Goal: Complete application form: Complete application form

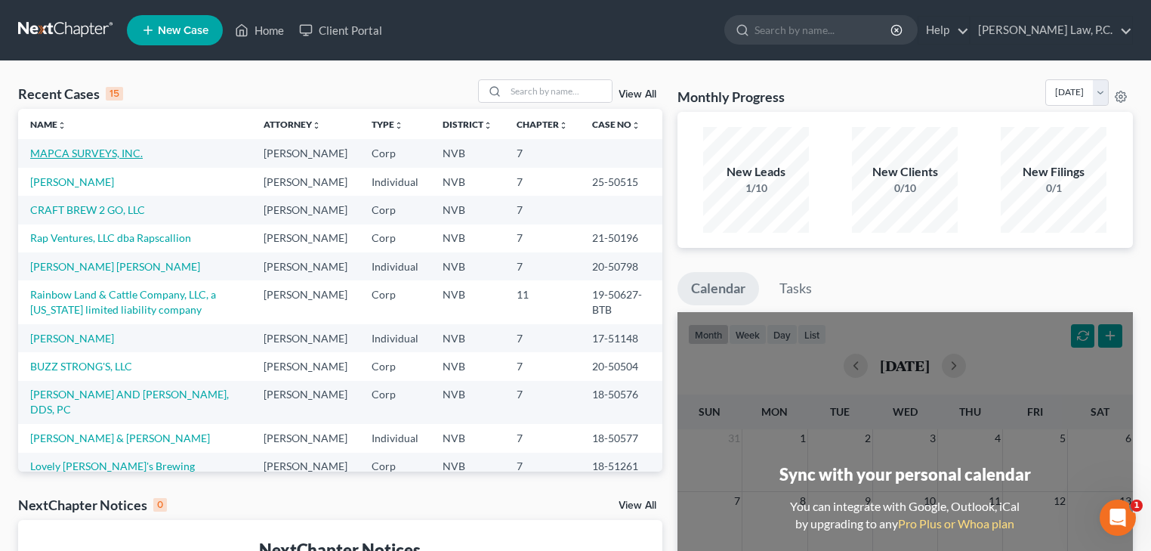
click at [112, 152] on link "MAPCA SURVEYS, INC." at bounding box center [86, 153] width 113 height 13
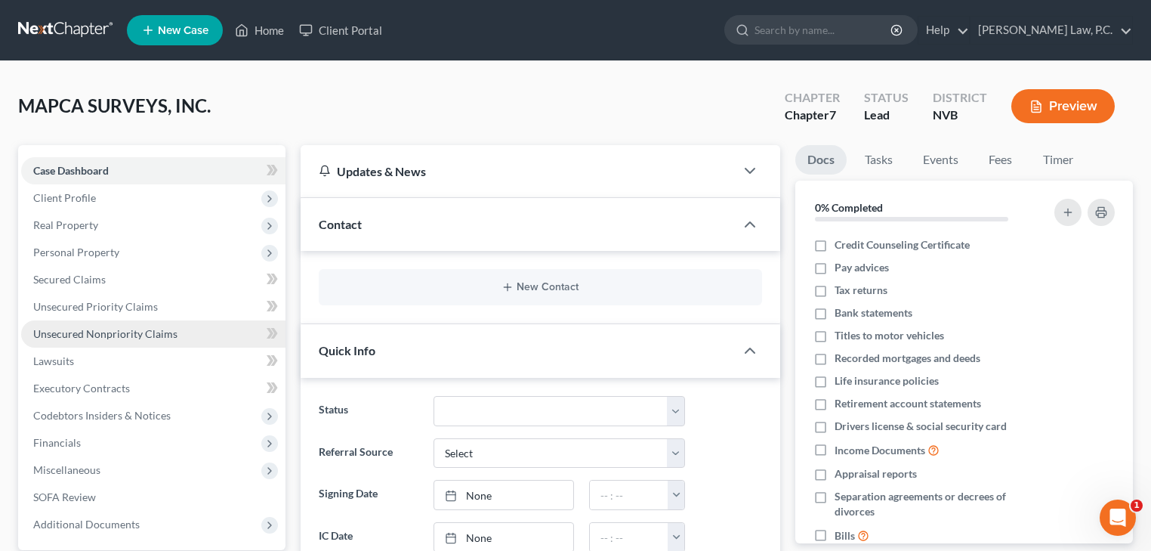
click at [157, 335] on span "Unsecured Nonpriority Claims" at bounding box center [105, 333] width 144 height 13
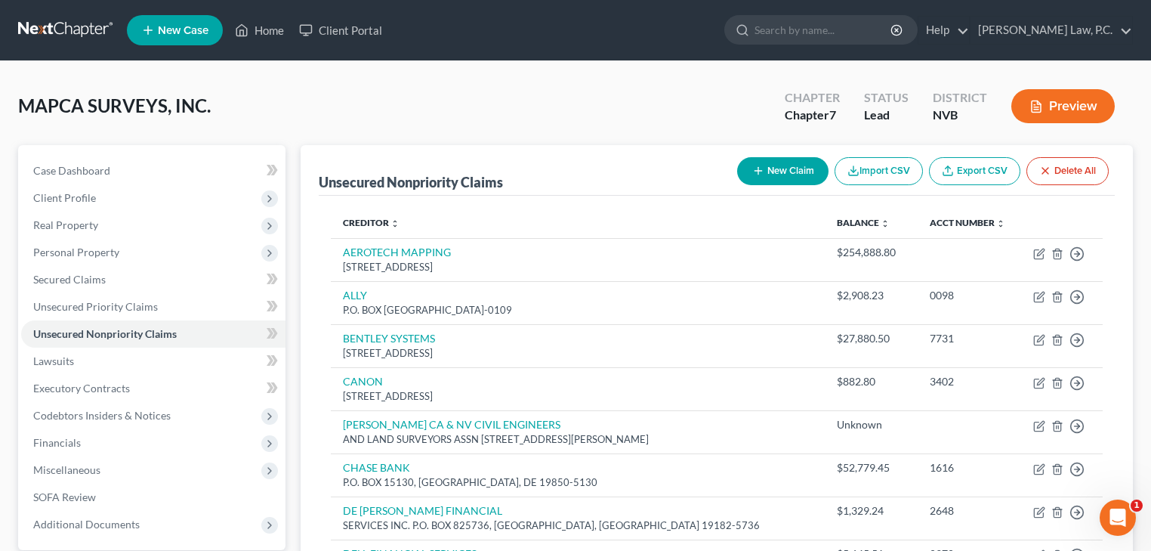
click at [791, 172] on button "New Claim" at bounding box center [782, 171] width 91 height 28
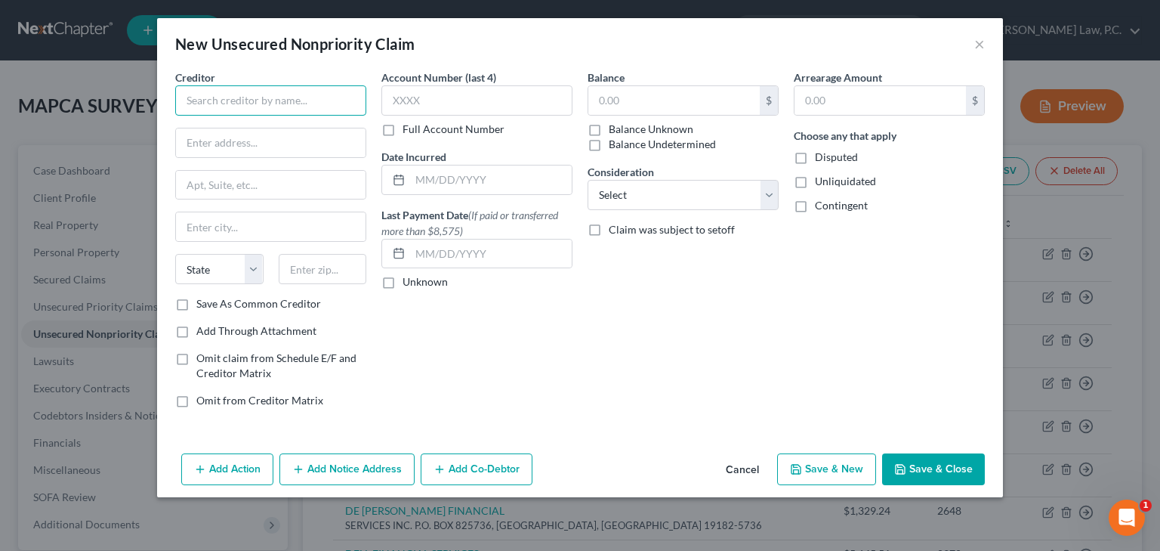
click at [252, 102] on input "text" at bounding box center [270, 100] width 191 height 30
type input "a"
type input "AEROTAS"
type input "[STREET_ADDRESS]"
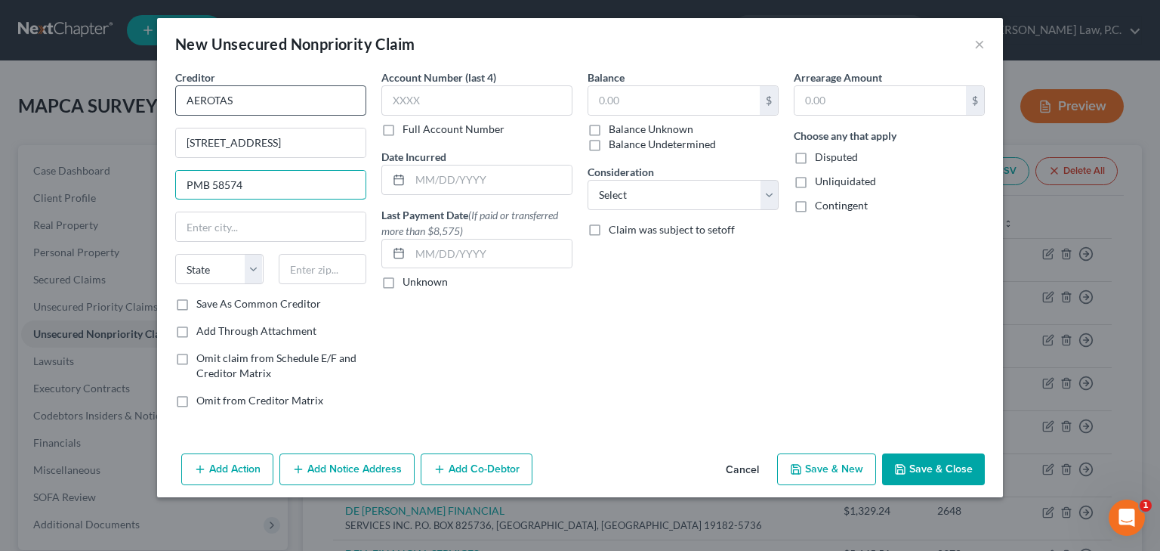
type input "PMB 58574"
type input "BEAVERTON"
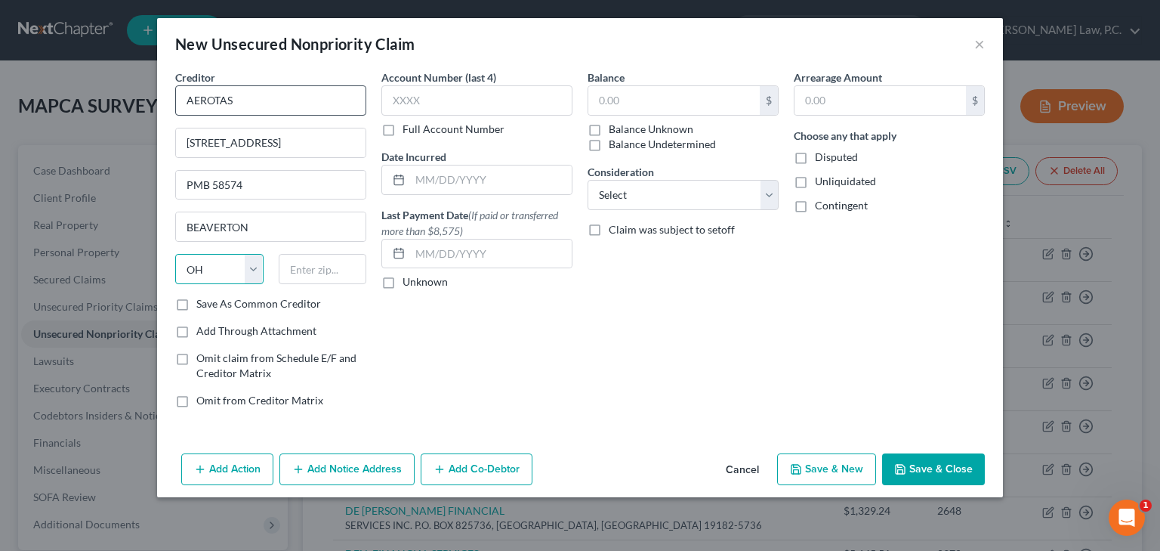
select select "38"
type input "97008"
click at [690, 107] on input "text" at bounding box center [673, 100] width 171 height 29
type input "Beaverton"
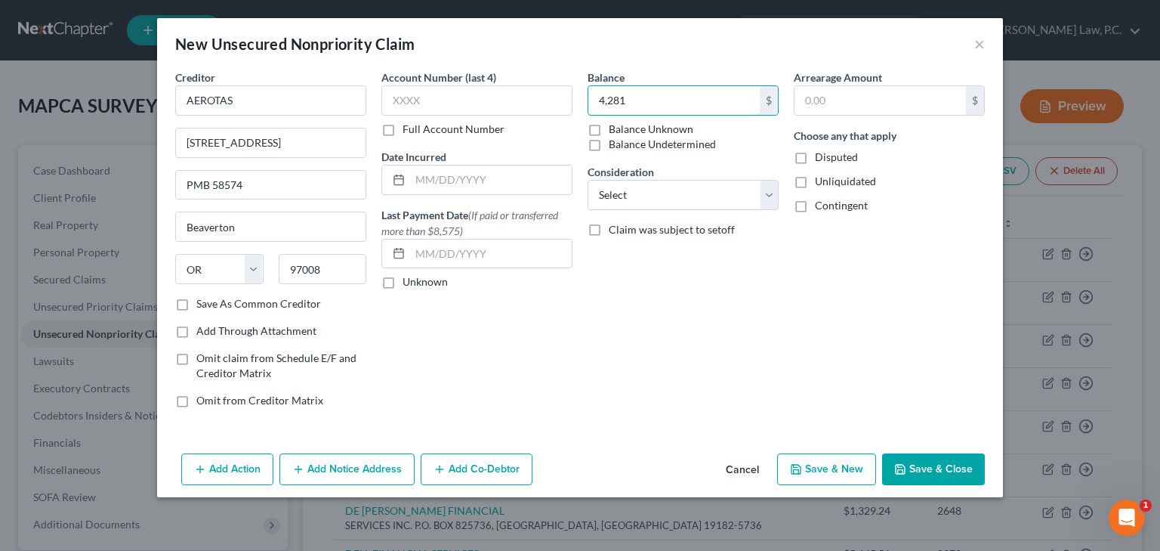
type input "4,281"
click at [838, 467] on button "Save & New" at bounding box center [826, 469] width 99 height 32
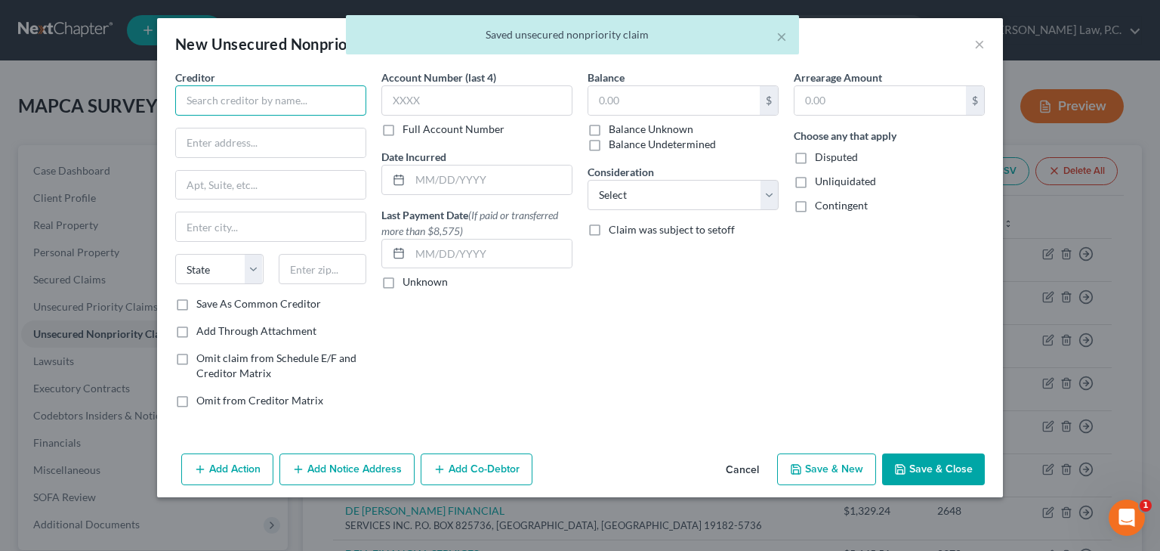
click at [218, 110] on input "text" at bounding box center [270, 100] width 191 height 30
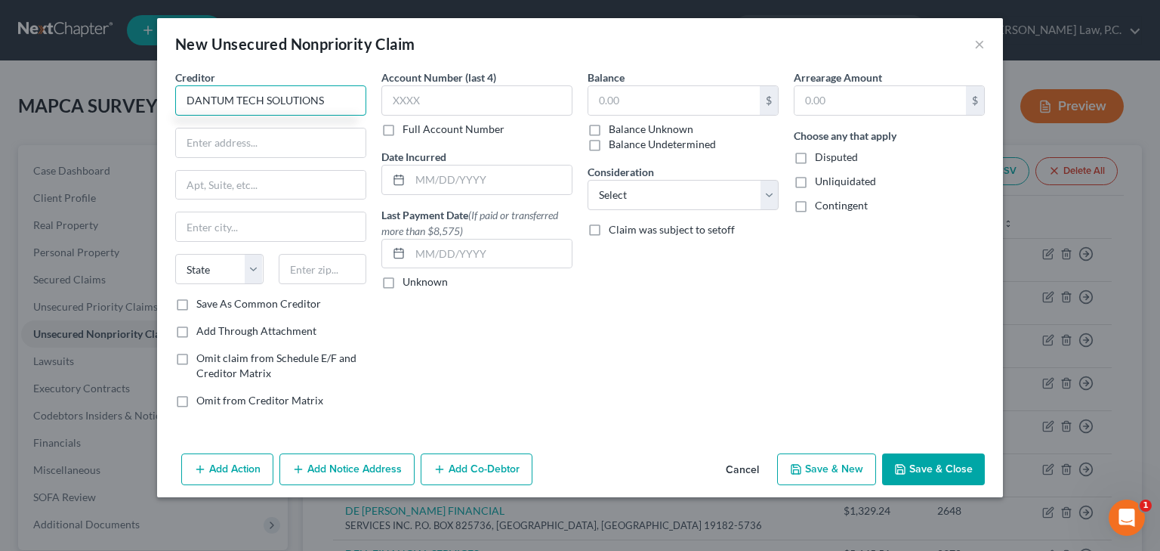
type input "DANTUM TECH SOLUTIONS"
type input "[STREET_ADDRESS]"
type input "B"
type input "BOISE"
select select "13"
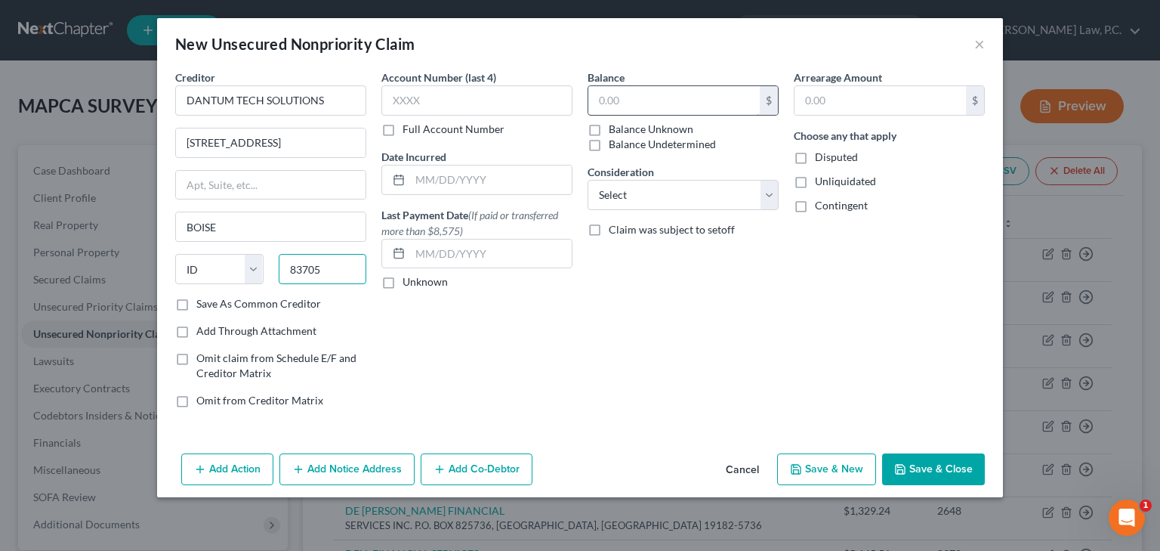
type input "83705"
click at [653, 103] on input "text" at bounding box center [673, 100] width 171 height 29
type input "Boise"
type input "9,505"
click at [936, 473] on button "Save & Close" at bounding box center [933, 469] width 103 height 32
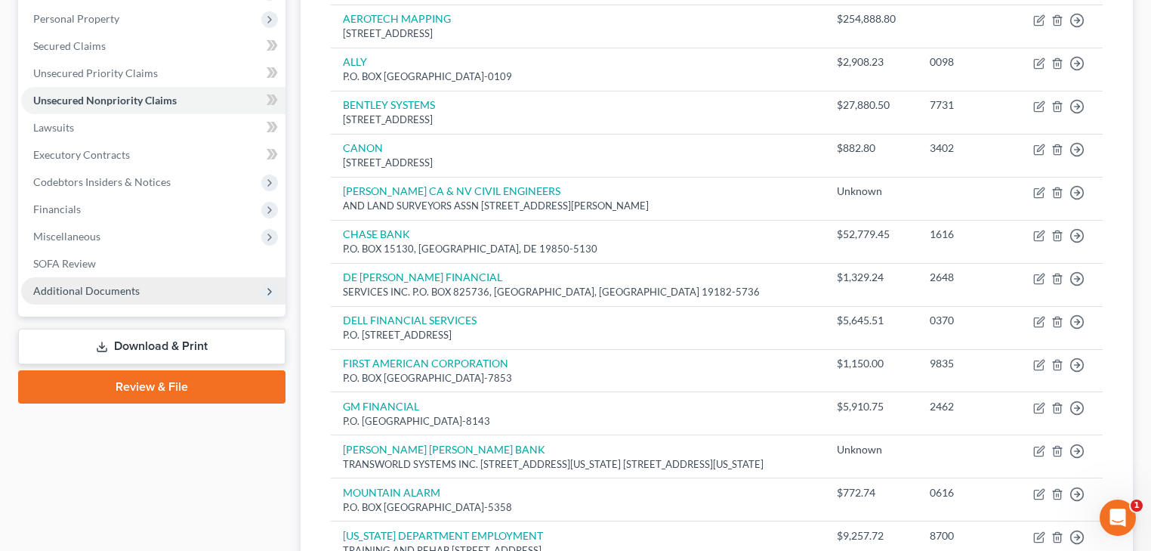
scroll to position [242, 0]
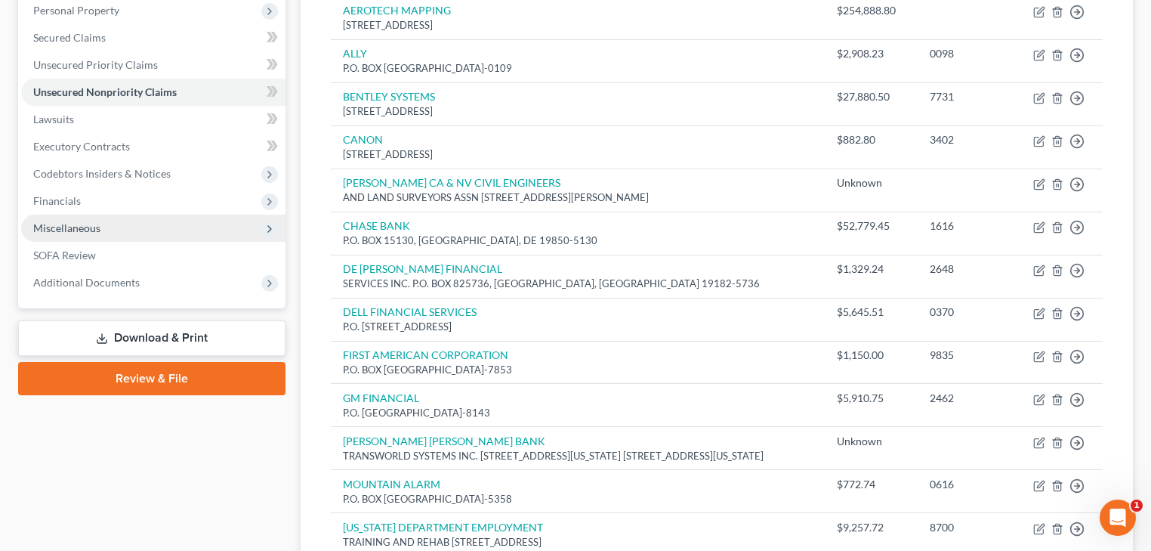
click at [144, 229] on span "Miscellaneous" at bounding box center [153, 227] width 264 height 27
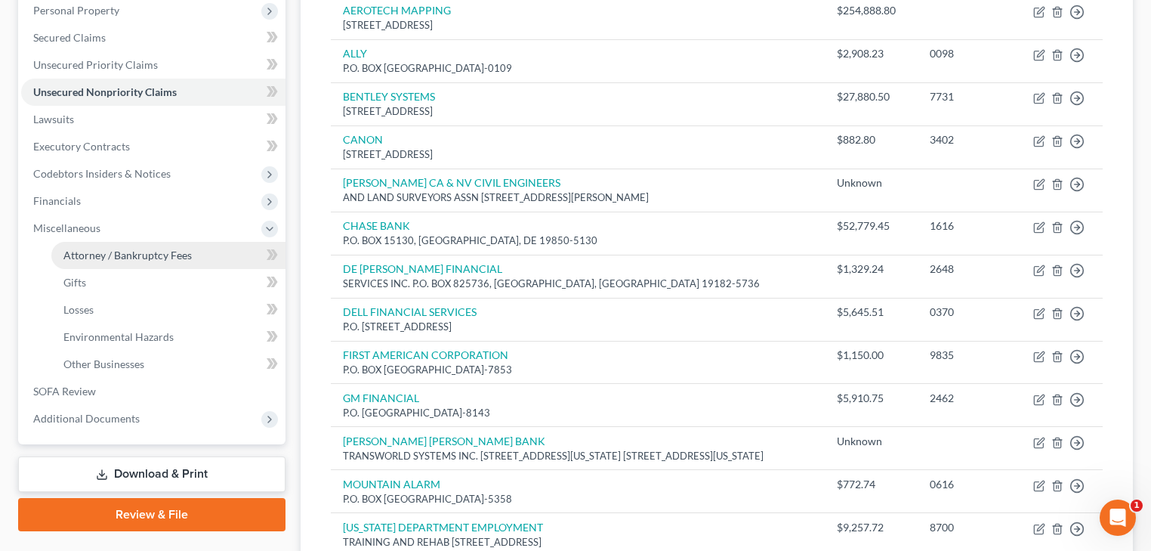
click at [171, 254] on span "Attorney / Bankruptcy Fees" at bounding box center [127, 254] width 128 height 13
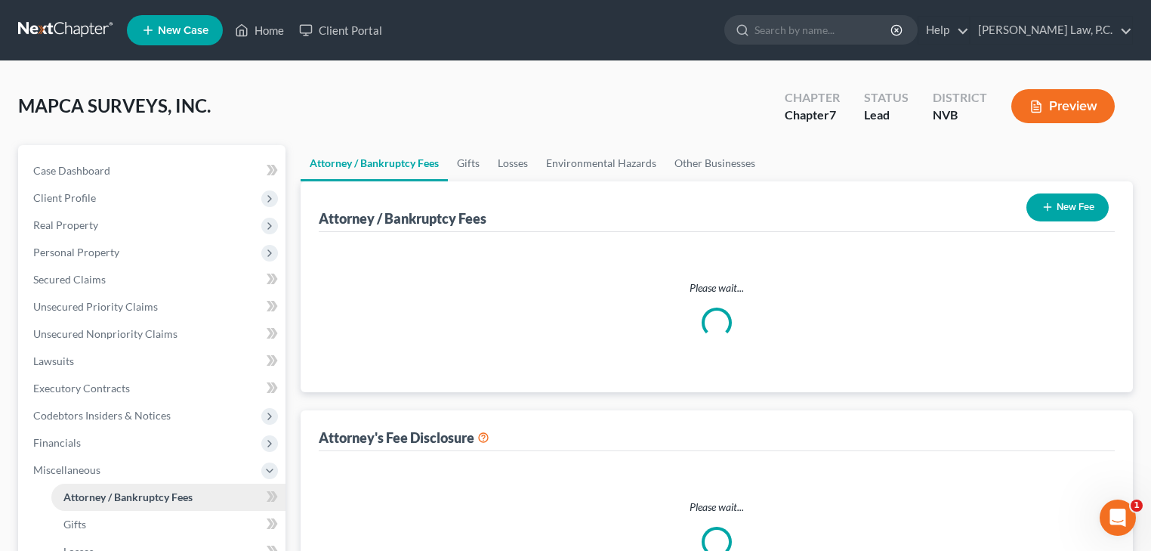
select select "1"
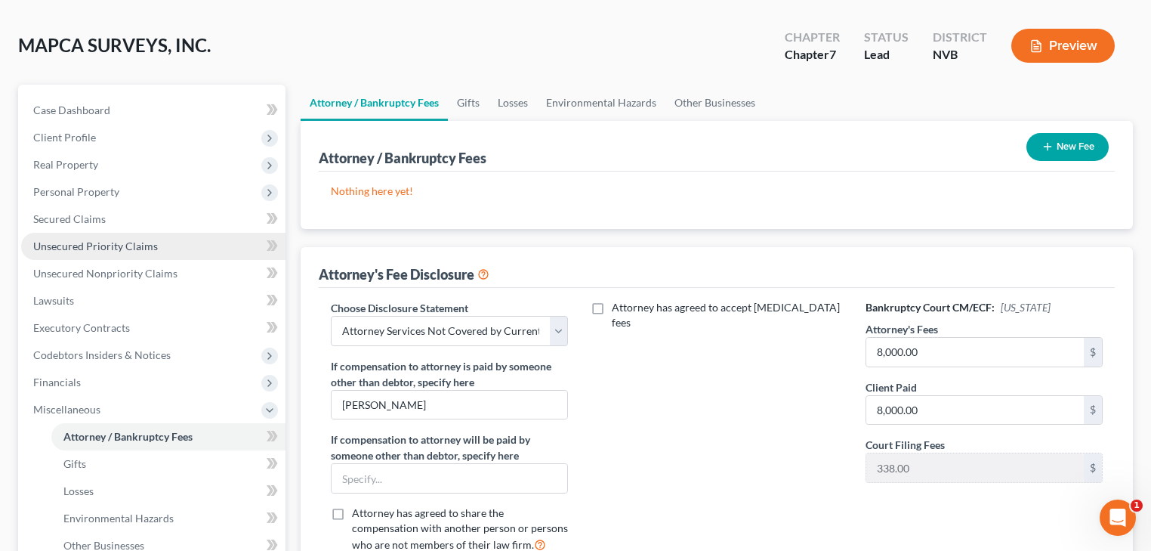
scroll to position [121, 0]
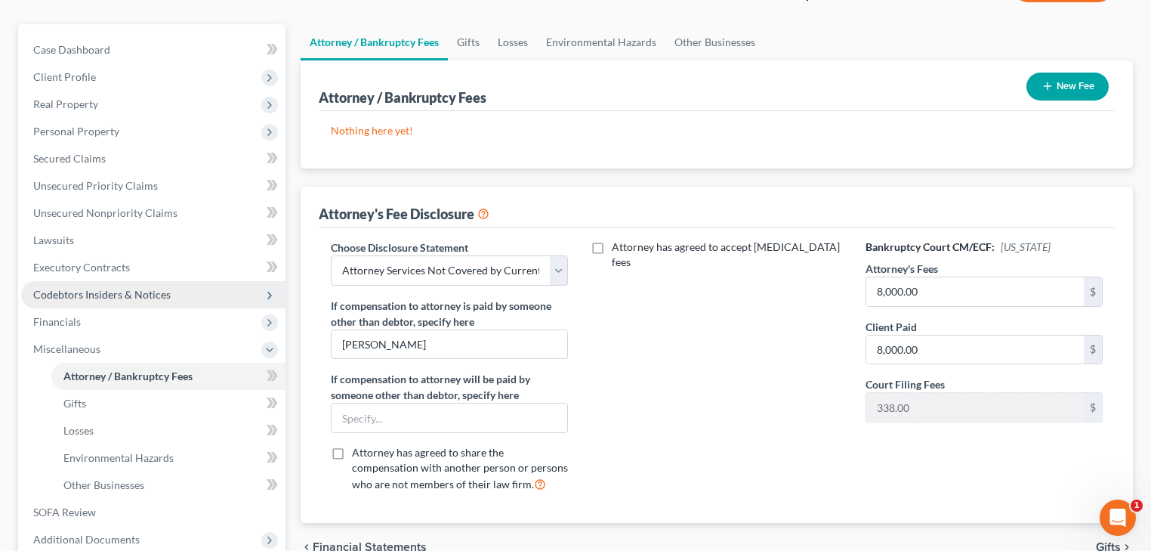
click at [131, 296] on span "Codebtors Insiders & Notices" at bounding box center [101, 294] width 137 height 13
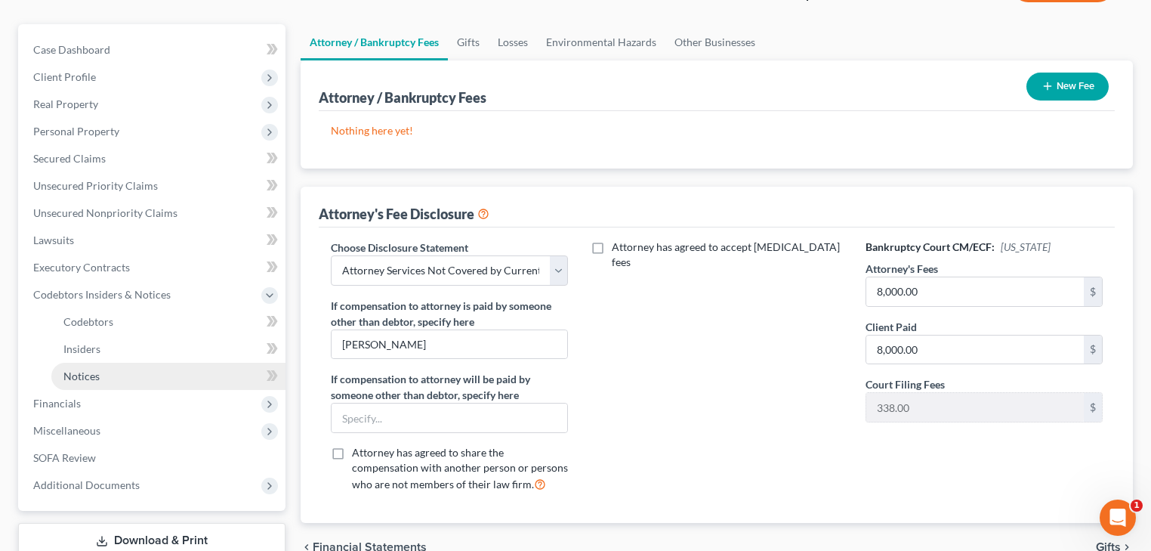
click at [97, 383] on link "Notices" at bounding box center [168, 376] width 234 height 27
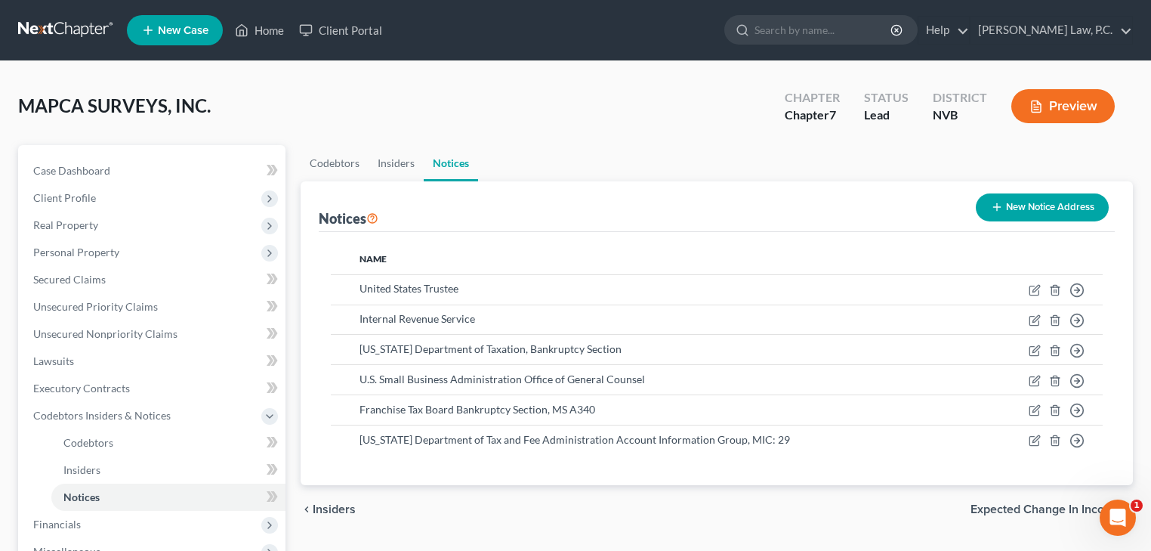
click at [1089, 212] on button "New Notice Address" at bounding box center [1042, 207] width 133 height 28
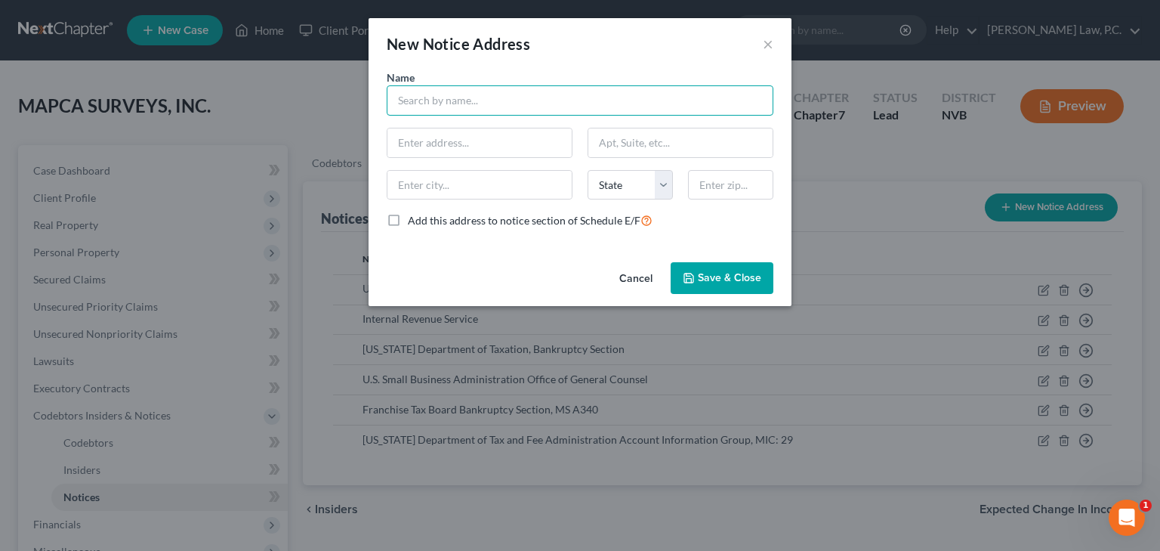
click at [455, 103] on input "text" at bounding box center [580, 100] width 387 height 30
type input "n"
click at [446, 103] on input "[PERSON_NAME]" at bounding box center [580, 100] width 387 height 30
type input "[PERSON_NAME] RING"
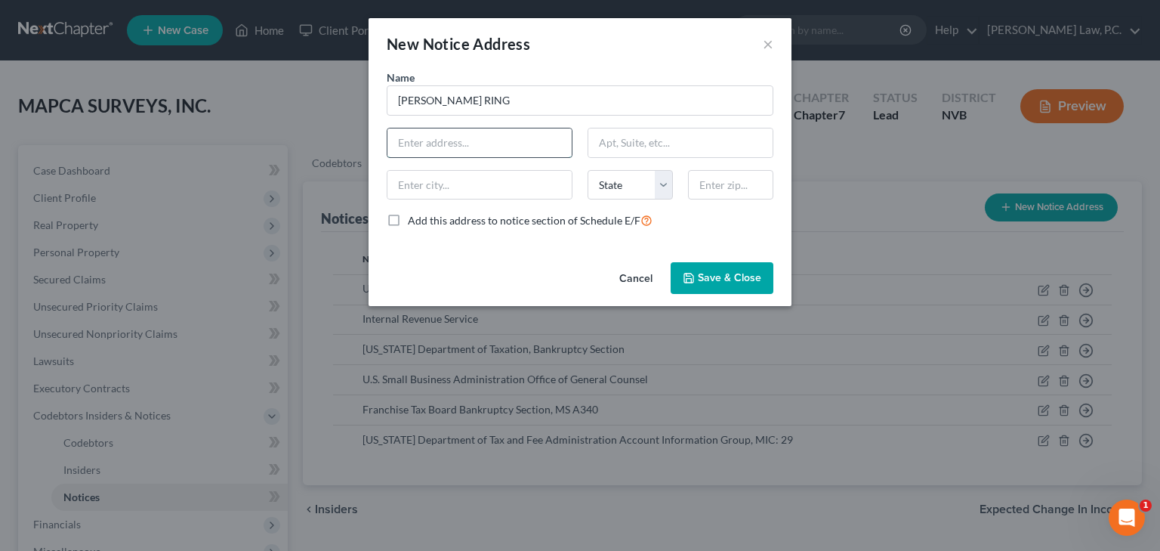
click at [453, 145] on input "text" at bounding box center [479, 142] width 184 height 29
paste input "[STREET_ADDRESS]"
click at [460, 188] on input "text" at bounding box center [479, 185] width 184 height 29
drag, startPoint x: 541, startPoint y: 142, endPoint x: 575, endPoint y: 142, distance: 34.0
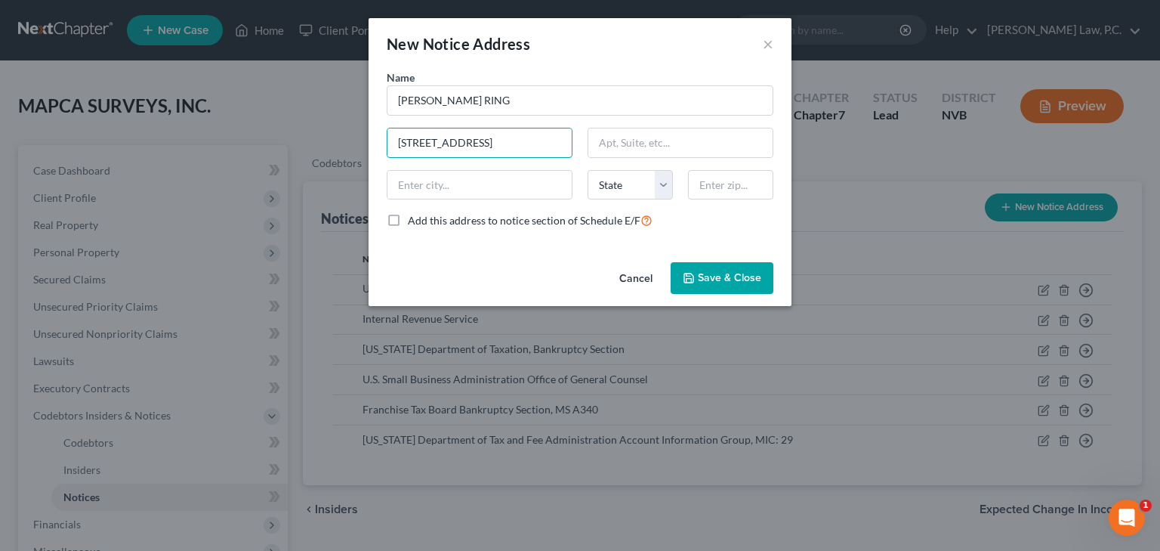
click at [575, 142] on div "[STREET_ADDRESS]" at bounding box center [479, 143] width 201 height 30
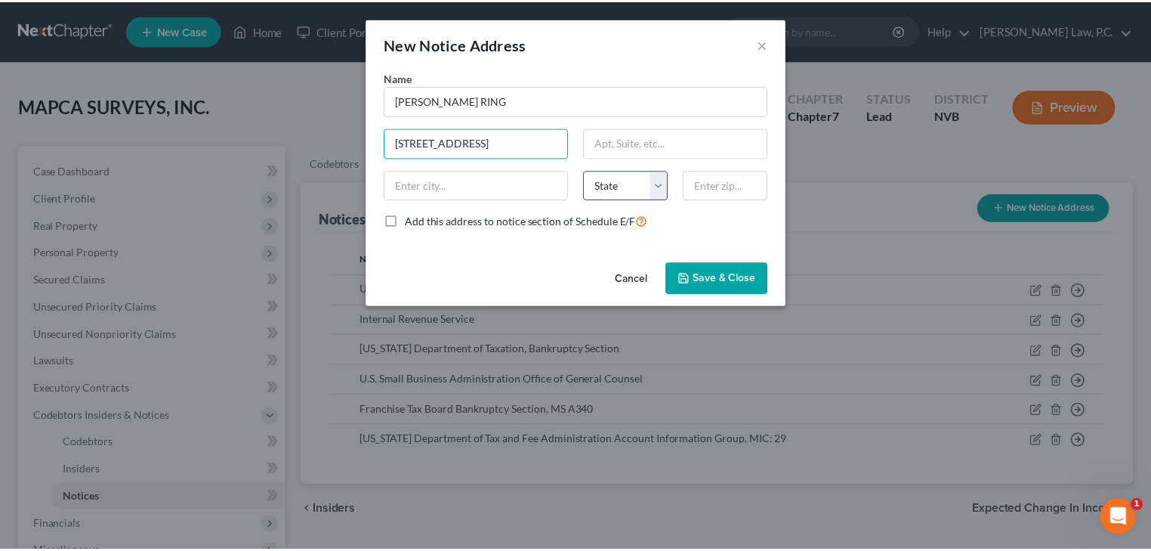
scroll to position [0, 0]
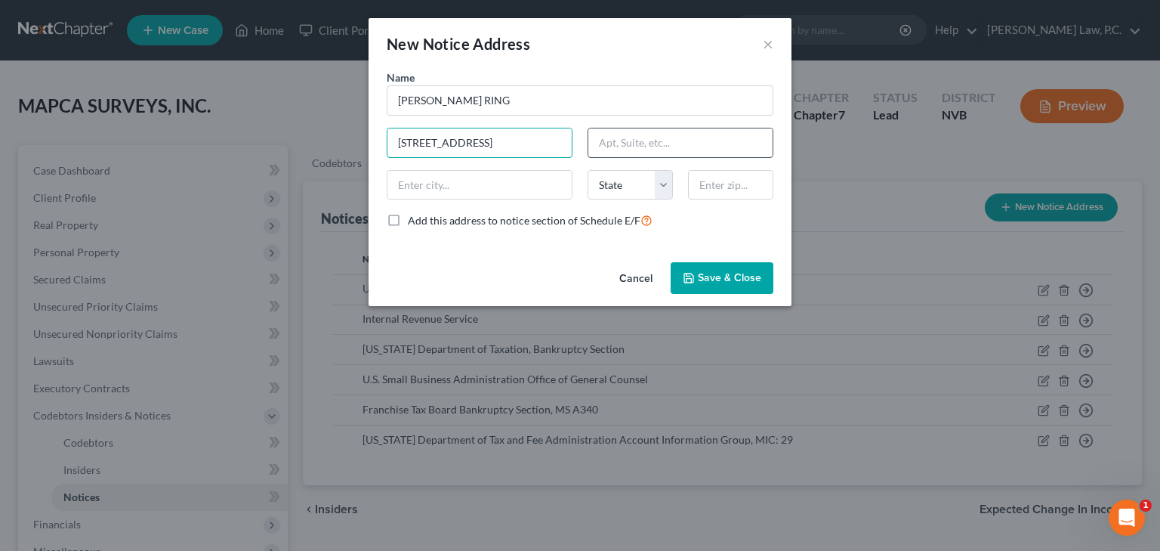
type input "[STREET_ADDRESS]"
paste input "Suite 208"
type input "Suite 208"
click at [447, 185] on input "text" at bounding box center [479, 185] width 184 height 29
type input "l"
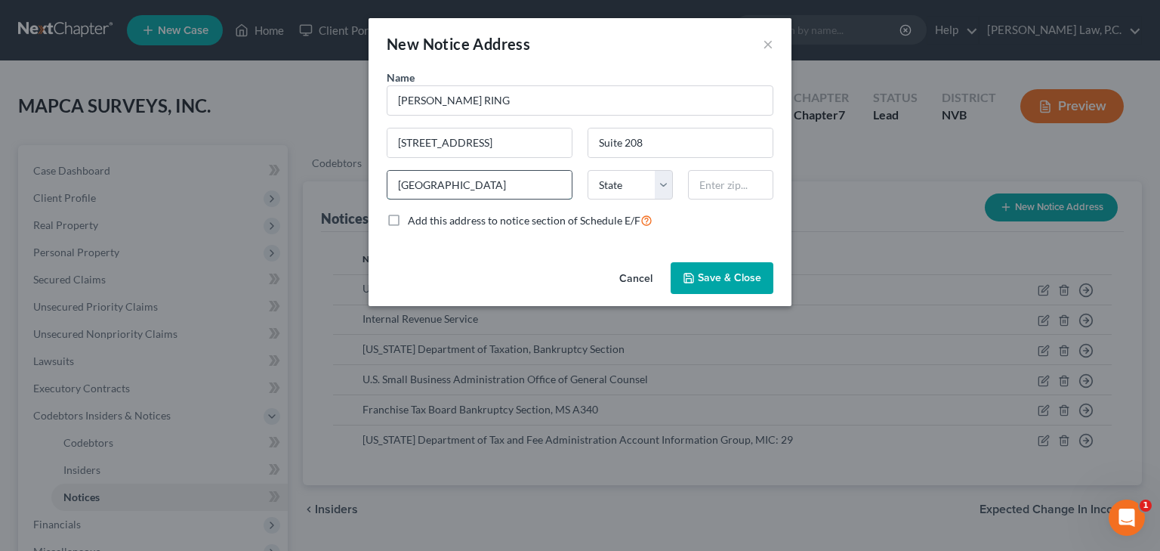
type input "[GEOGRAPHIC_DATA]"
select select "31"
type input "89102"
click at [721, 283] on span "Save & Close" at bounding box center [729, 277] width 63 height 13
type input "[GEOGRAPHIC_DATA]"
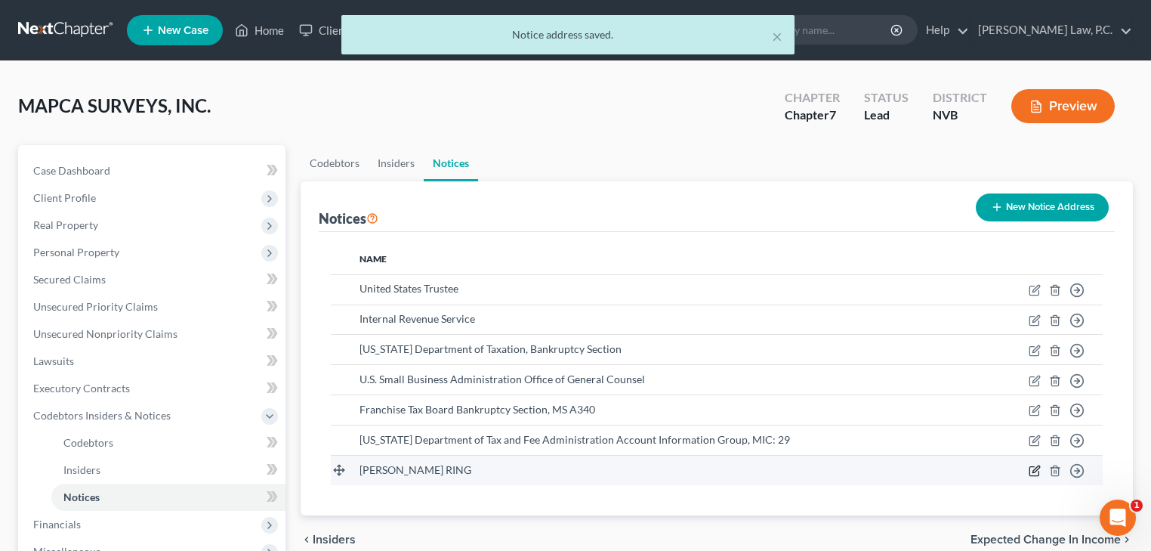
click at [1037, 470] on icon "button" at bounding box center [1035, 470] width 12 height 12
select select "31"
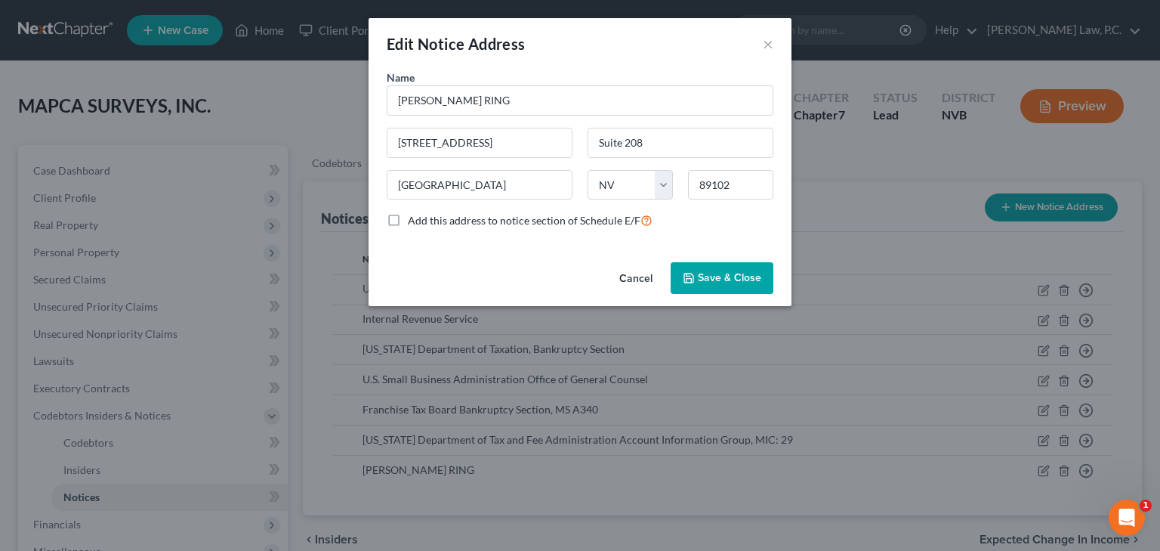
click at [408, 218] on label "Add this address to notice section of Schedule E/F" at bounding box center [530, 219] width 245 height 17
click at [414, 218] on input "Add this address to notice section of Schedule E/F" at bounding box center [419, 216] width 10 height 10
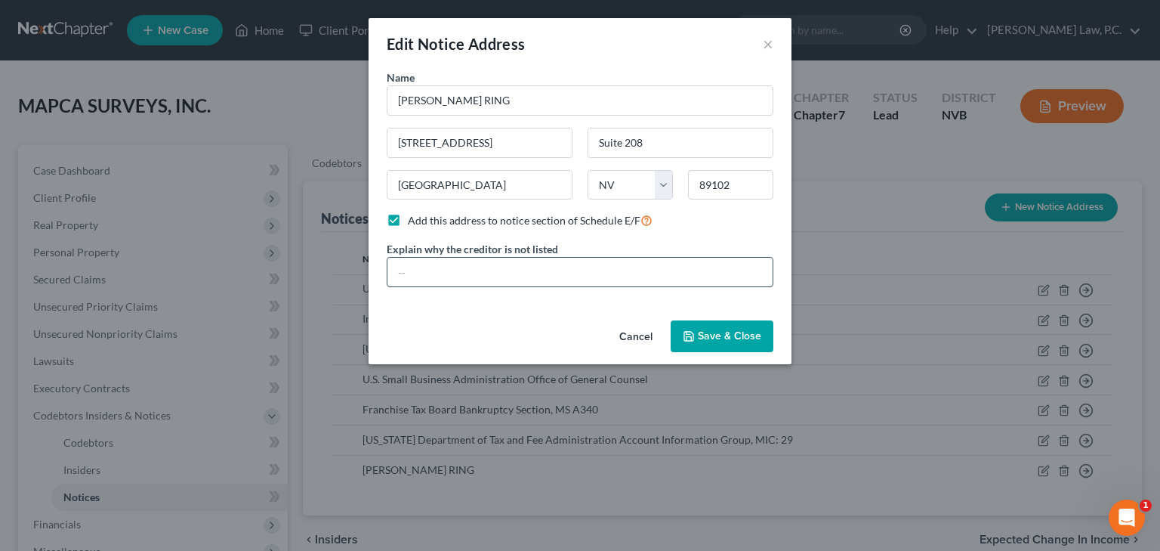
click at [440, 269] on input "text" at bounding box center [579, 272] width 385 height 29
click at [408, 220] on label "Add this address to notice section of Schedule E/F" at bounding box center [530, 219] width 245 height 17
click at [414, 220] on input "Add this address to notice section of Schedule E/F" at bounding box center [419, 216] width 10 height 10
checkbox input "false"
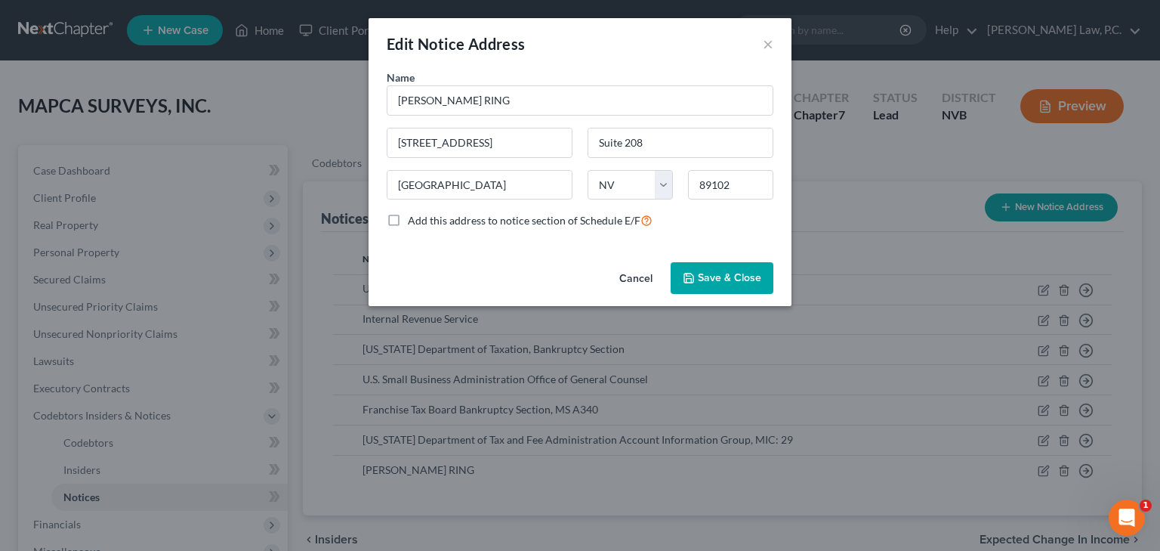
click at [687, 284] on button "Save & Close" at bounding box center [722, 278] width 103 height 32
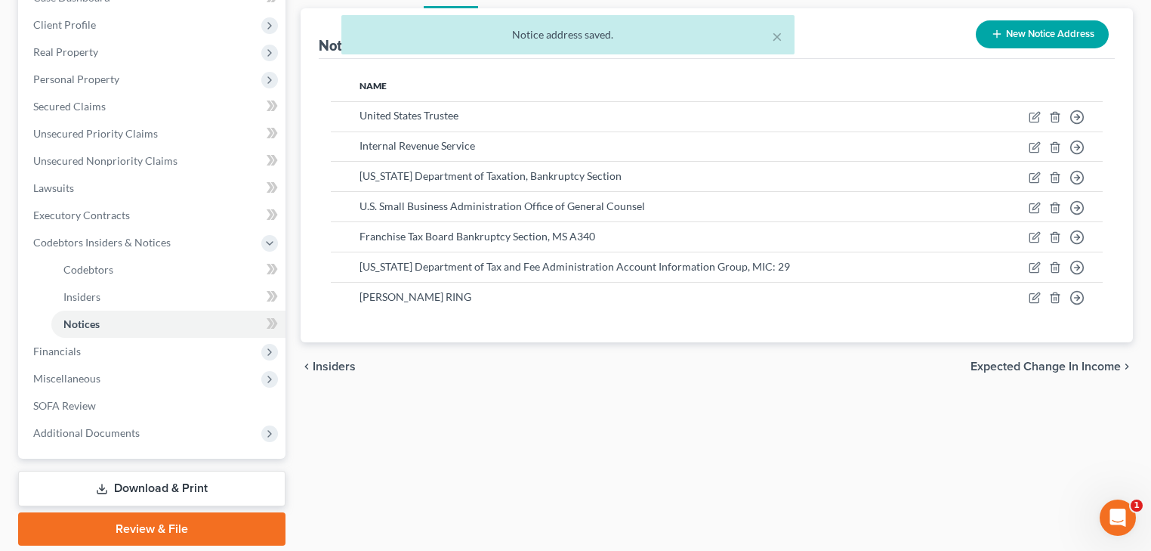
scroll to position [224, 0]
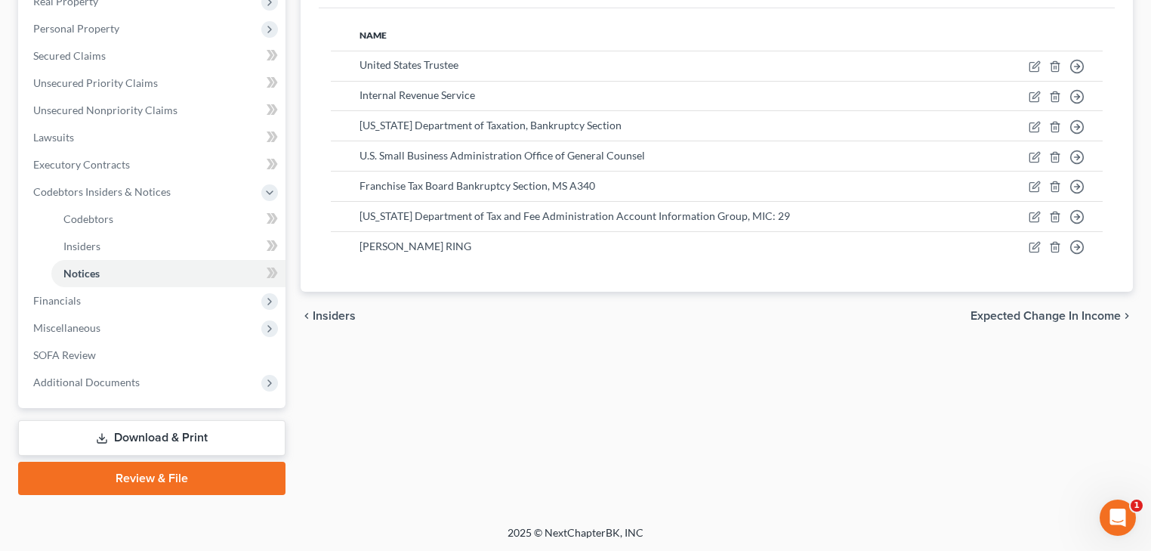
click at [198, 477] on link "Review & File" at bounding box center [151, 477] width 267 height 33
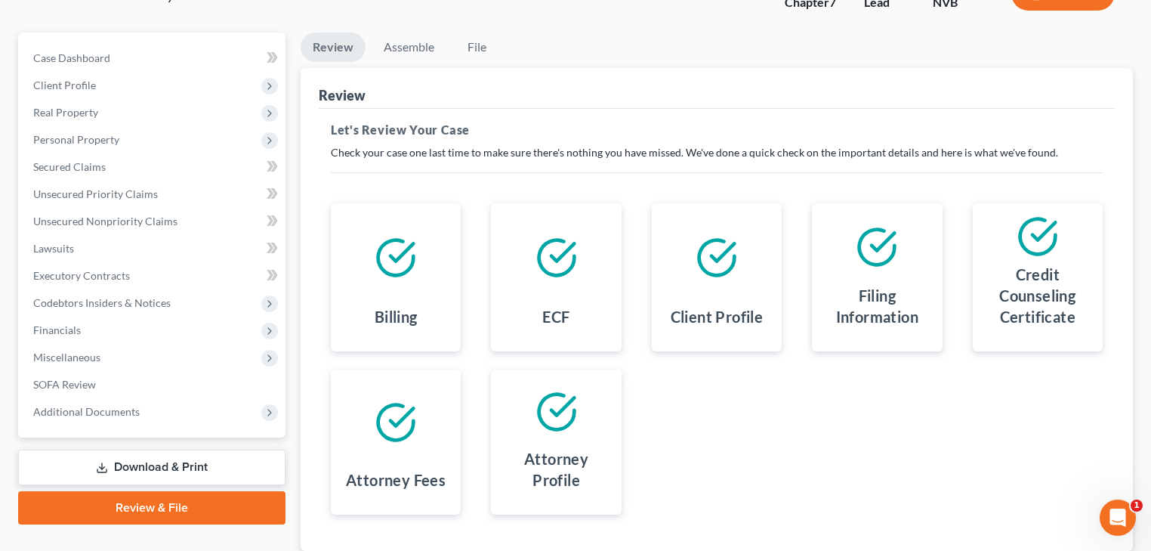
scroll to position [121, 0]
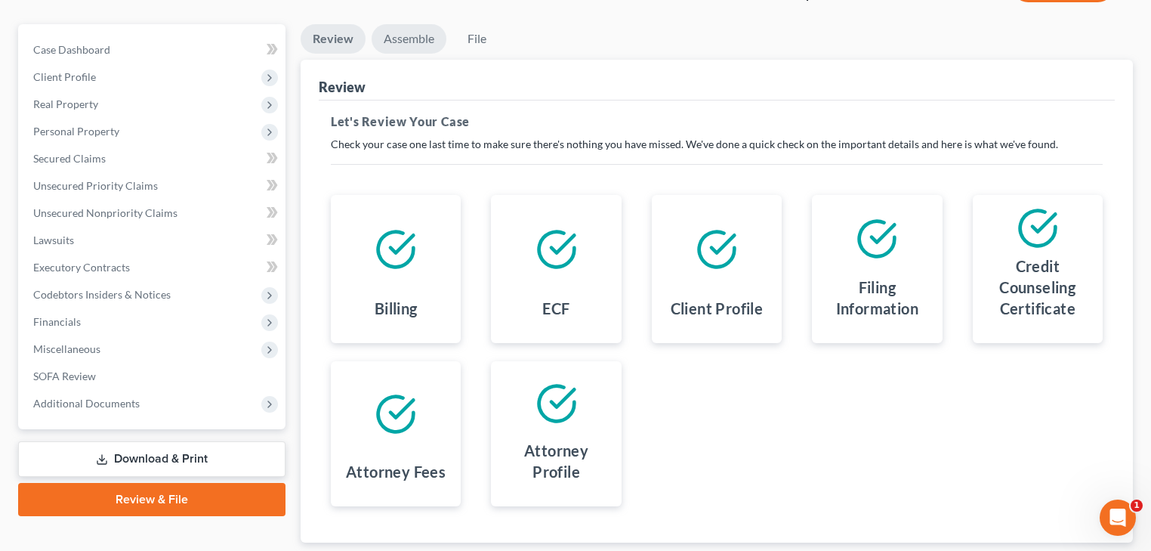
click at [409, 40] on link "Assemble" at bounding box center [409, 38] width 75 height 29
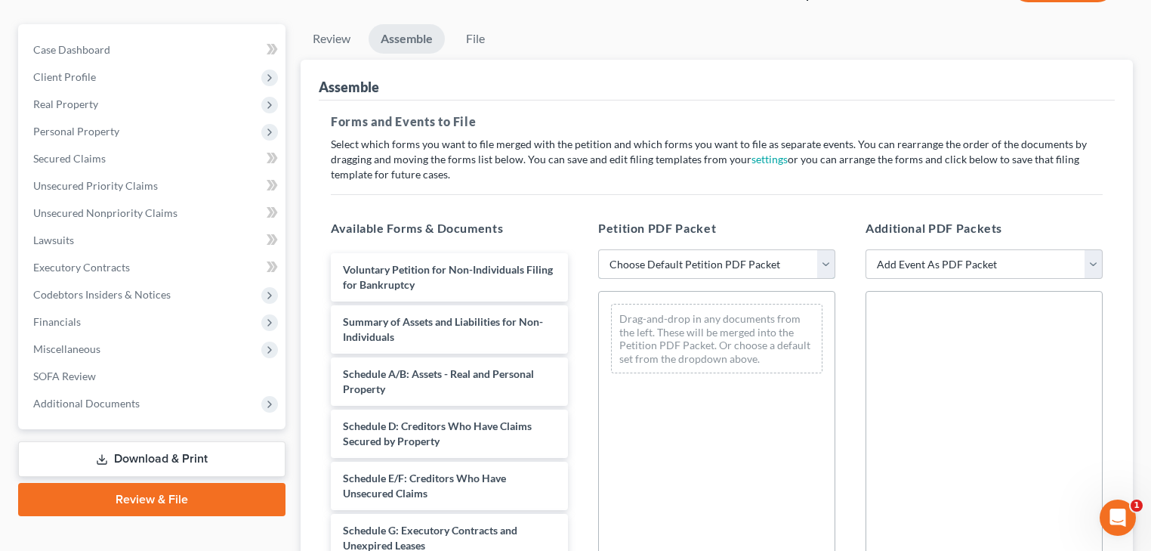
click at [662, 260] on select "Choose Default Petition PDF Packet Complete Bankruptcy Petition (all forms and …" at bounding box center [716, 264] width 237 height 30
select select "1"
click at [598, 249] on select "Choose Default Petition PDF Packet Complete Bankruptcy Petition (all forms and …" at bounding box center [716, 264] width 237 height 30
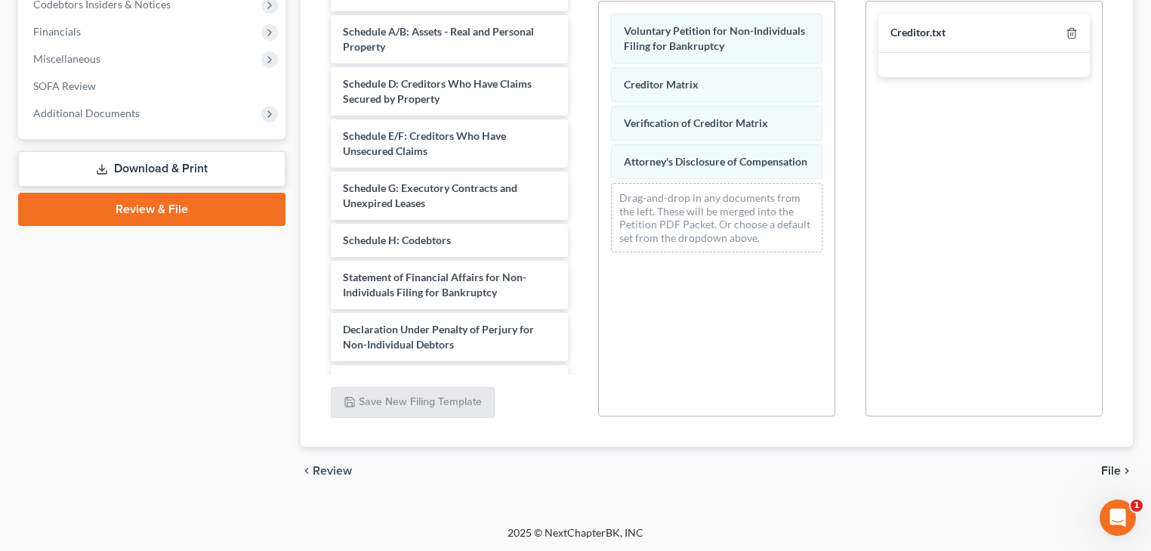
scroll to position [411, 0]
click at [1106, 466] on span "File" at bounding box center [1111, 470] width 20 height 12
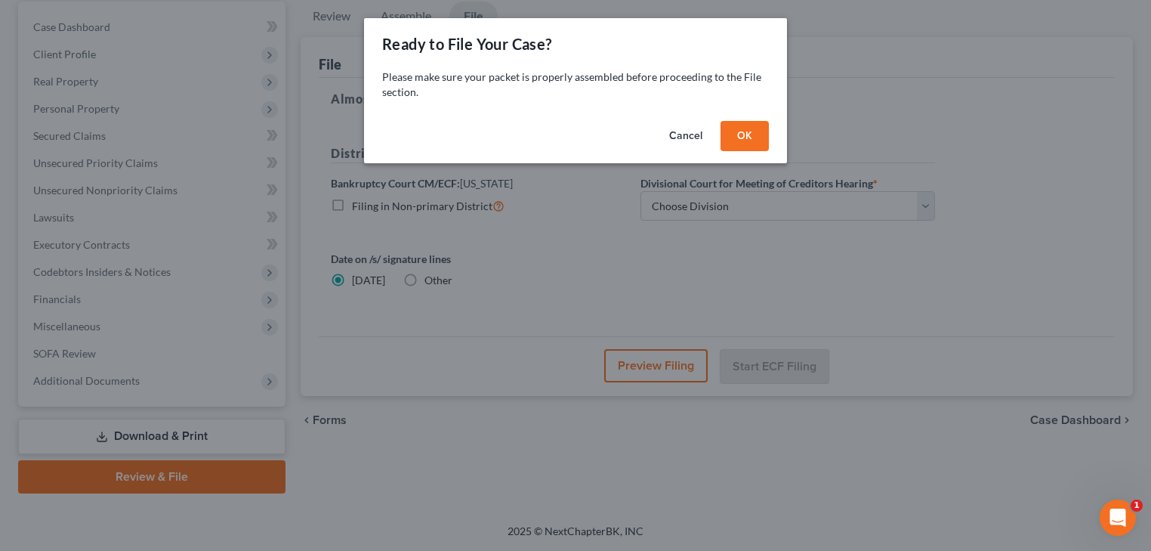
scroll to position [142, 0]
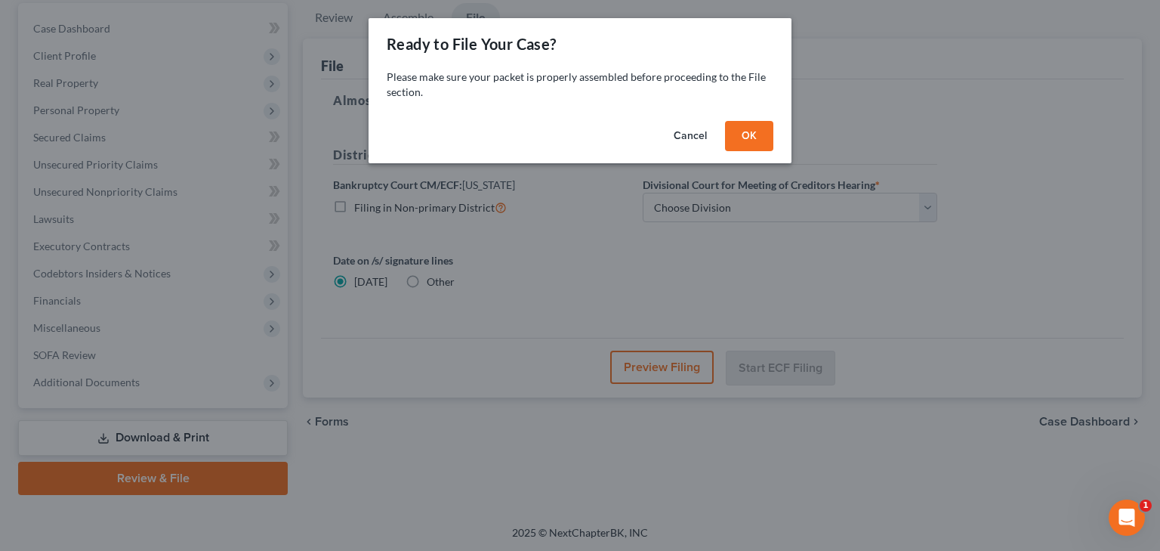
click at [755, 134] on button "OK" at bounding box center [749, 136] width 48 height 30
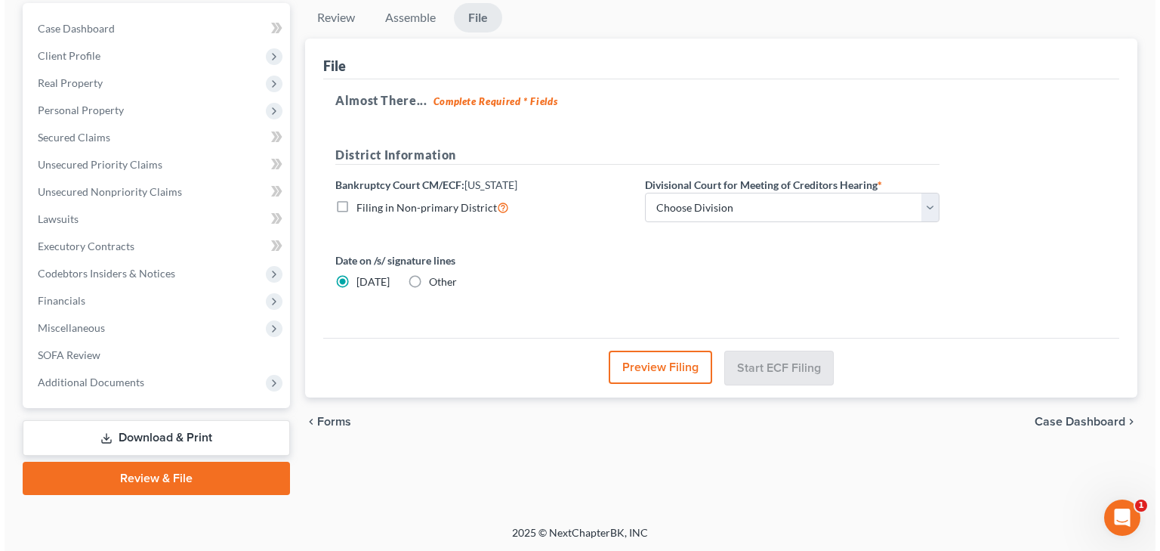
scroll to position [21, 0]
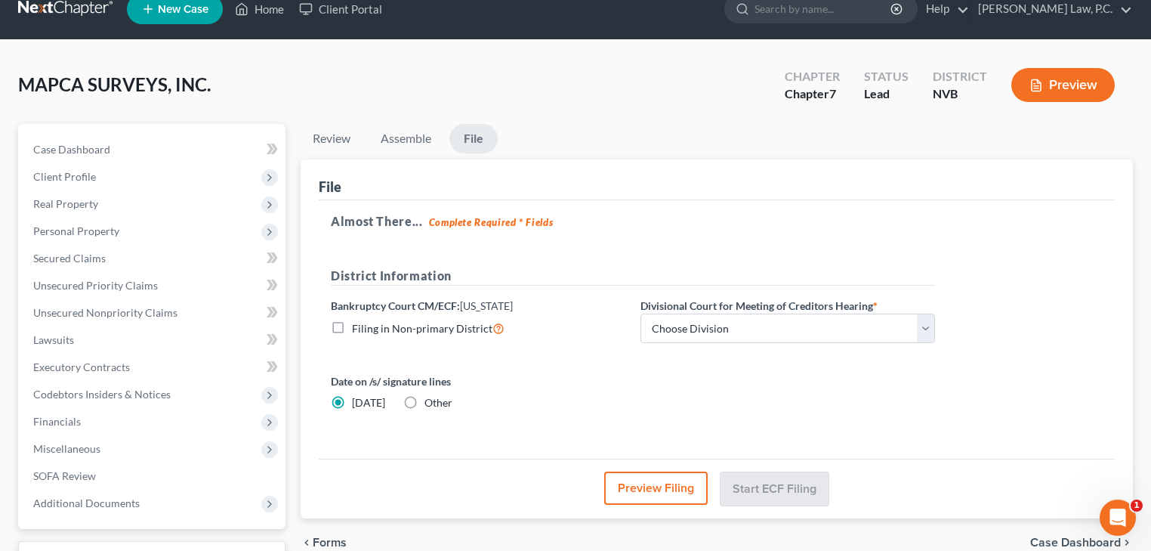
click at [674, 493] on button "Preview Filing" at bounding box center [655, 487] width 103 height 33
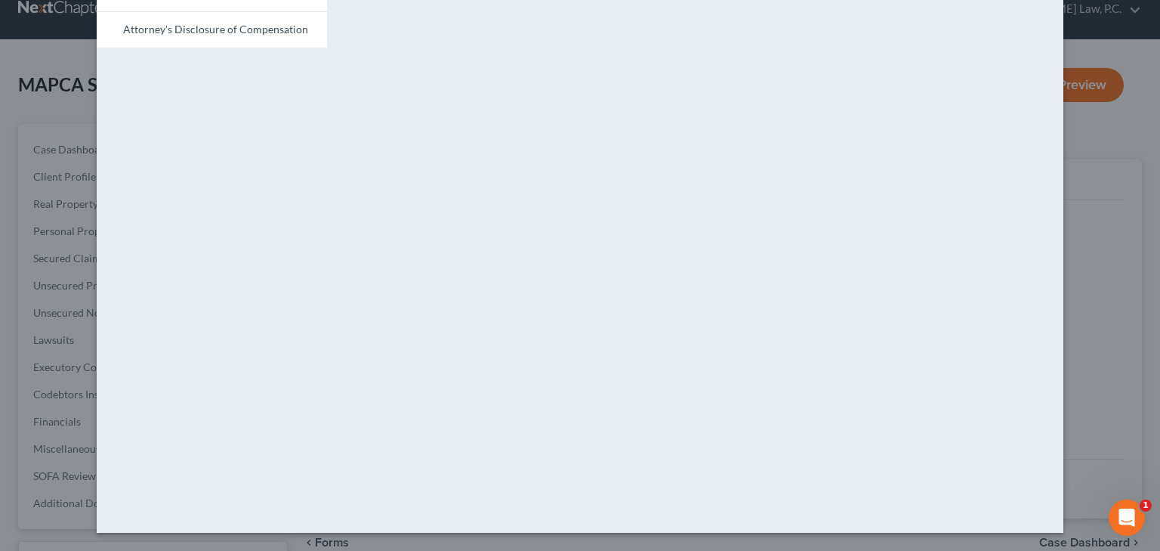
scroll to position [0, 0]
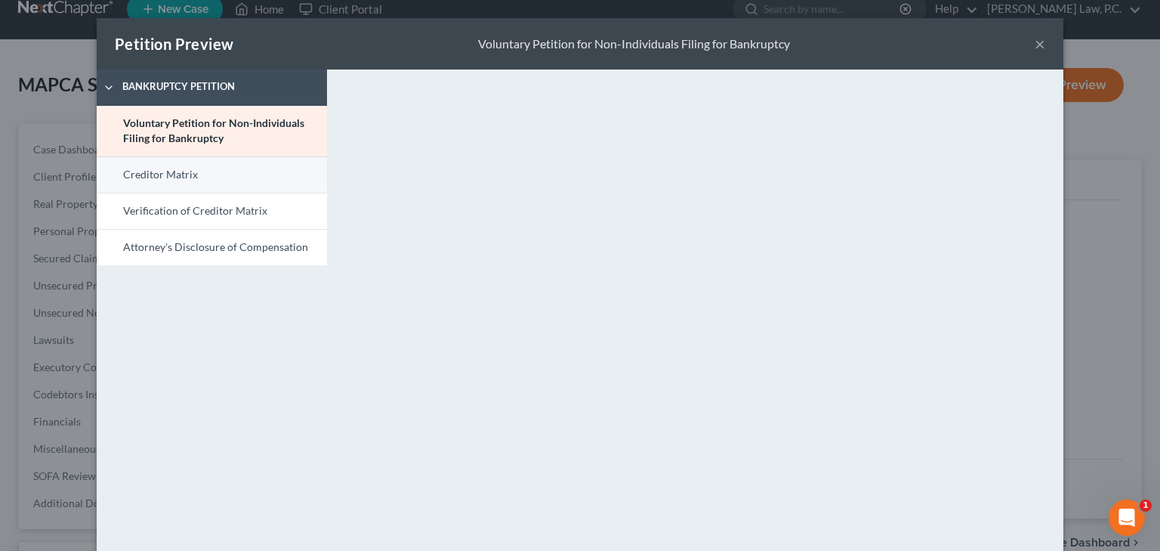
click at [181, 180] on link "Creditor Matrix" at bounding box center [212, 174] width 230 height 36
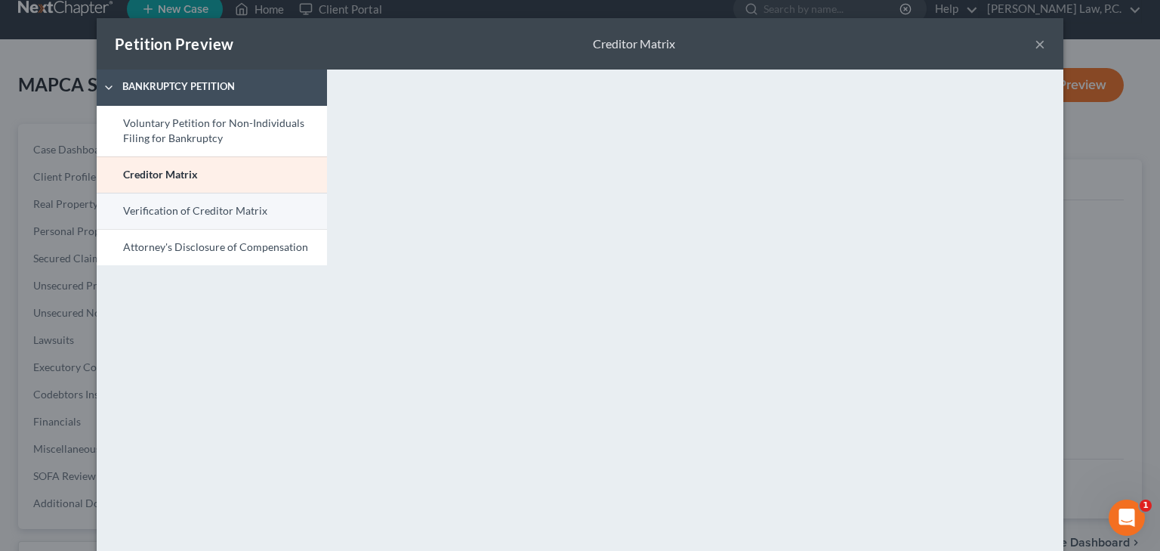
click at [187, 207] on link "Verification of Creditor Matrix" at bounding box center [212, 211] width 230 height 36
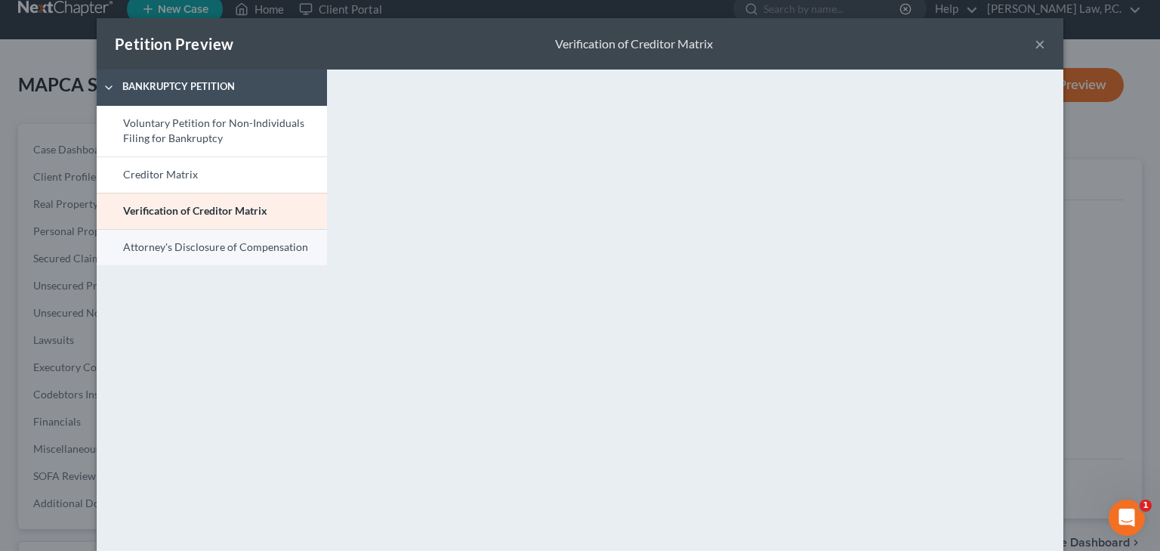
click at [199, 247] on link "Attorney's Disclosure of Compensation" at bounding box center [212, 247] width 230 height 36
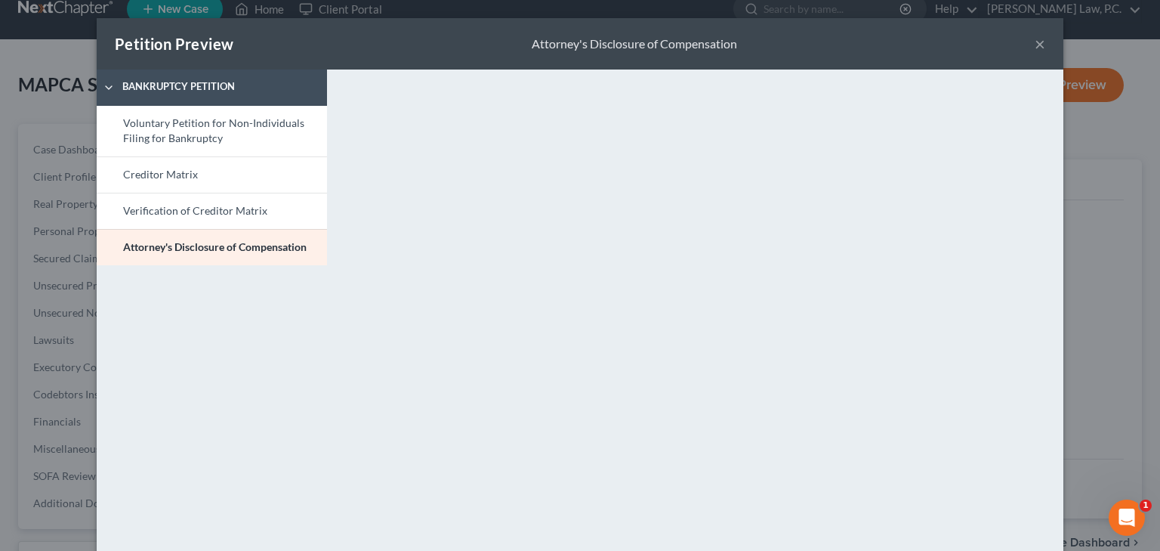
click at [1039, 44] on button "×" at bounding box center [1040, 44] width 11 height 18
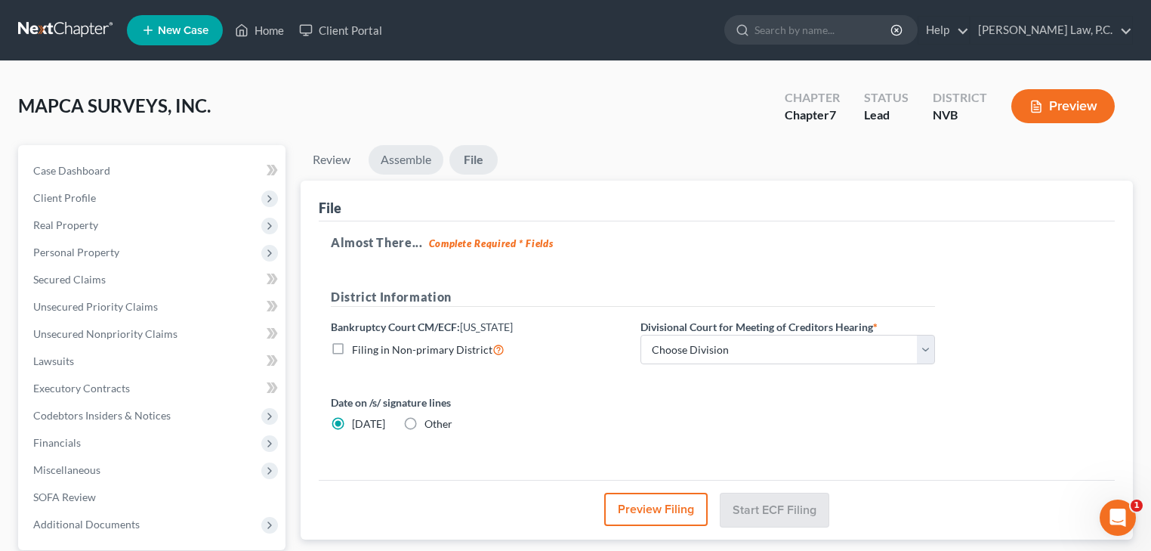
click at [390, 157] on link "Assemble" at bounding box center [406, 159] width 75 height 29
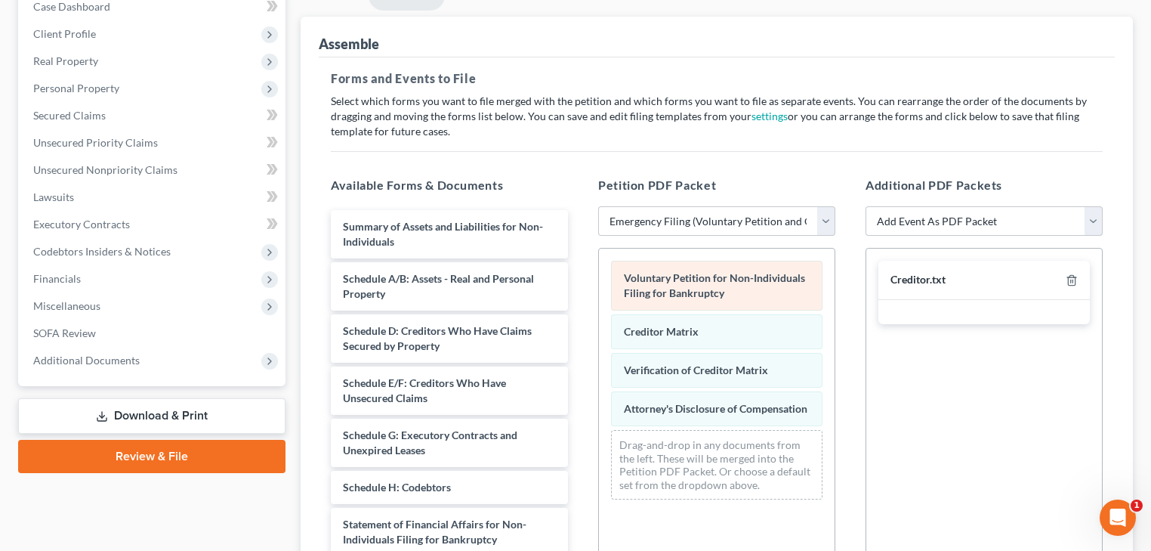
scroll to position [181, 0]
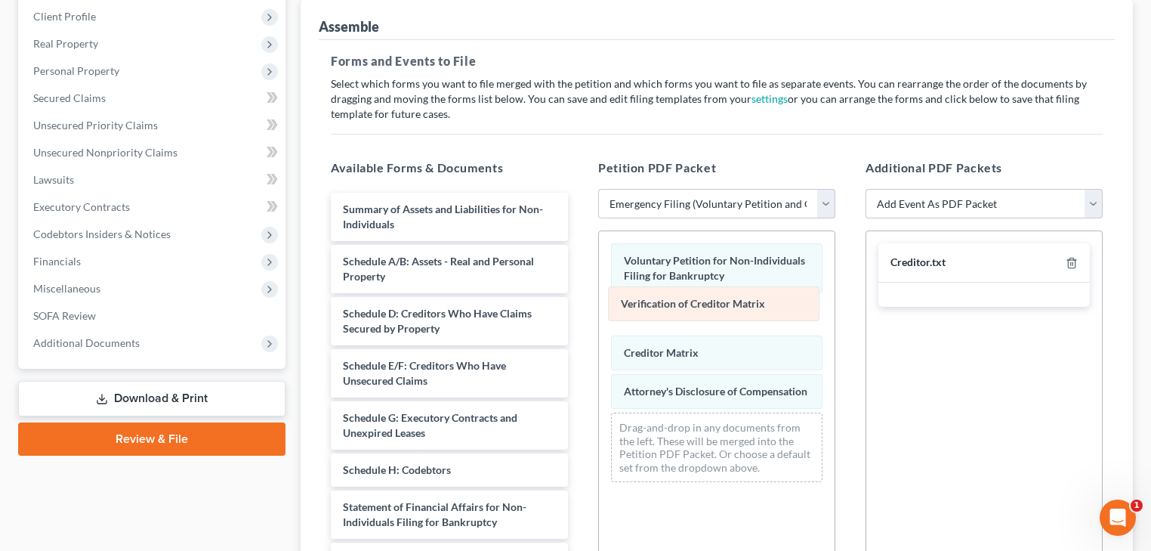
drag, startPoint x: 671, startPoint y: 356, endPoint x: 671, endPoint y: 312, distance: 43.8
click at [671, 312] on div "Verification of Creditor Matrix Voluntary Petition for Non-Individuals Filing f…" at bounding box center [717, 362] width 236 height 263
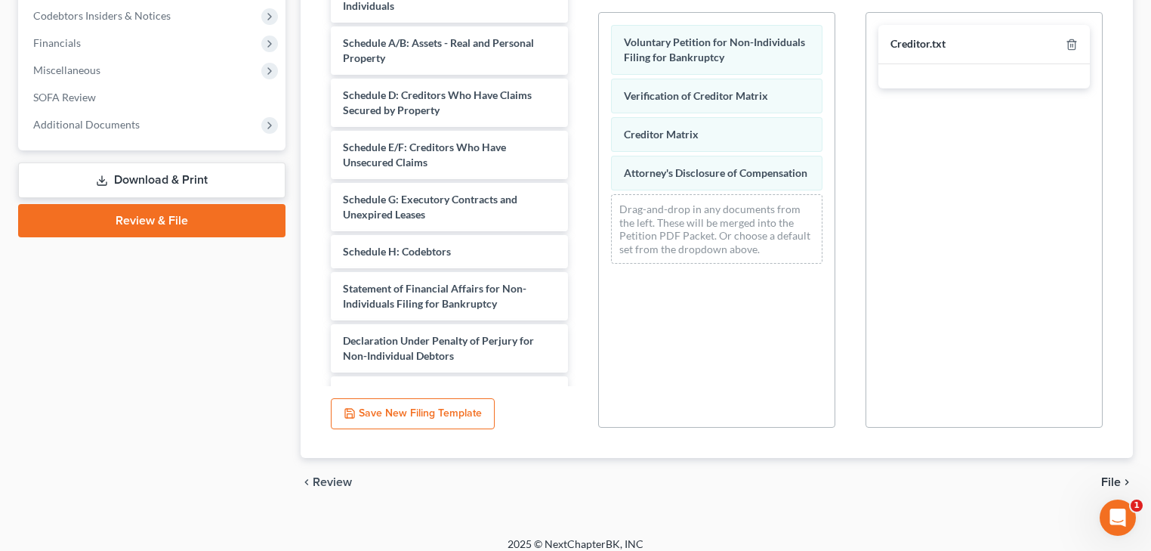
scroll to position [411, 0]
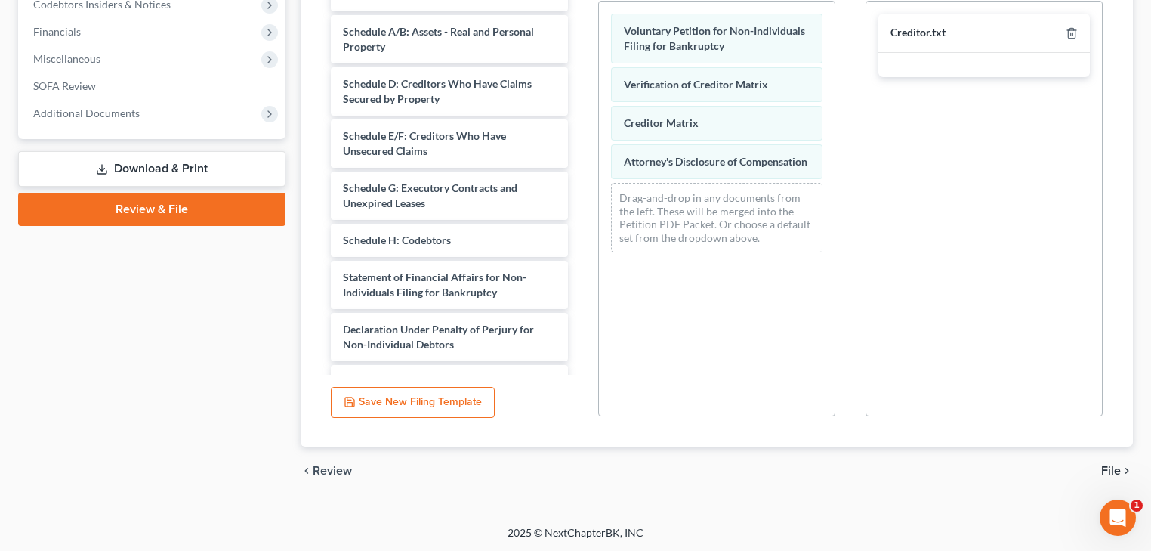
click at [1110, 467] on span "File" at bounding box center [1111, 470] width 20 height 12
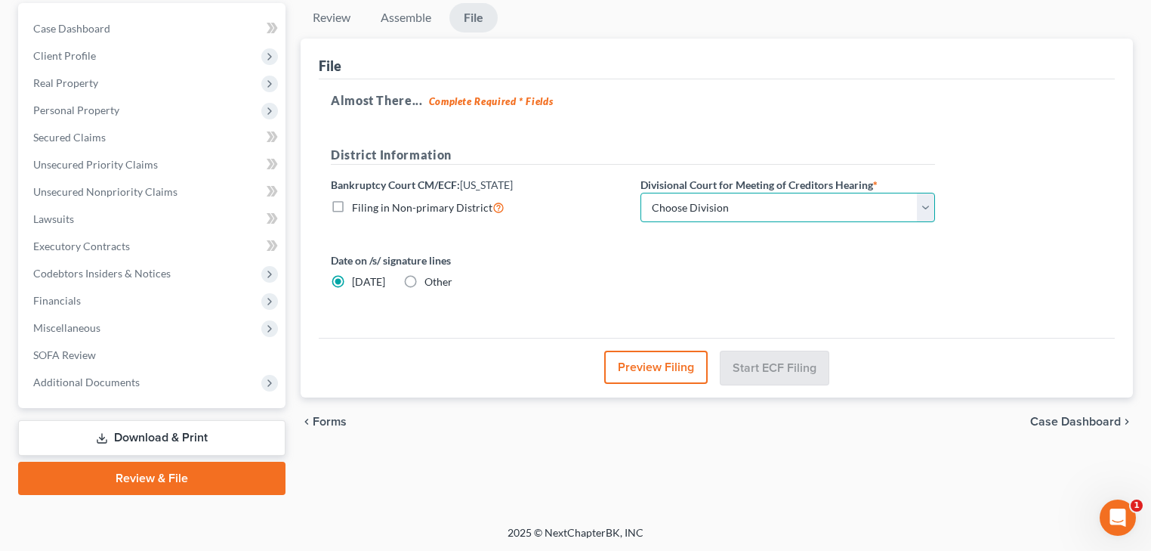
click at [734, 208] on select "Choose Division [GEOGRAPHIC_DATA] [GEOGRAPHIC_DATA]" at bounding box center [787, 208] width 295 height 30
select select "1"
click at [640, 193] on select "Choose Division [GEOGRAPHIC_DATA] [GEOGRAPHIC_DATA]" at bounding box center [787, 208] width 295 height 30
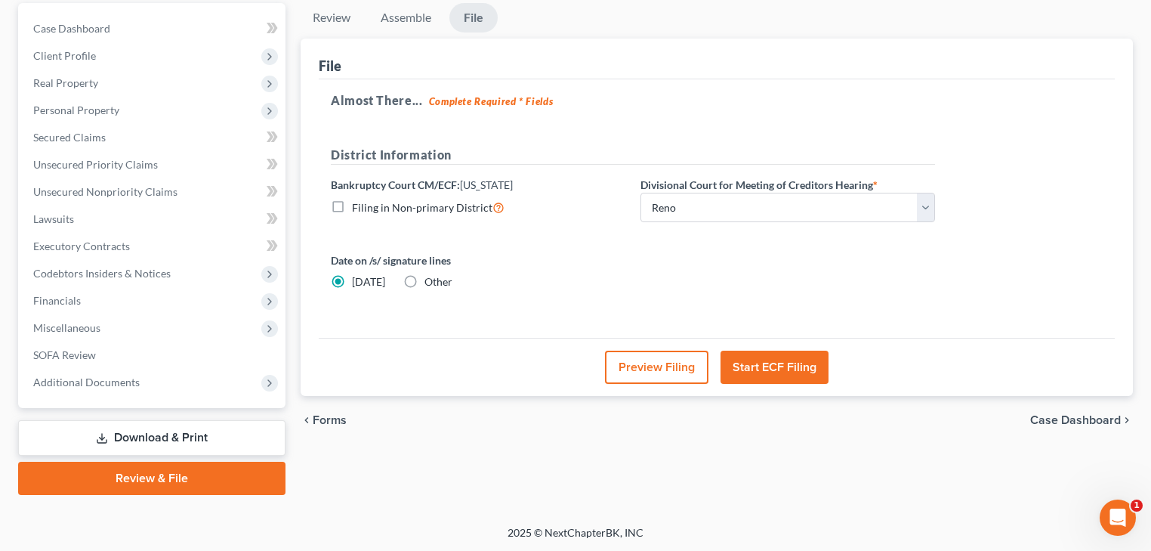
click at [771, 366] on button "Start ECF Filing" at bounding box center [774, 366] width 108 height 33
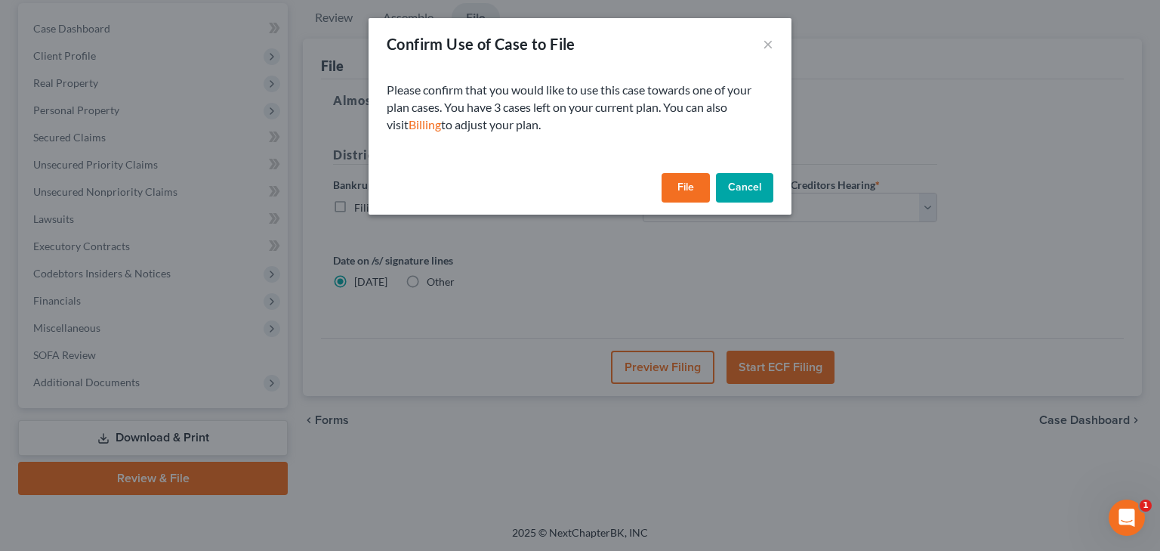
click at [680, 190] on button "File" at bounding box center [686, 188] width 48 height 30
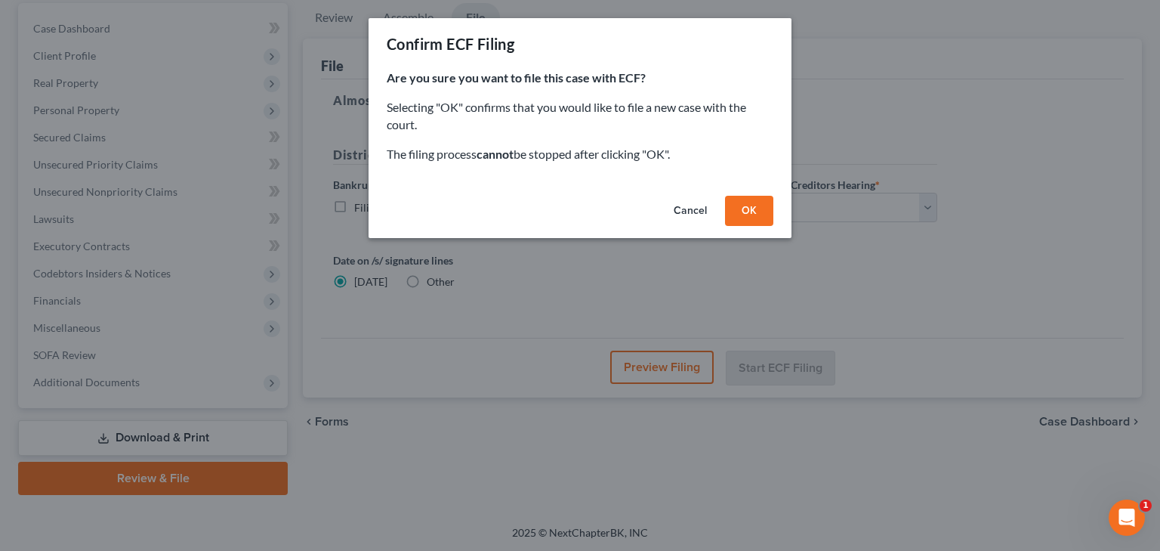
click at [753, 214] on button "OK" at bounding box center [749, 211] width 48 height 30
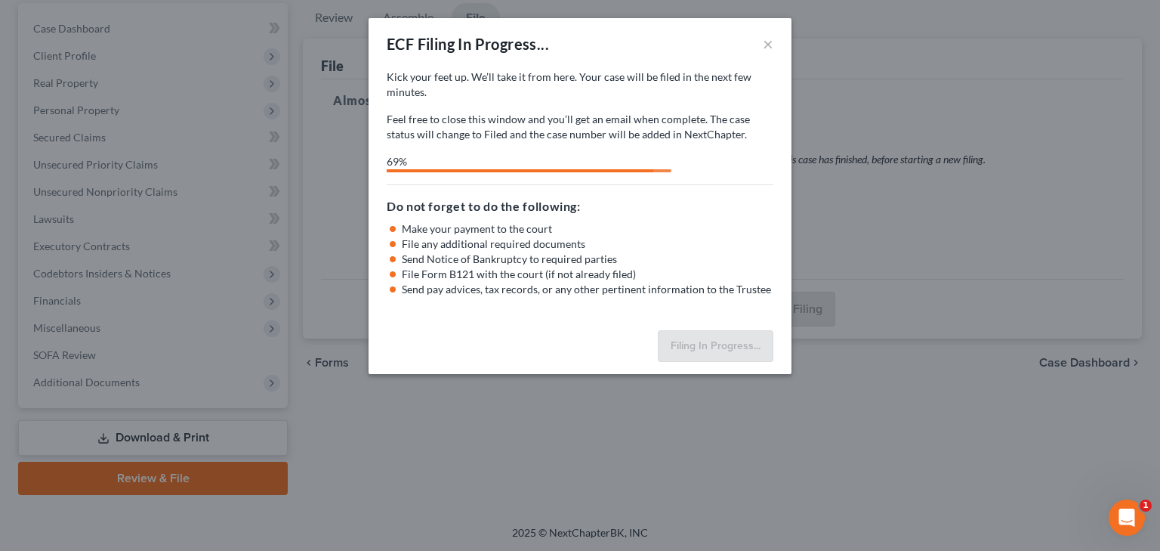
click at [767, 238] on li "File any additional required documents" at bounding box center [588, 243] width 372 height 15
select select "1"
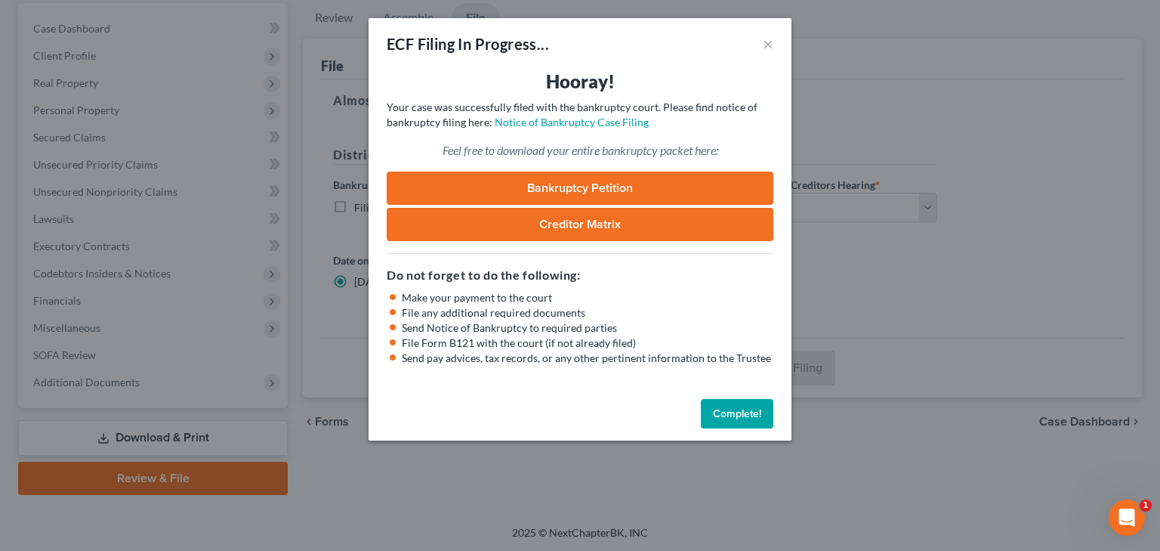
click at [708, 81] on h3 "Hooray!" at bounding box center [580, 81] width 387 height 24
click at [595, 123] on link "Notice of Bankruptcy Case Filing" at bounding box center [572, 122] width 154 height 13
click at [721, 421] on button "Complete!" at bounding box center [737, 414] width 73 height 30
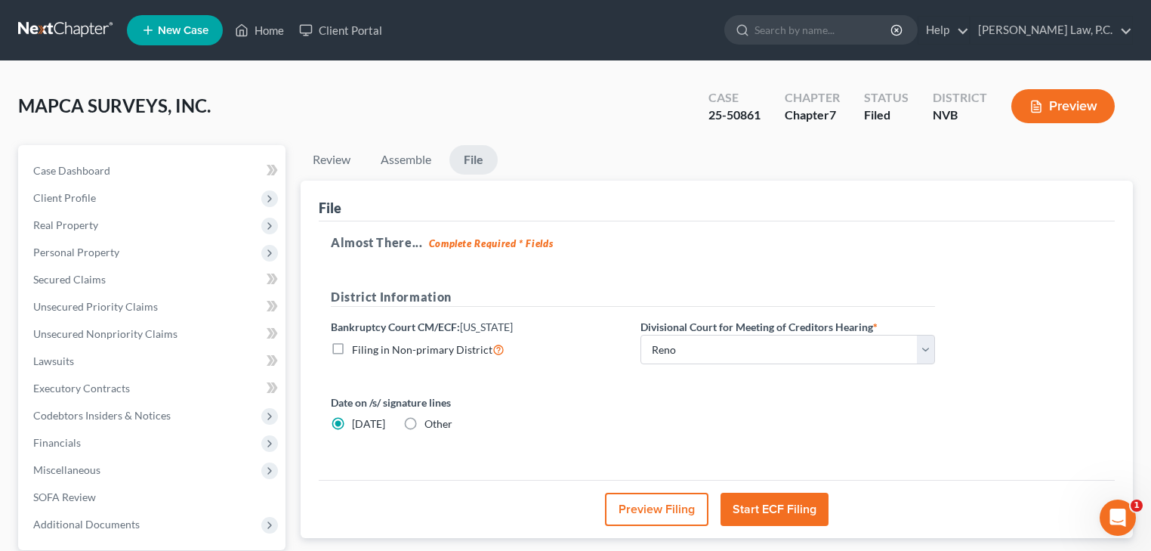
scroll to position [0, 0]
click at [252, 30] on link "Home" at bounding box center [259, 30] width 64 height 27
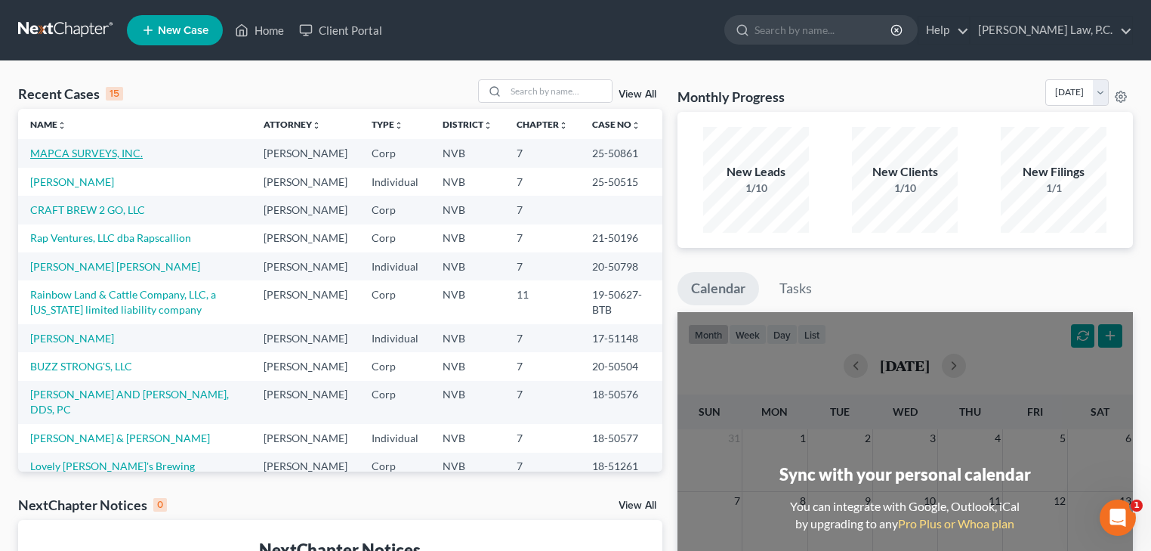
click at [128, 152] on link "MAPCA SURVEYS, INC." at bounding box center [86, 153] width 113 height 13
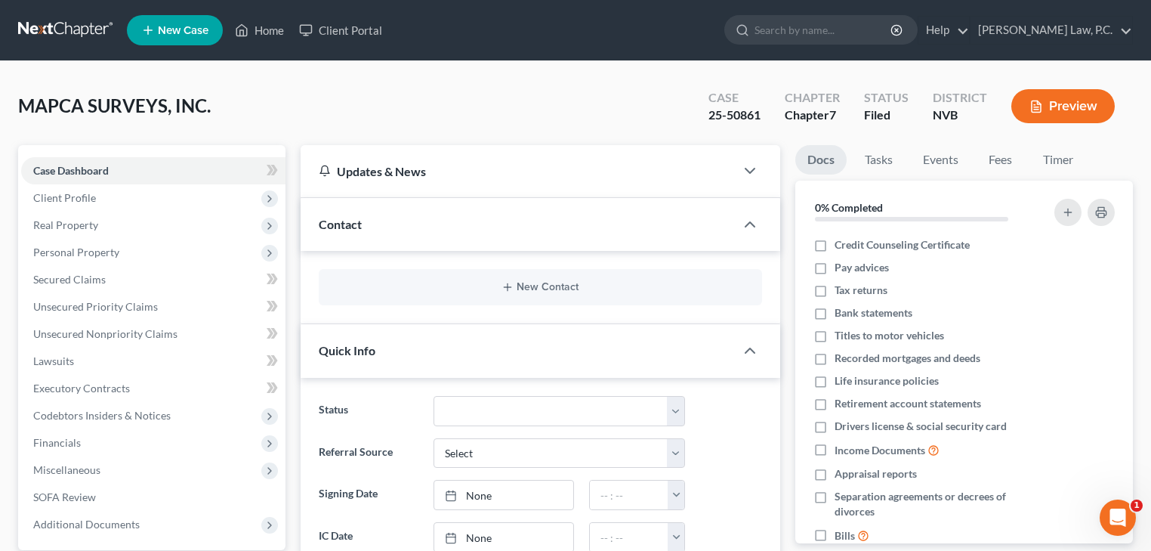
click at [168, 32] on span "New Case" at bounding box center [183, 30] width 51 height 11
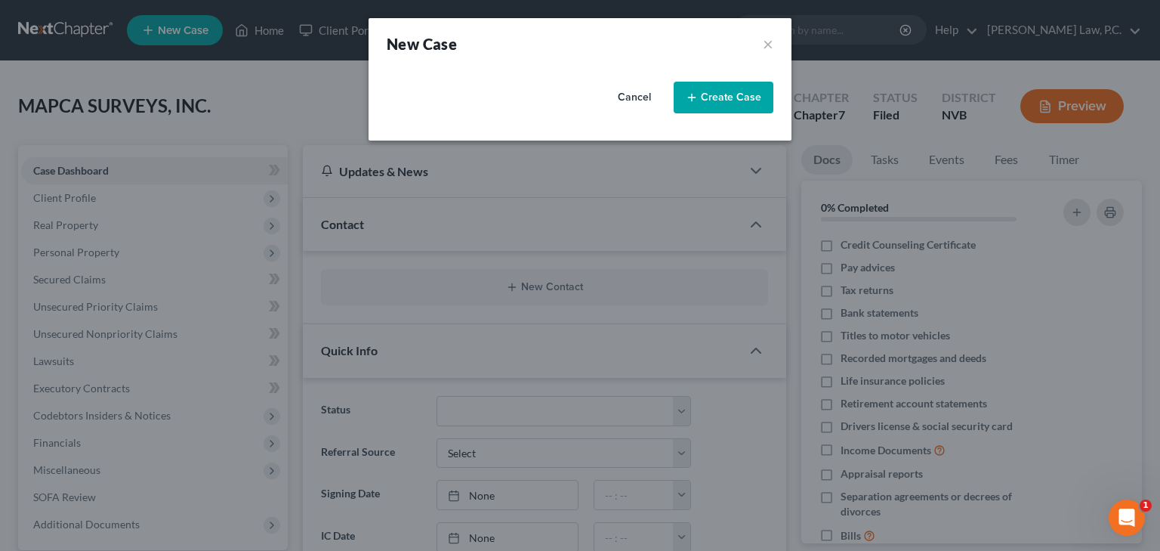
select select "49"
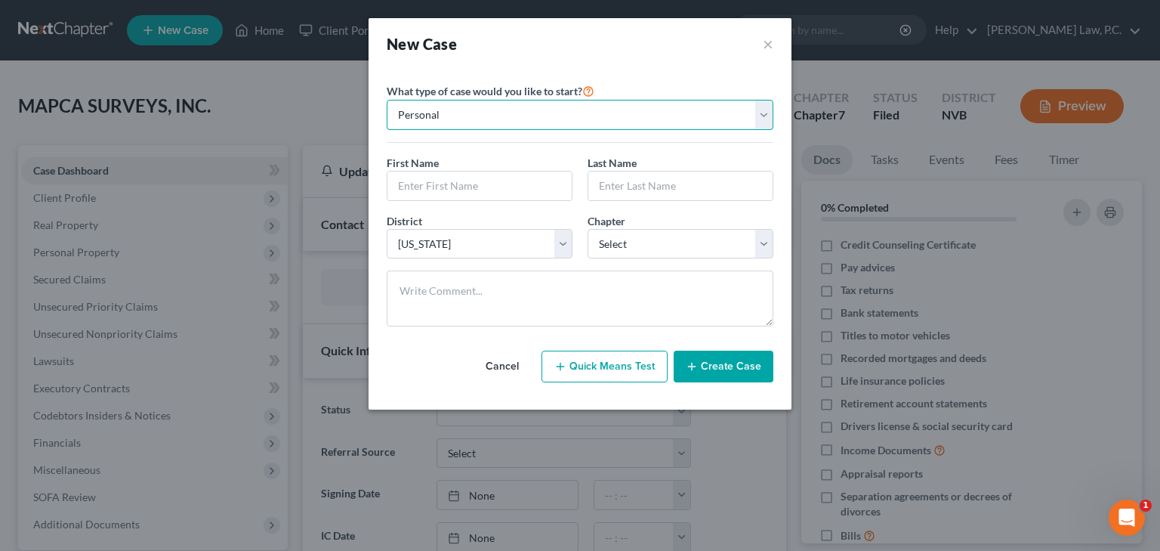
click at [471, 116] on select "Personal Business" at bounding box center [580, 115] width 387 height 30
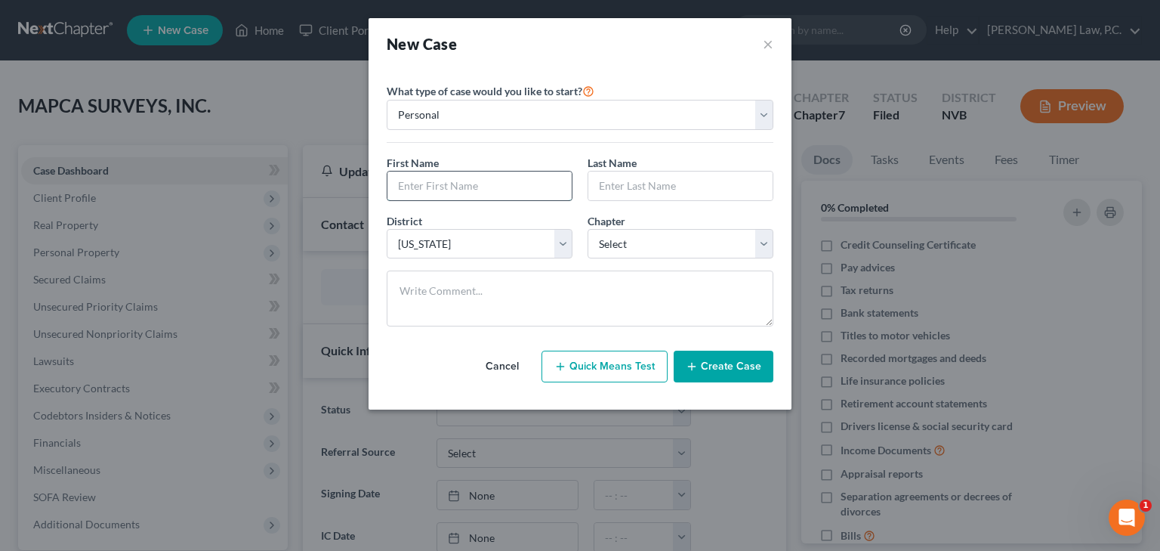
click at [477, 184] on input "text" at bounding box center [479, 185] width 184 height 29
type input "[PERSON_NAME]"
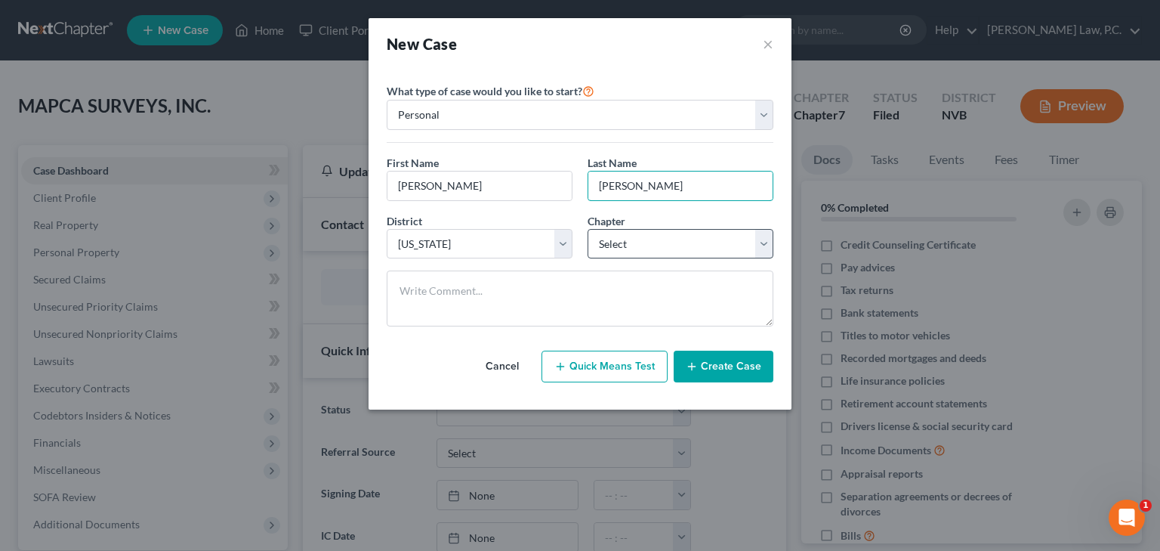
type input "[PERSON_NAME]"
click at [627, 239] on select "Select 7 11 12 13" at bounding box center [681, 244] width 186 height 30
select select "0"
click at [588, 229] on select "Select 7 11 12 13" at bounding box center [681, 244] width 186 height 30
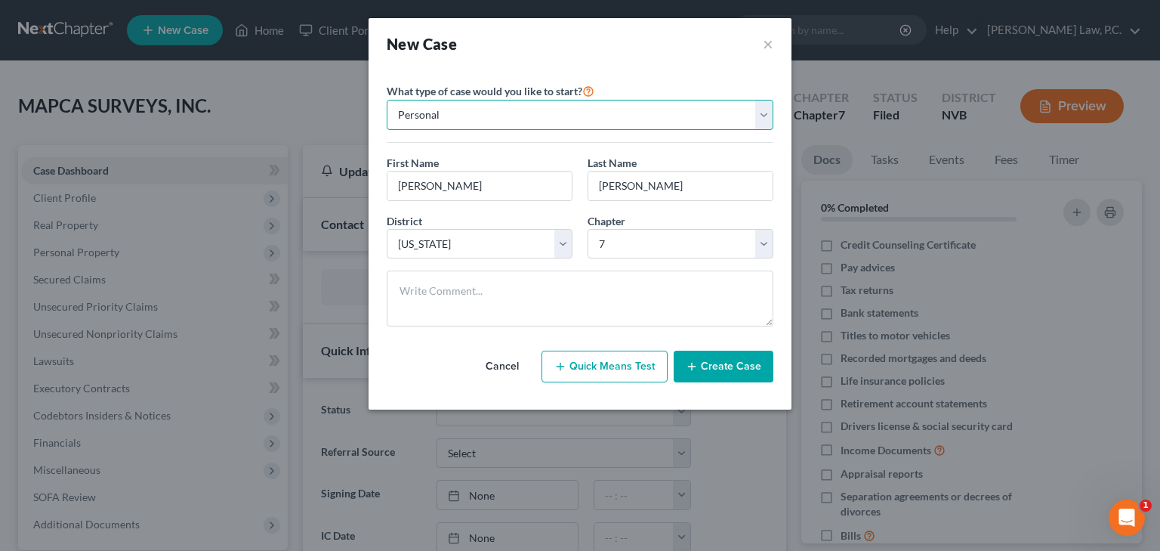
click at [533, 106] on select "Personal Business" at bounding box center [580, 115] width 387 height 30
click at [742, 369] on button "Create Case" at bounding box center [724, 366] width 100 height 32
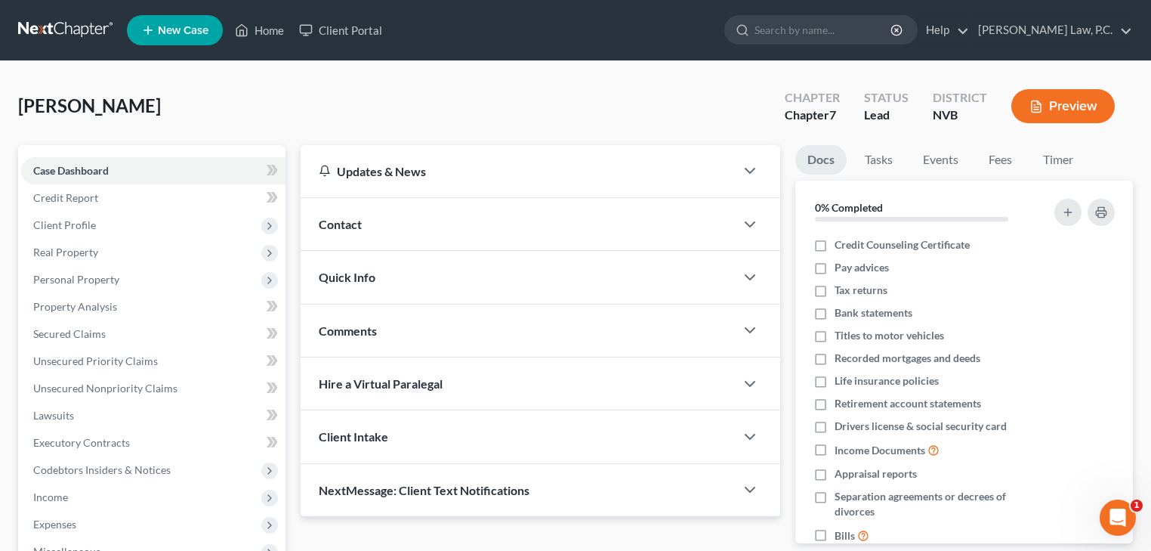
click at [424, 169] on div "Updates & News" at bounding box center [518, 171] width 398 height 16
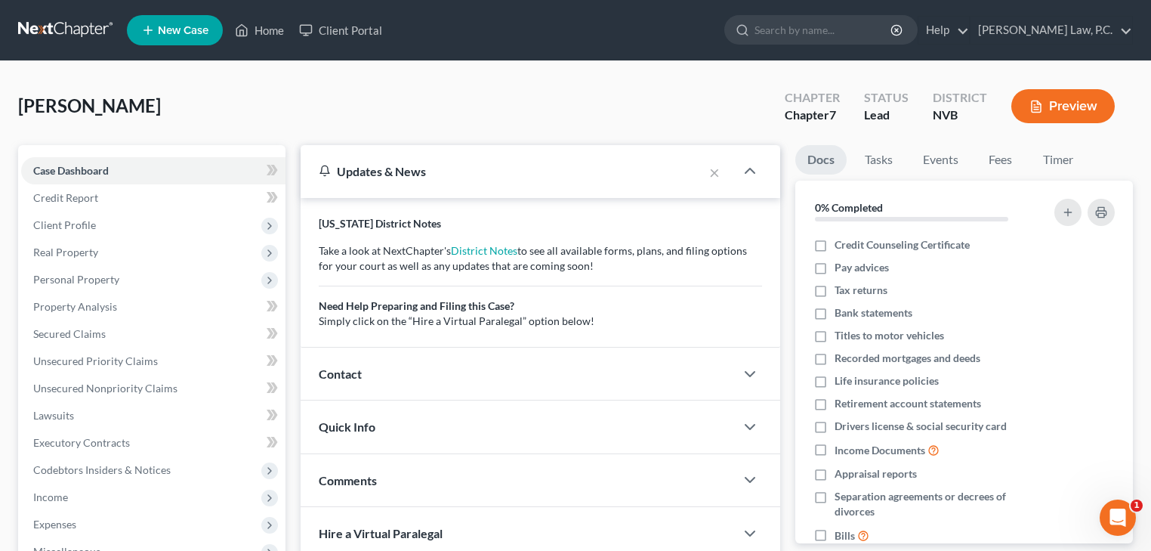
click at [424, 169] on div "Updates & News" at bounding box center [502, 171] width 366 height 16
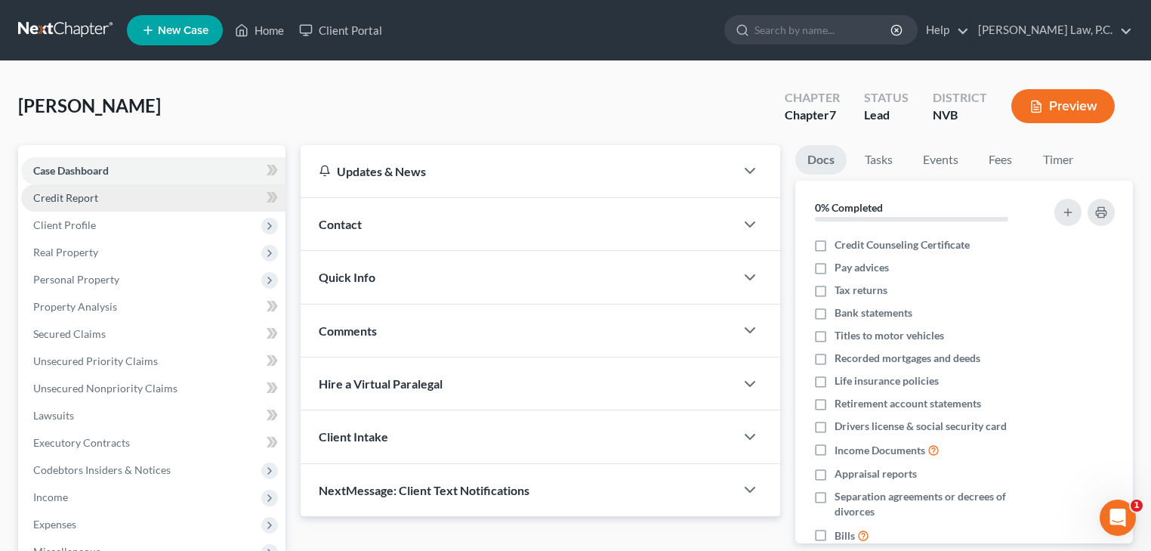
click at [65, 197] on span "Credit Report" at bounding box center [65, 197] width 65 height 13
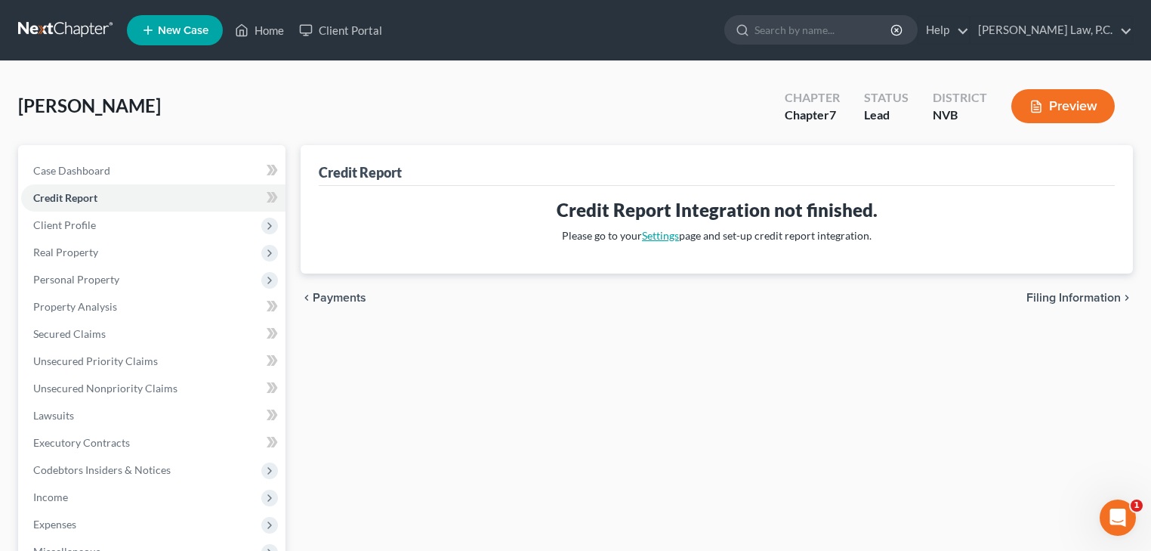
click at [668, 236] on link "Settings" at bounding box center [660, 235] width 37 height 13
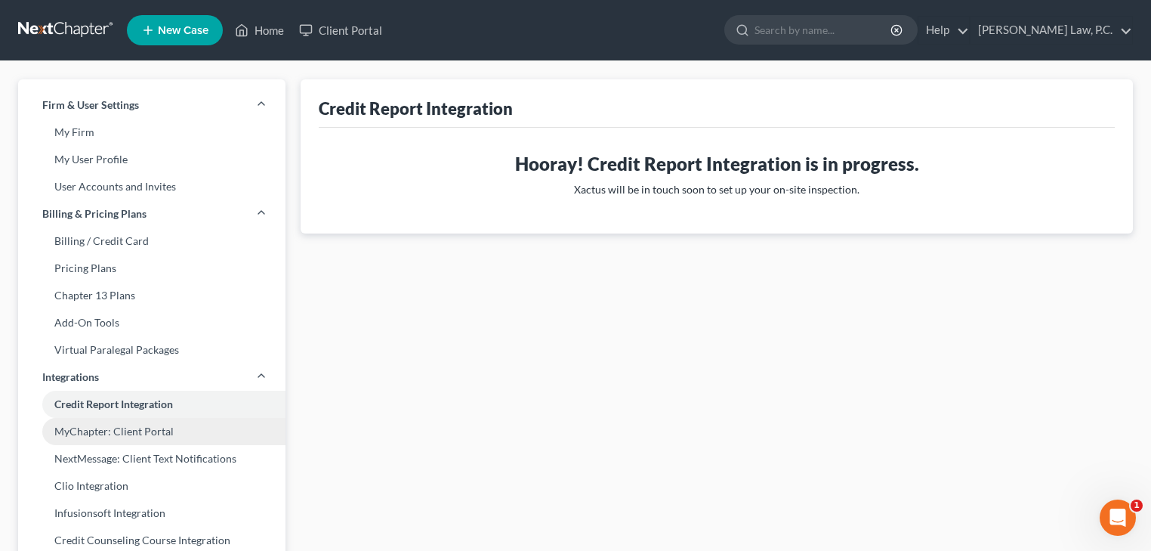
click at [146, 428] on link "MyChapter: Client Portal" at bounding box center [151, 431] width 267 height 27
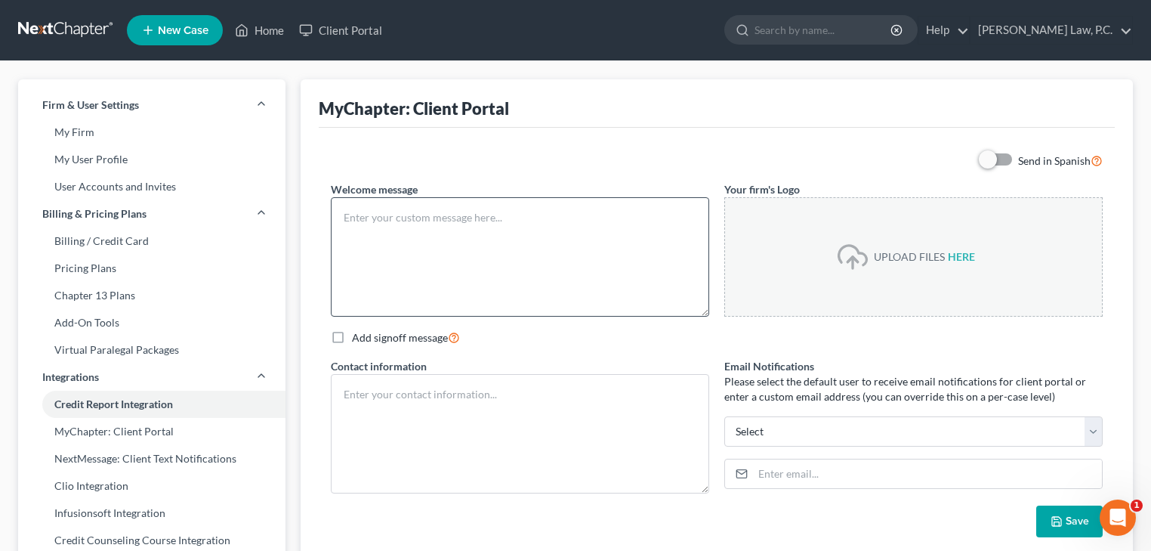
type textarea "Hello! Welcome to MyChapter. We are here to help make the bankruptcy filing pro…"
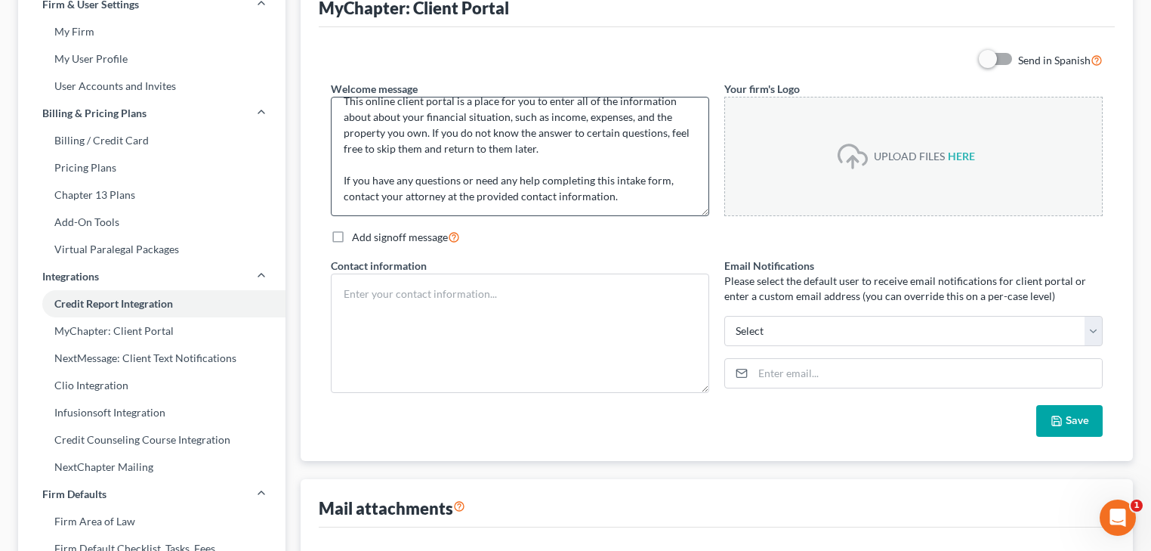
scroll to position [121, 0]
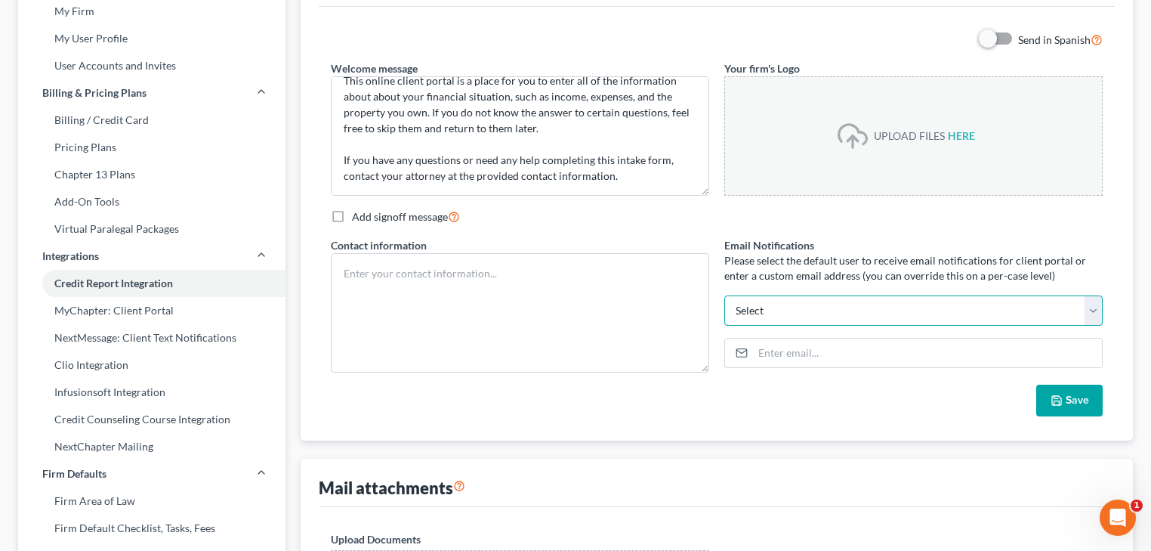
click at [785, 320] on select "[EMAIL_ADDRESS][DOMAIN_NAME] Select" at bounding box center [913, 310] width 378 height 30
select select "0"
click at [724, 295] on select "[EMAIL_ADDRESS][DOMAIN_NAME] Select" at bounding box center [913, 310] width 378 height 30
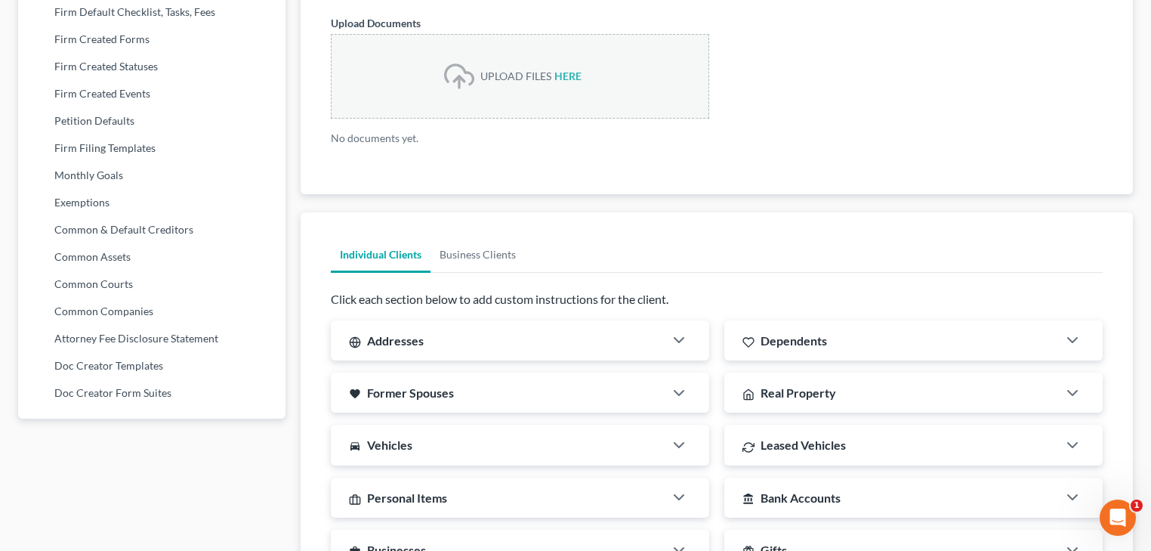
scroll to position [665, 0]
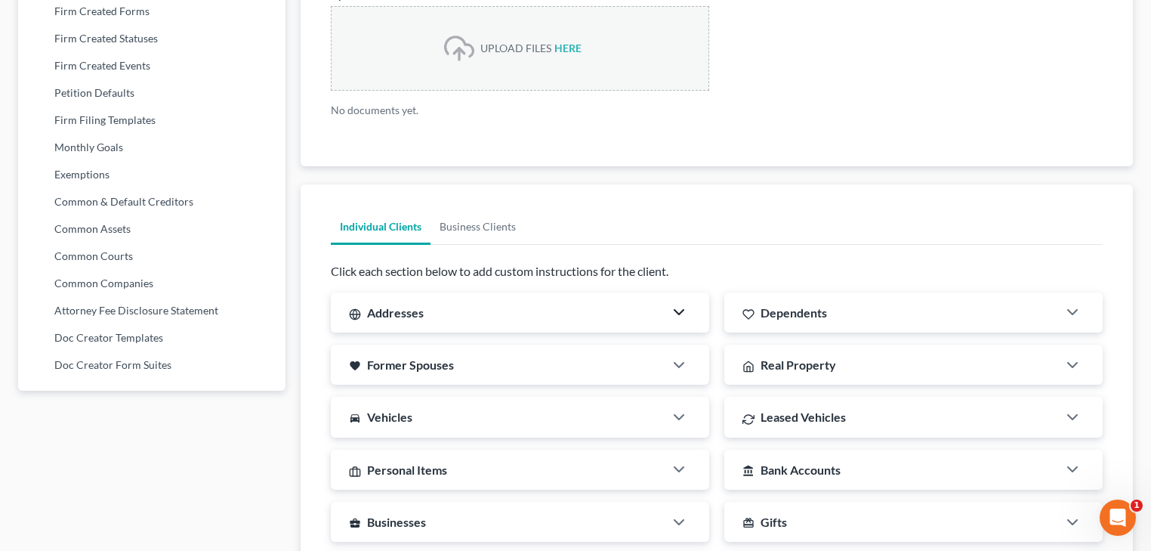
click at [680, 318] on icon "button" at bounding box center [679, 312] width 18 height 18
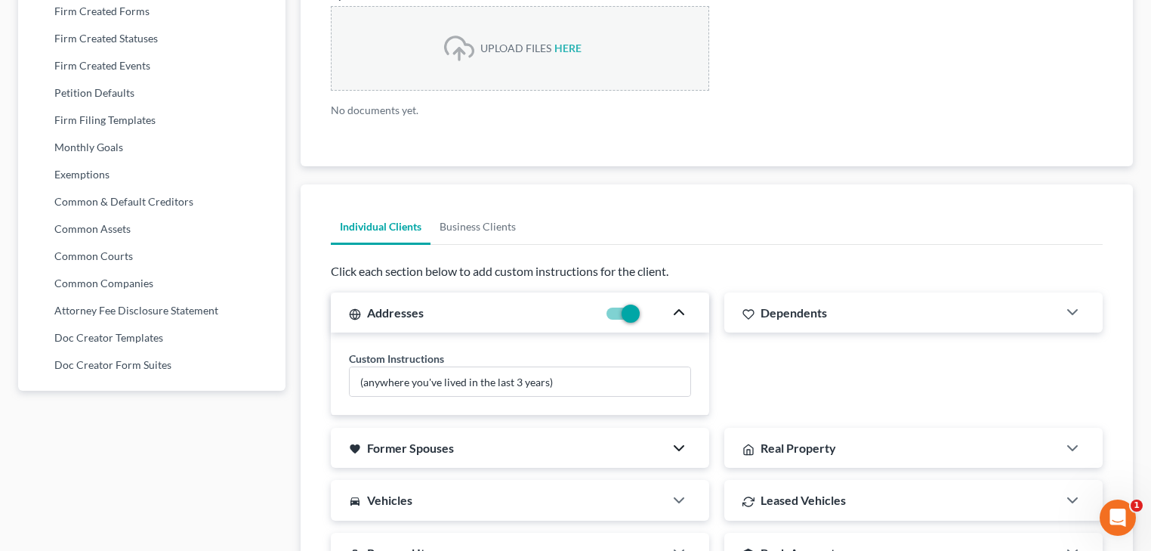
click at [680, 441] on icon "button" at bounding box center [679, 448] width 18 height 18
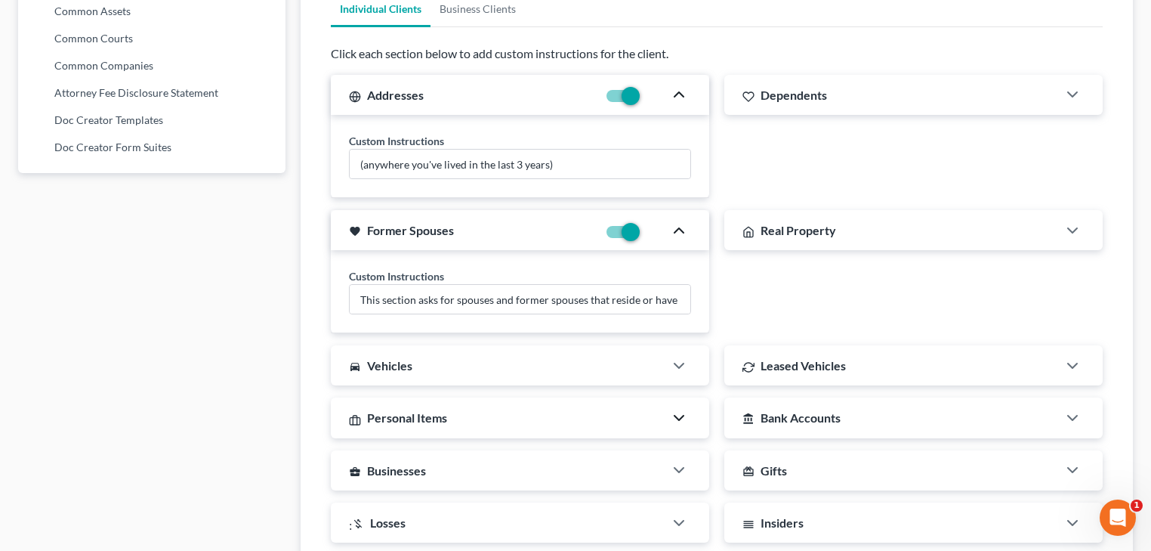
scroll to position [906, 0]
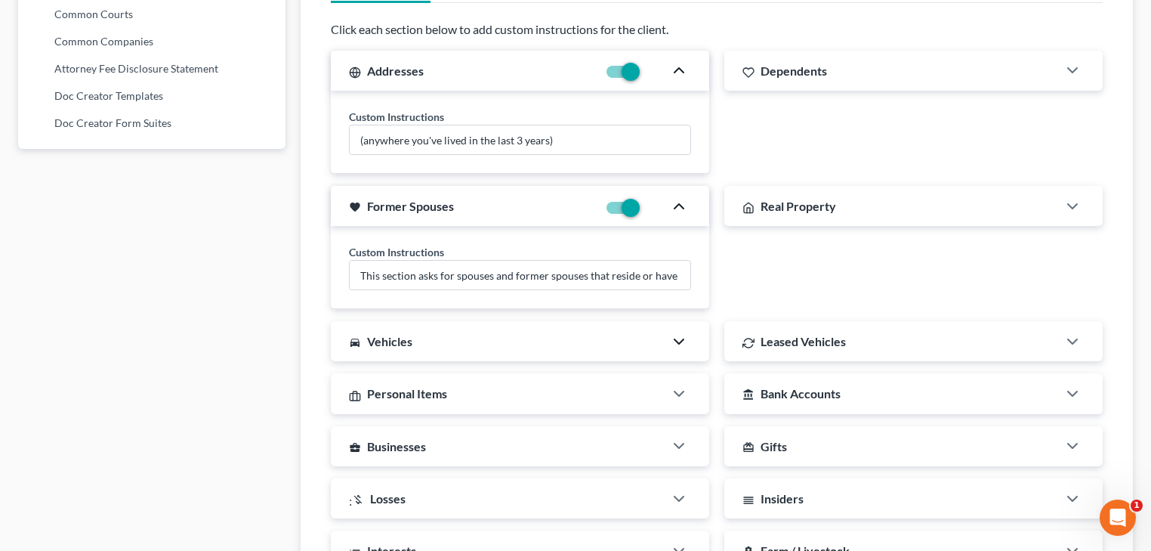
click at [675, 341] on icon "button" at bounding box center [679, 341] width 18 height 18
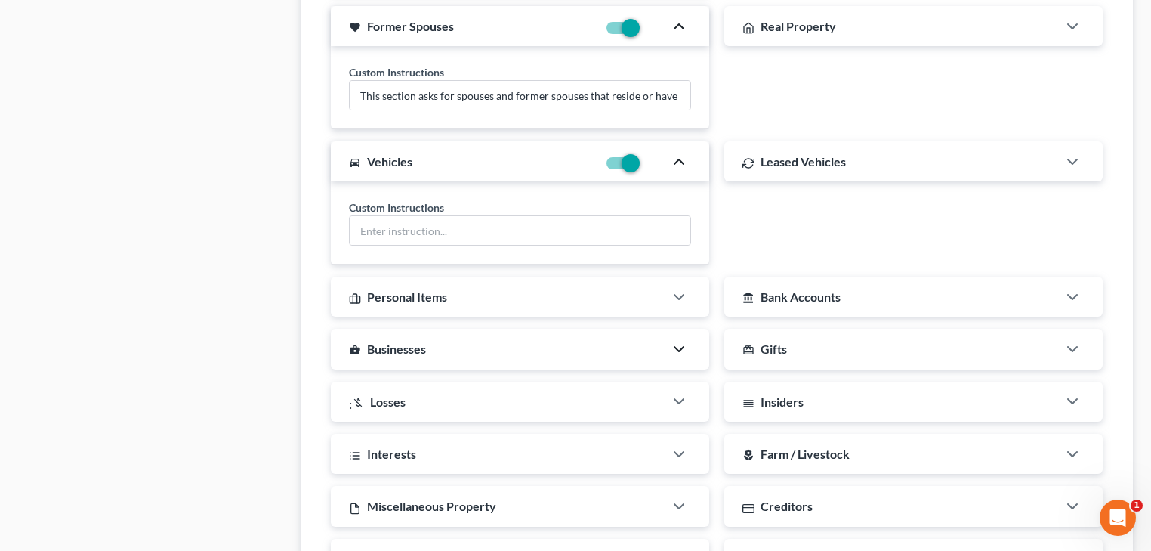
scroll to position [1088, 0]
click at [677, 287] on icon "button" at bounding box center [679, 295] width 18 height 18
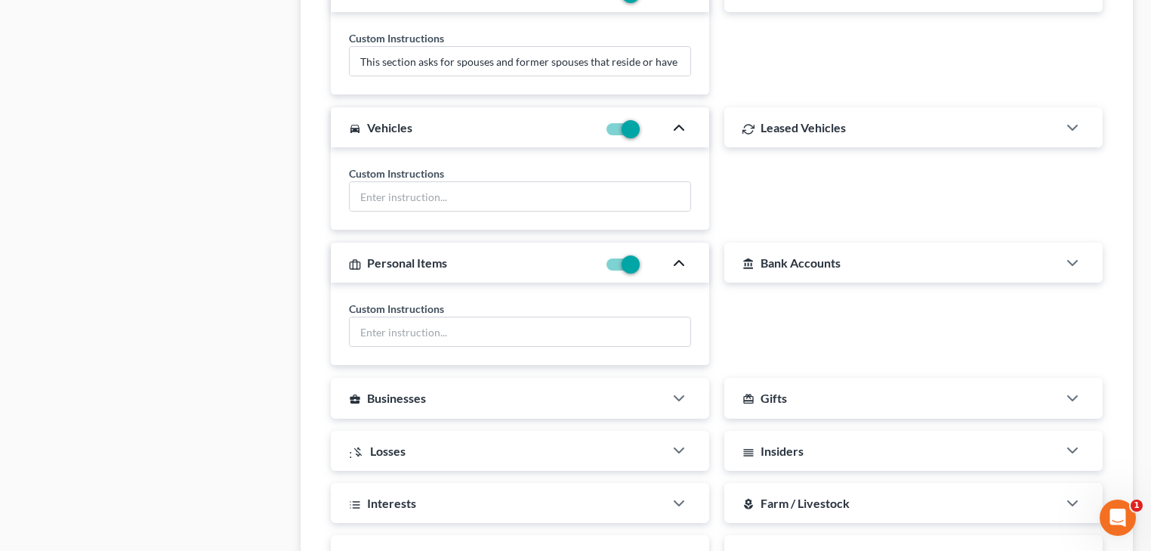
scroll to position [1208, 0]
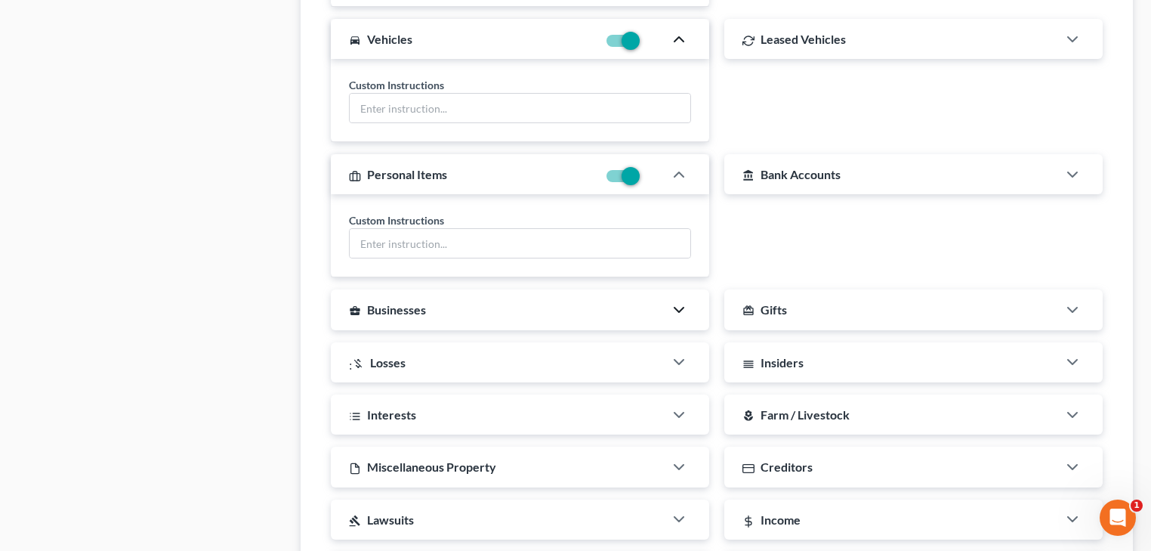
click at [683, 307] on polyline "button" at bounding box center [678, 309] width 9 height 5
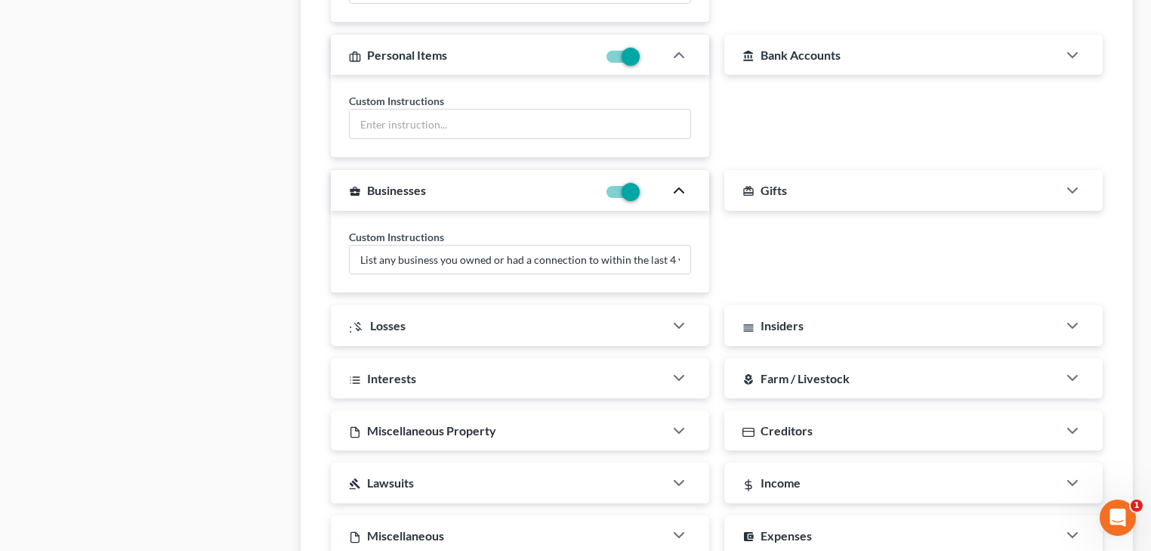
scroll to position [1329, 0]
click at [680, 323] on icon "button" at bounding box center [679, 324] width 18 height 18
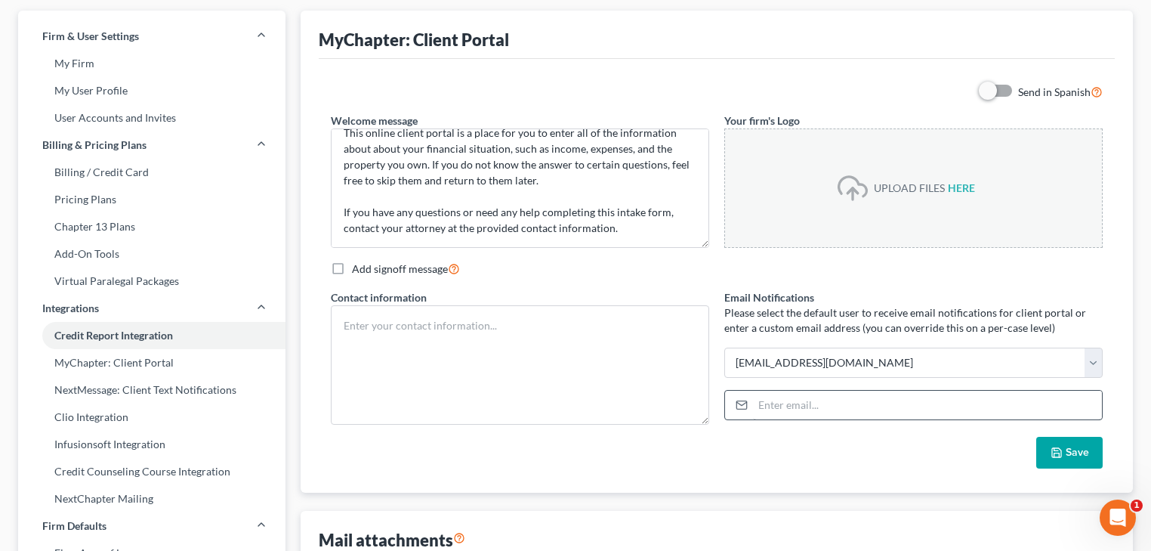
scroll to position [35, 0]
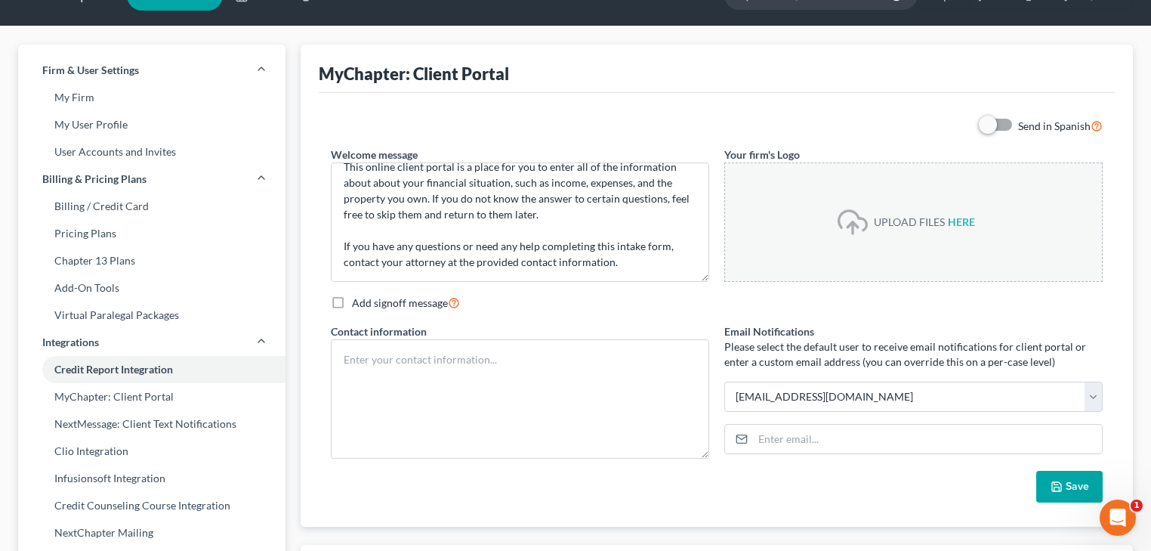
click at [1075, 489] on button "Save" at bounding box center [1069, 487] width 66 height 32
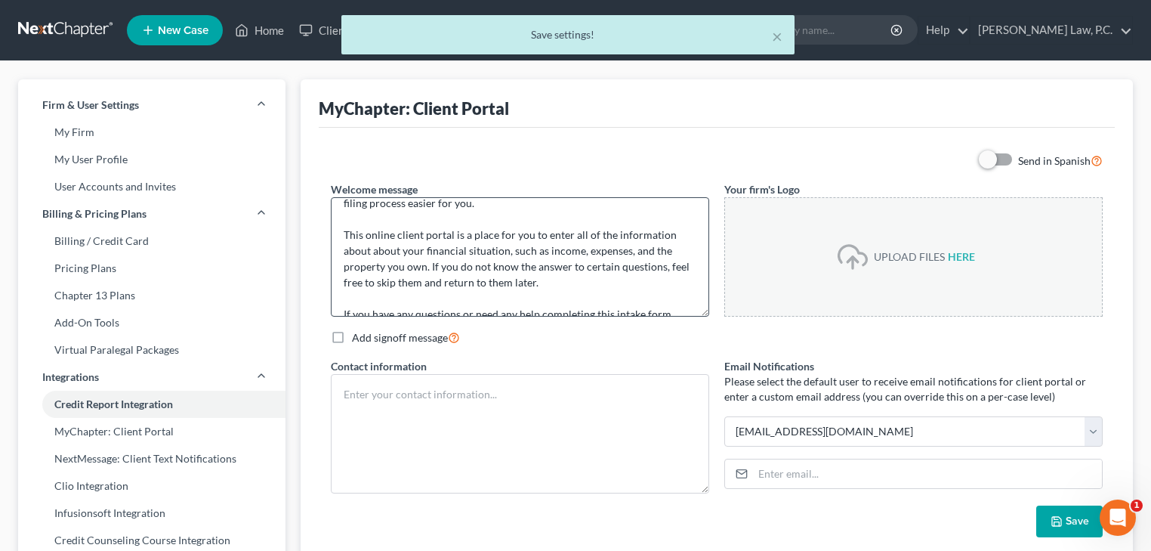
scroll to position [0, 0]
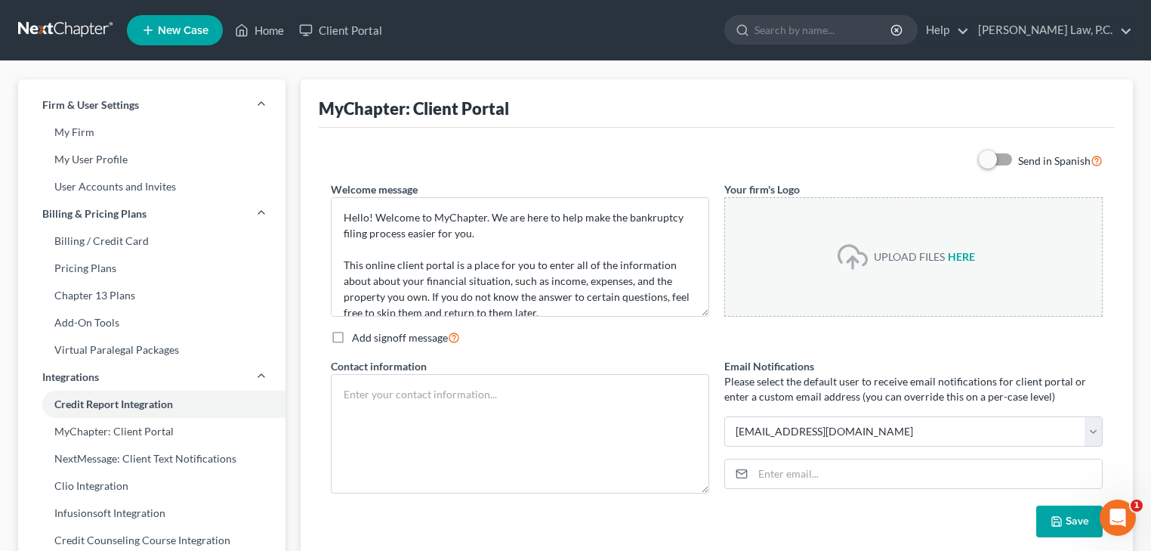
click at [955, 254] on input "file" at bounding box center [966, 256] width 36 height 27
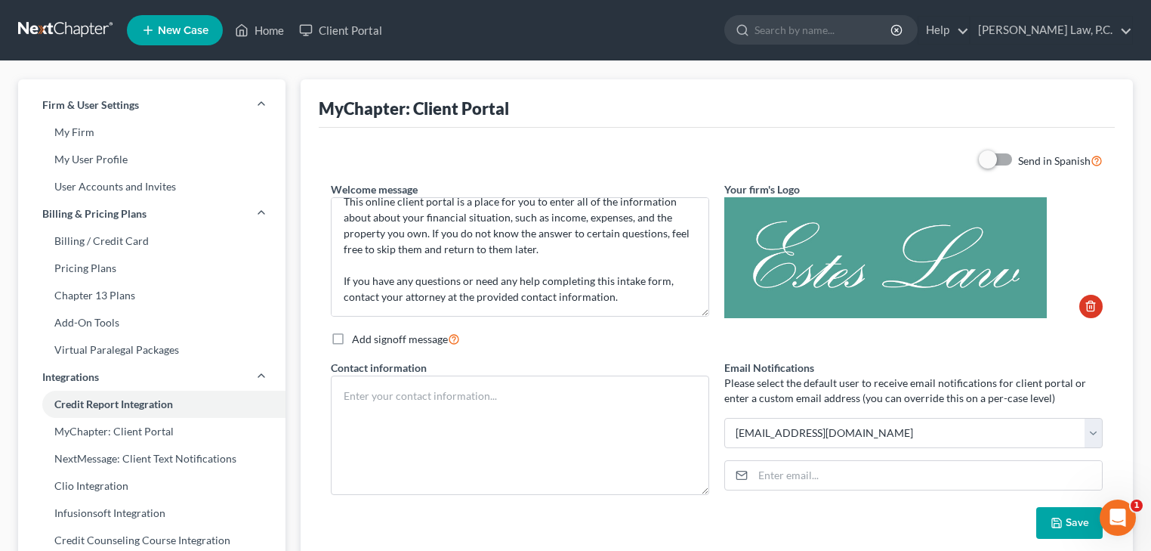
scroll to position [181, 0]
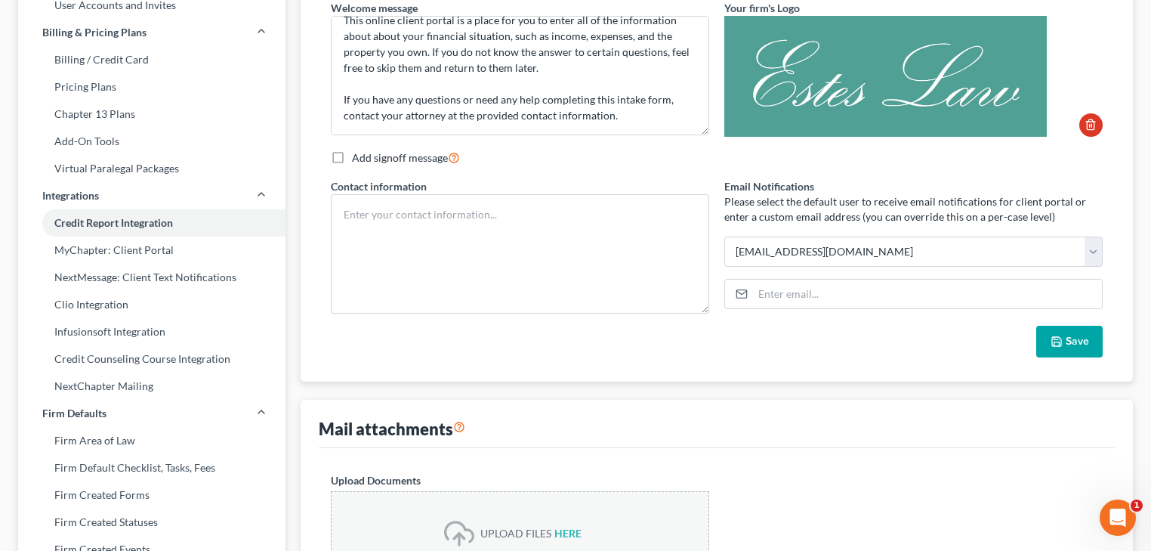
click at [1059, 349] on button "Save" at bounding box center [1069, 342] width 66 height 32
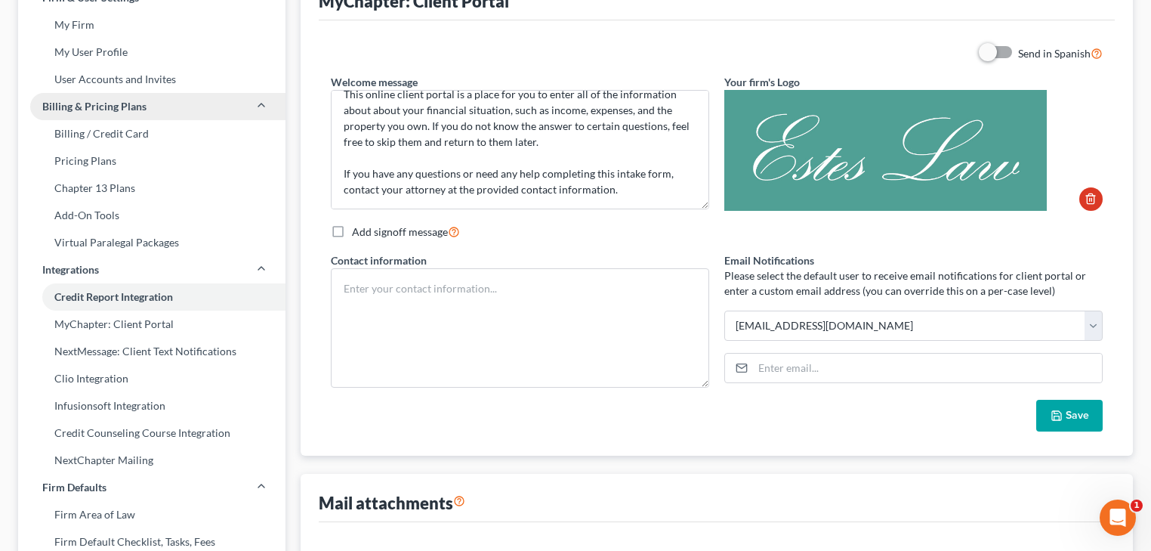
scroll to position [121, 0]
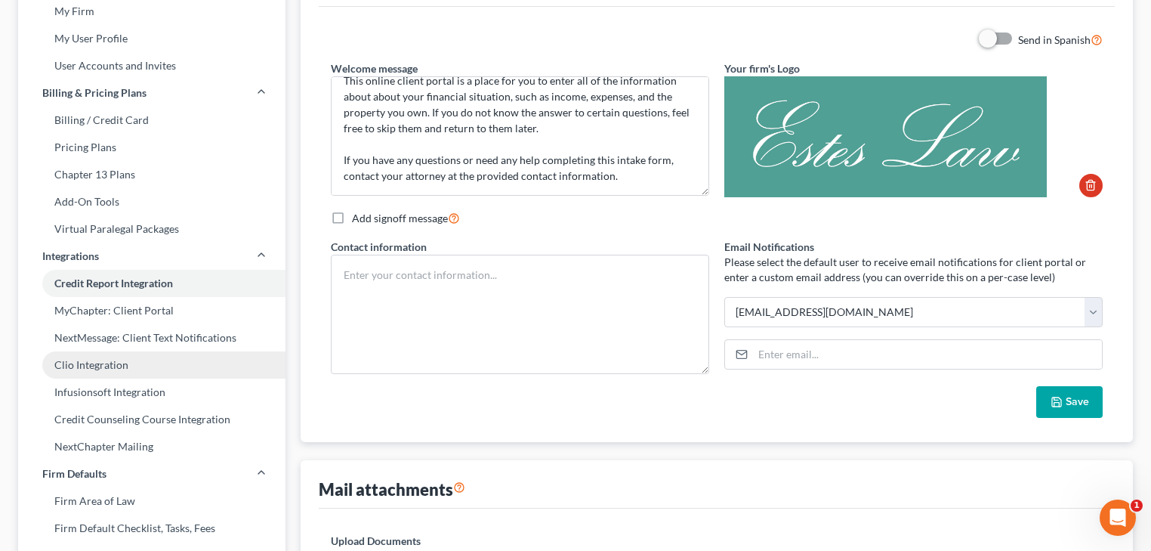
click at [150, 357] on link "Clio Integration" at bounding box center [151, 364] width 267 height 27
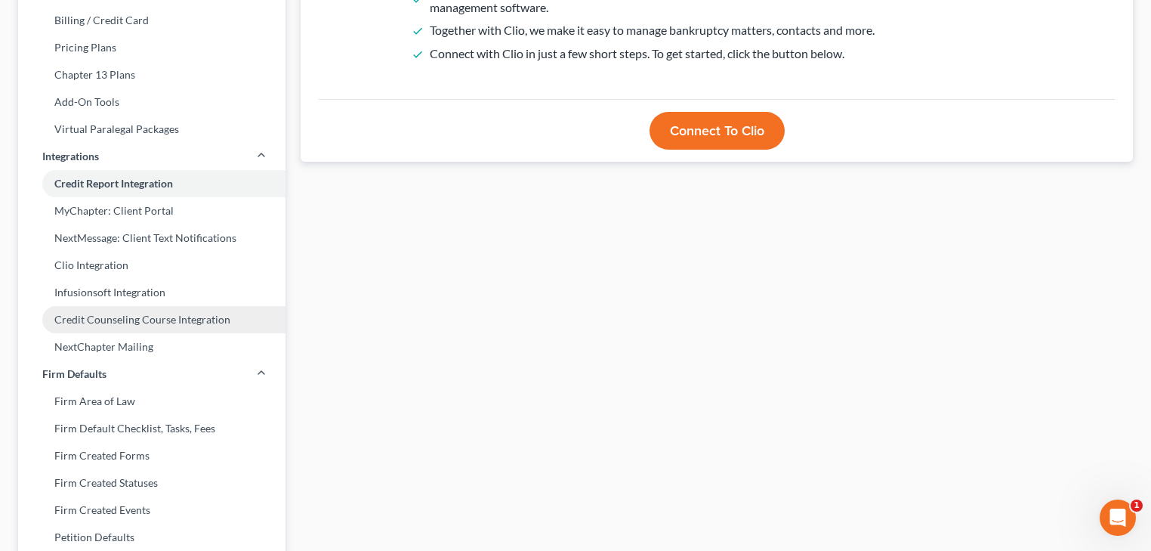
scroll to position [242, 0]
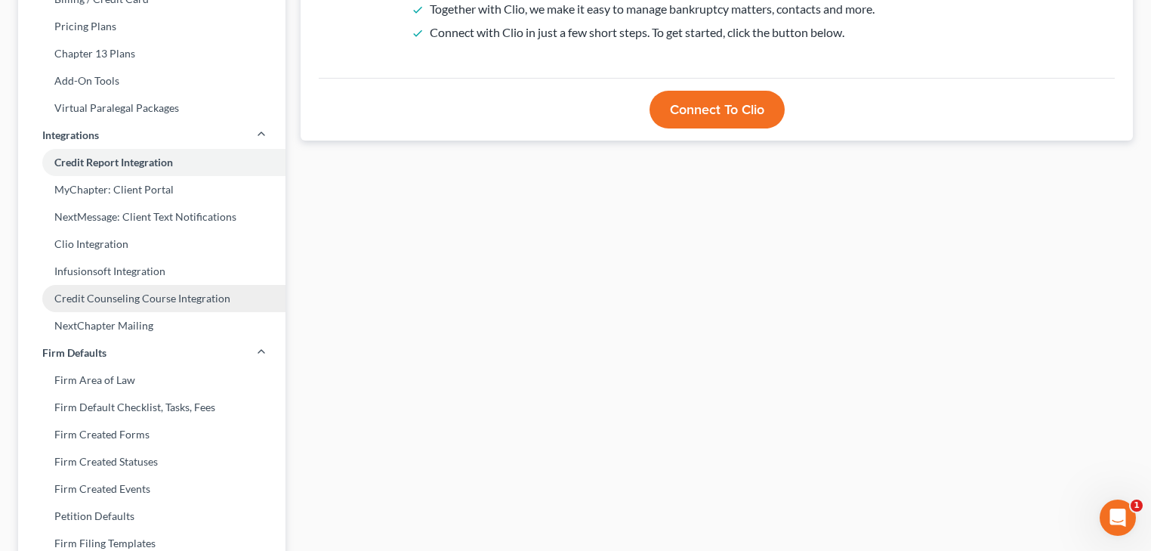
click at [202, 301] on link "Credit Counseling Course Integration" at bounding box center [151, 298] width 267 height 27
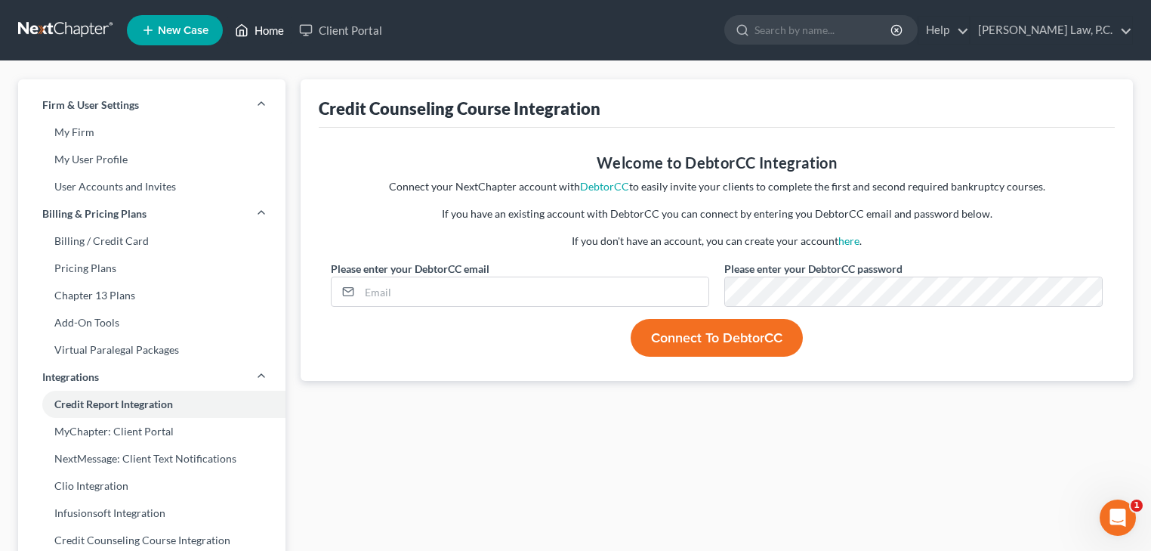
click at [263, 27] on link "Home" at bounding box center [259, 30] width 64 height 27
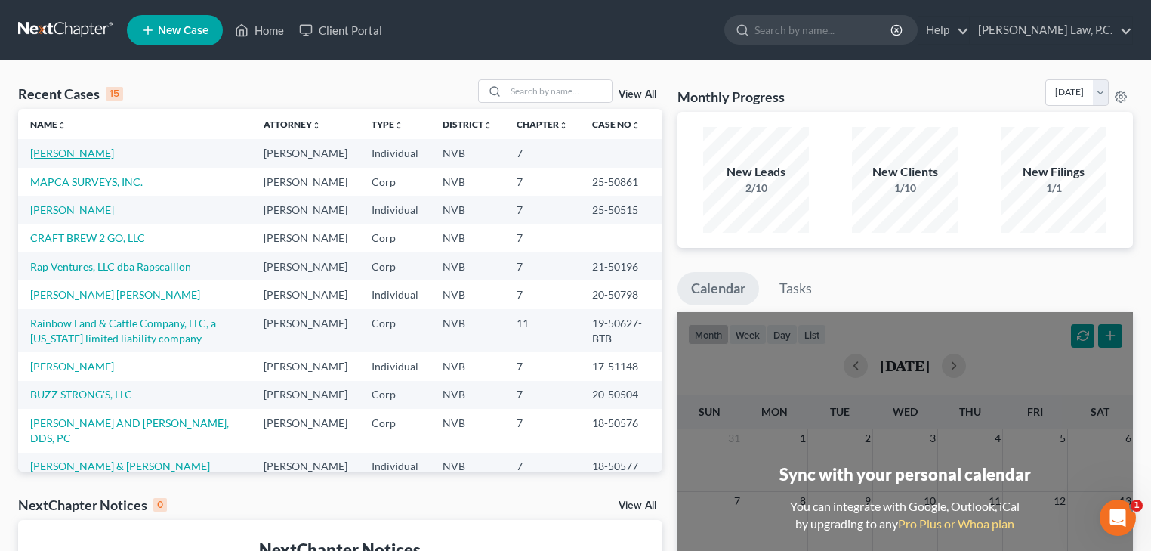
click at [97, 152] on link "[PERSON_NAME]" at bounding box center [72, 153] width 84 height 13
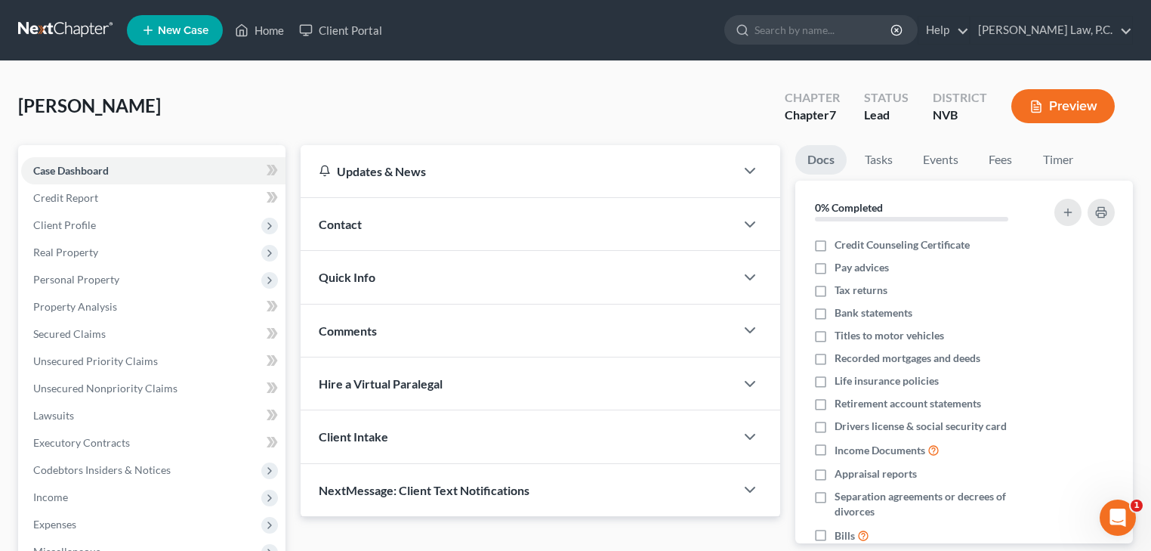
click at [378, 171] on div "Updates & News" at bounding box center [518, 171] width 398 height 16
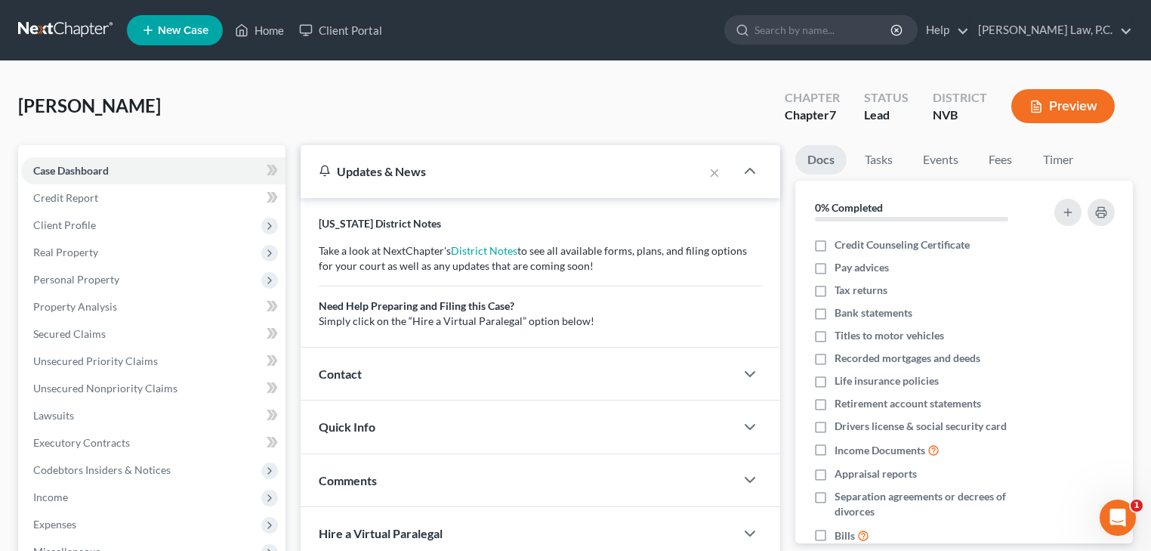
click at [378, 171] on div "Updates & News" at bounding box center [502, 171] width 366 height 16
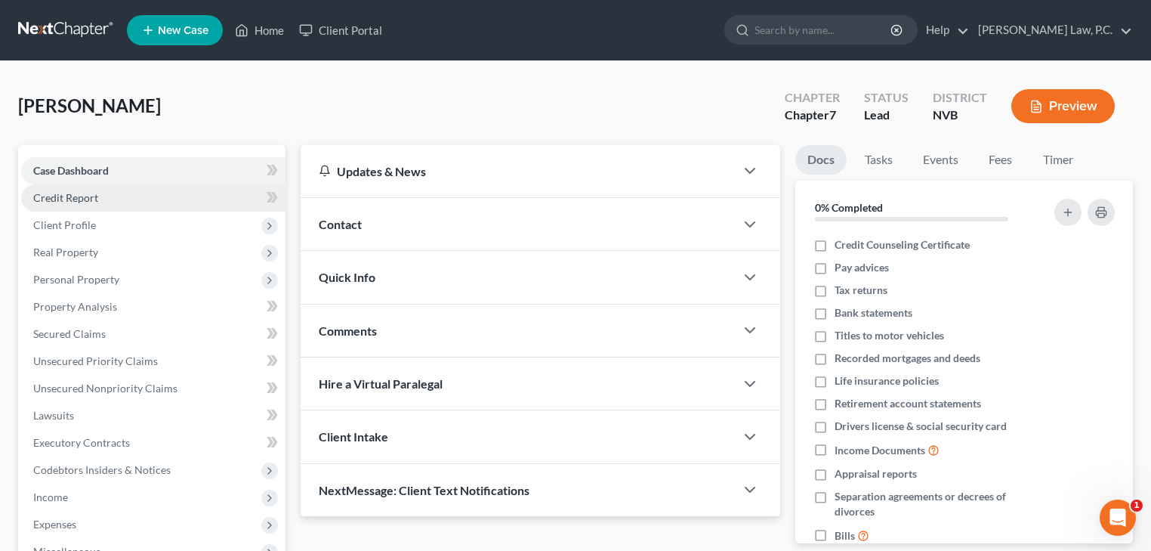
click at [100, 197] on link "Credit Report" at bounding box center [153, 197] width 264 height 27
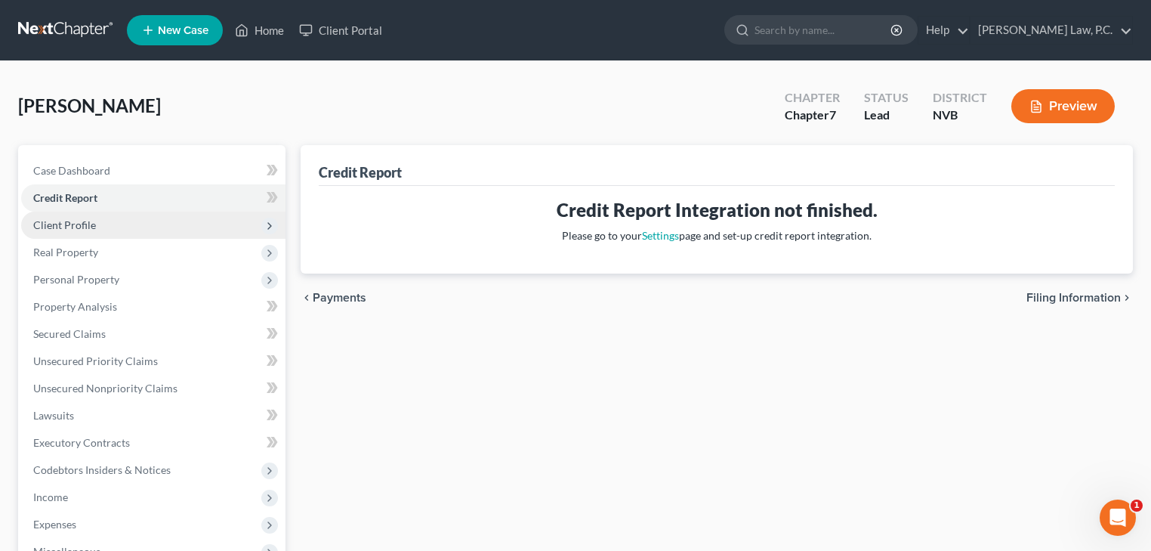
click at [113, 228] on span "Client Profile" at bounding box center [153, 224] width 264 height 27
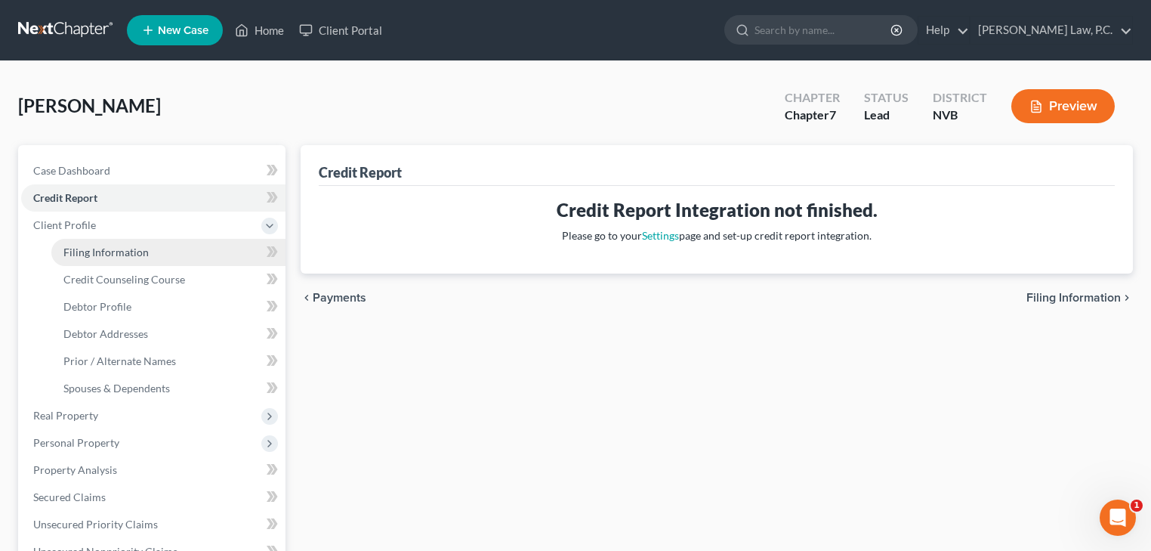
click at [125, 251] on span "Filing Information" at bounding box center [105, 251] width 85 height 13
select select "1"
select select "0"
select select "49"
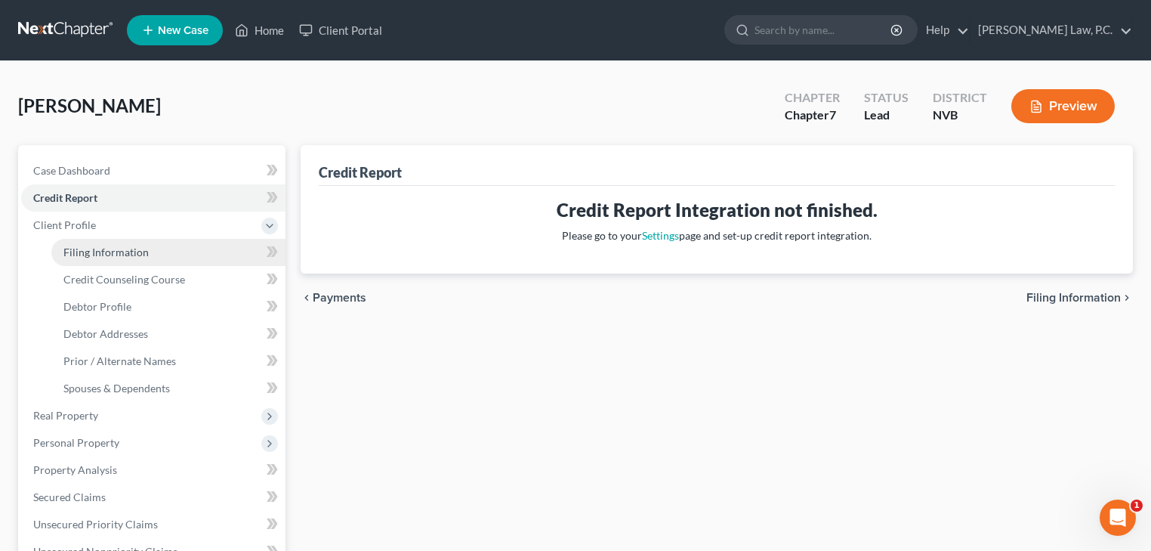
select select "31"
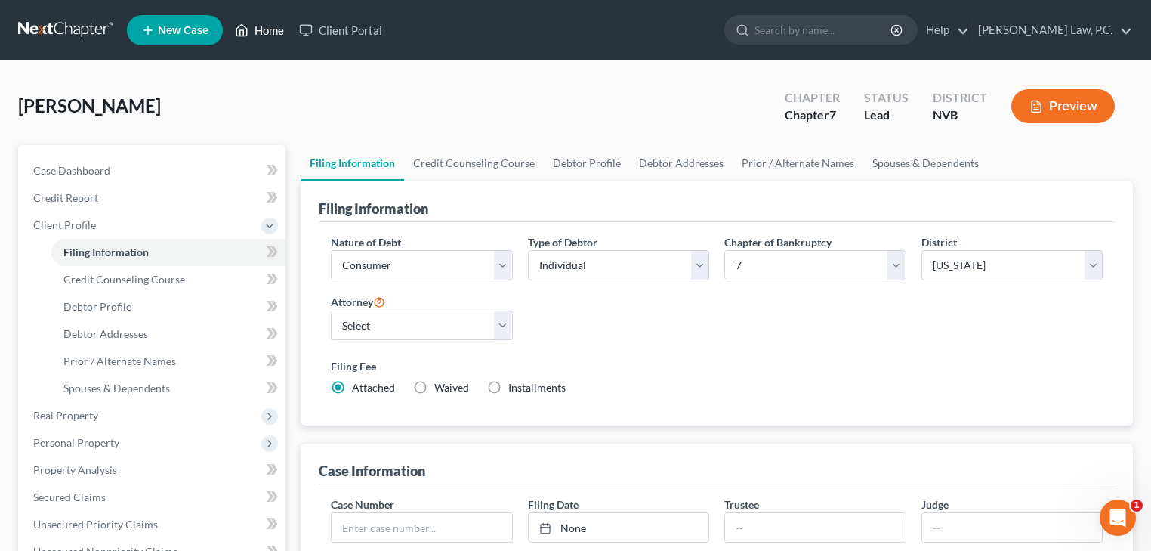
click at [257, 27] on link "Home" at bounding box center [259, 30] width 64 height 27
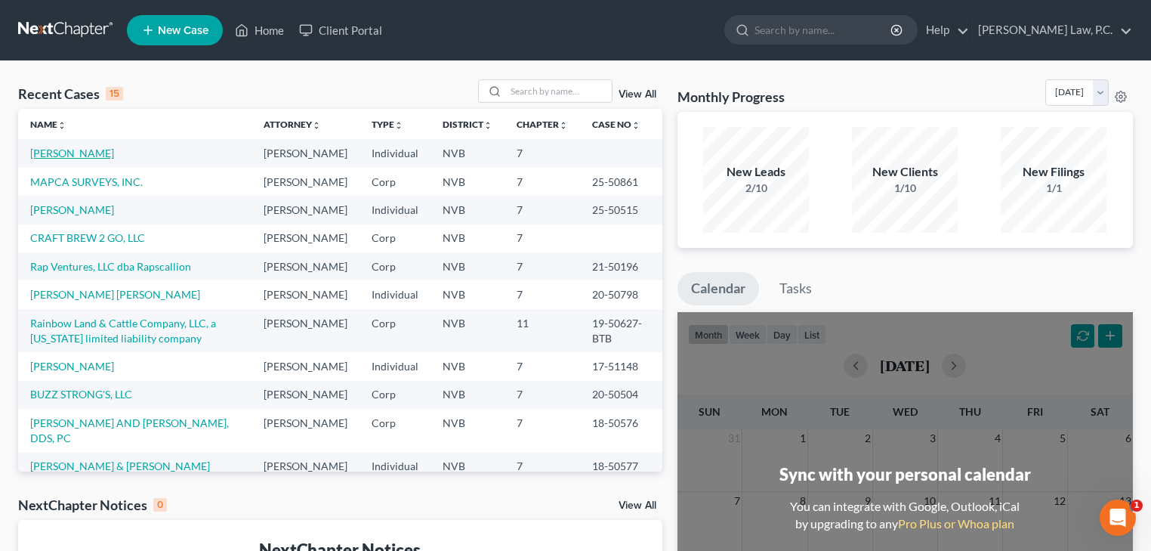
click at [91, 153] on link "[PERSON_NAME]" at bounding box center [72, 153] width 84 height 13
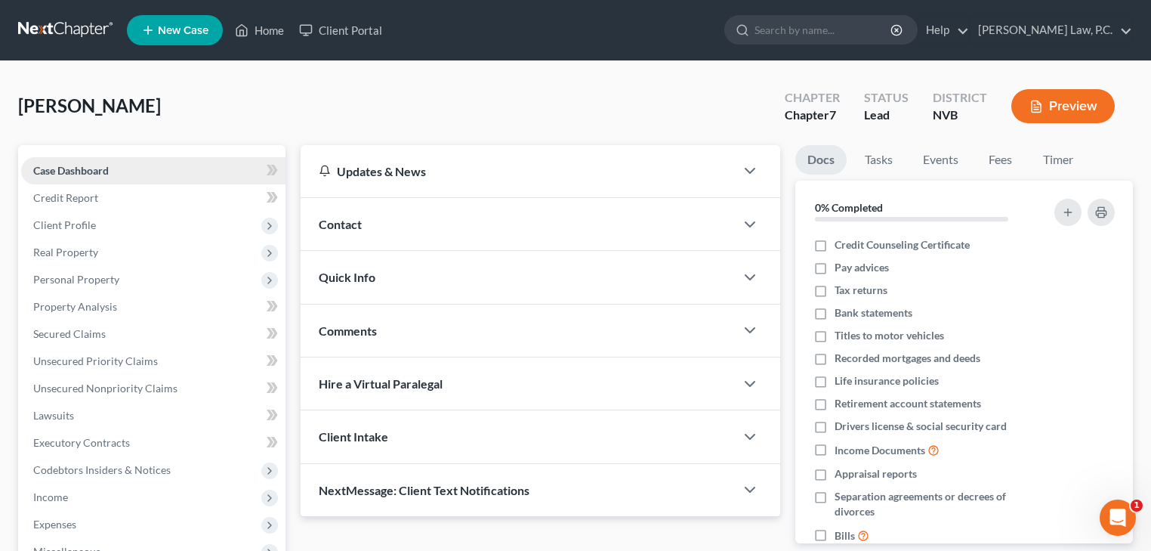
click at [103, 168] on span "Case Dashboard" at bounding box center [71, 170] width 76 height 13
click at [420, 433] on div "Client Intake" at bounding box center [518, 436] width 434 height 52
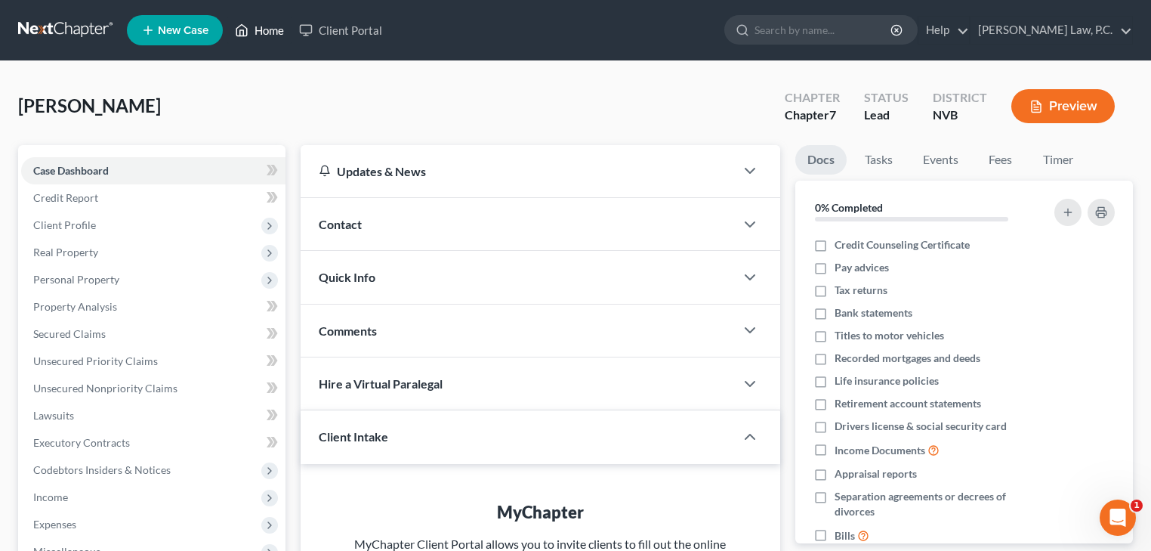
click at [258, 32] on link "Home" at bounding box center [259, 30] width 64 height 27
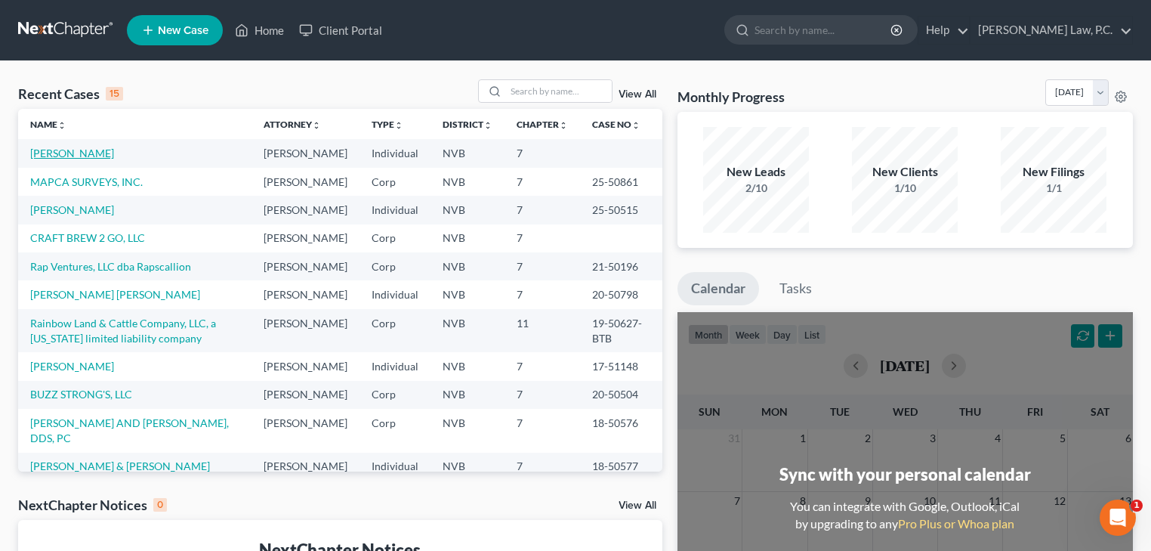
drag, startPoint x: 63, startPoint y: 156, endPoint x: 48, endPoint y: 153, distance: 14.7
click at [48, 153] on link "[PERSON_NAME]" at bounding box center [72, 153] width 84 height 13
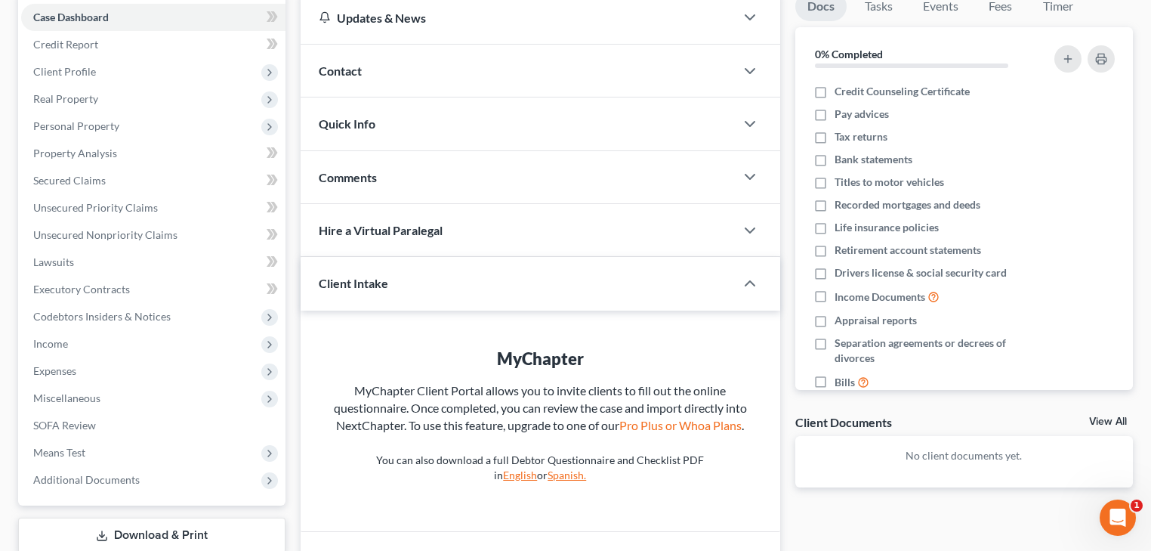
scroll to position [242, 0]
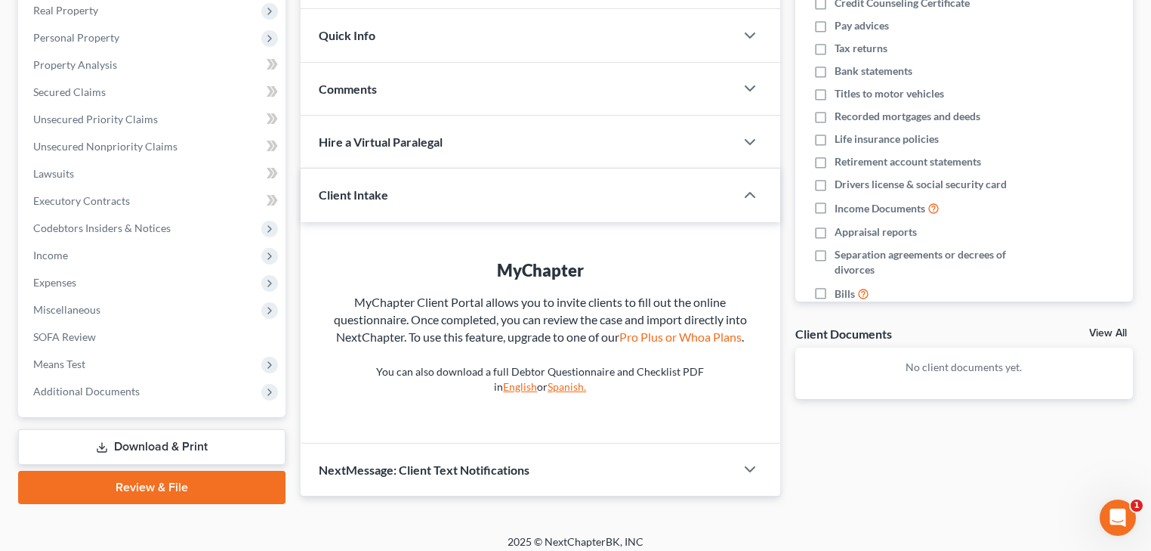
click at [341, 193] on span "Client Intake" at bounding box center [353, 194] width 69 height 14
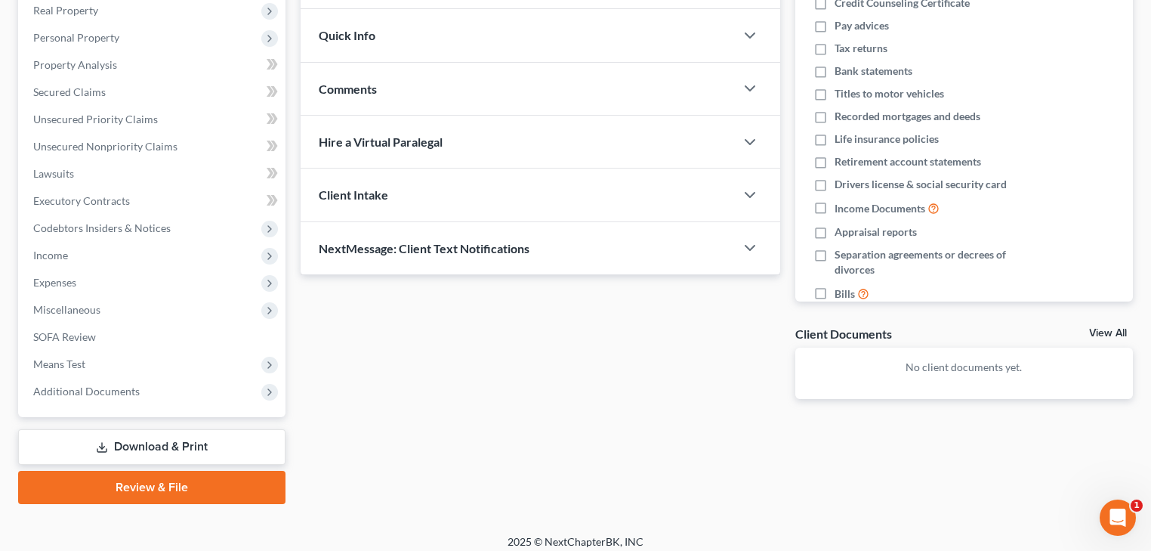
click at [338, 42] on div "Quick Info" at bounding box center [518, 35] width 434 height 52
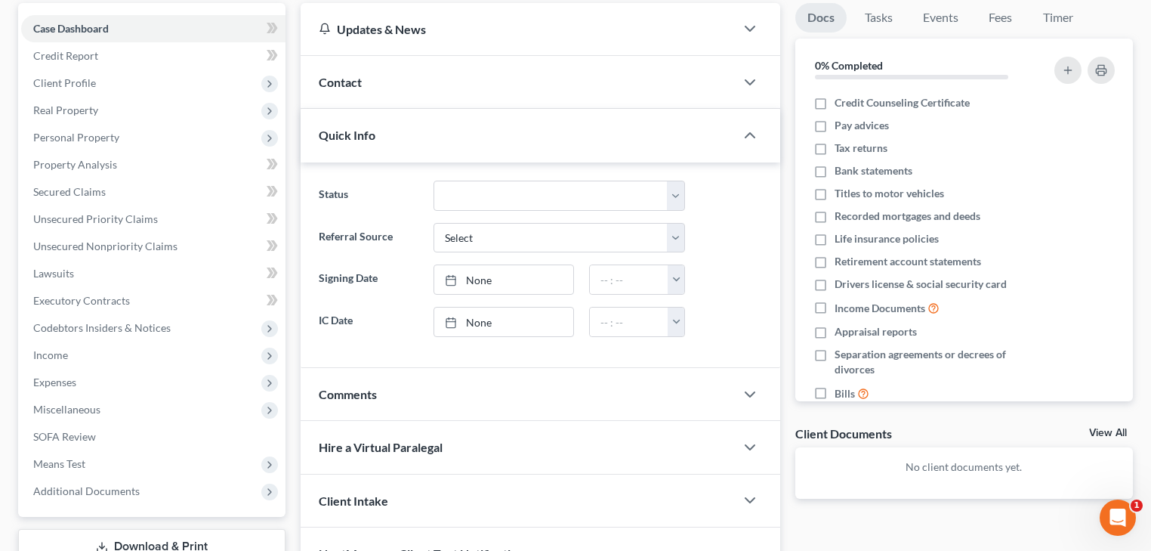
scroll to position [121, 0]
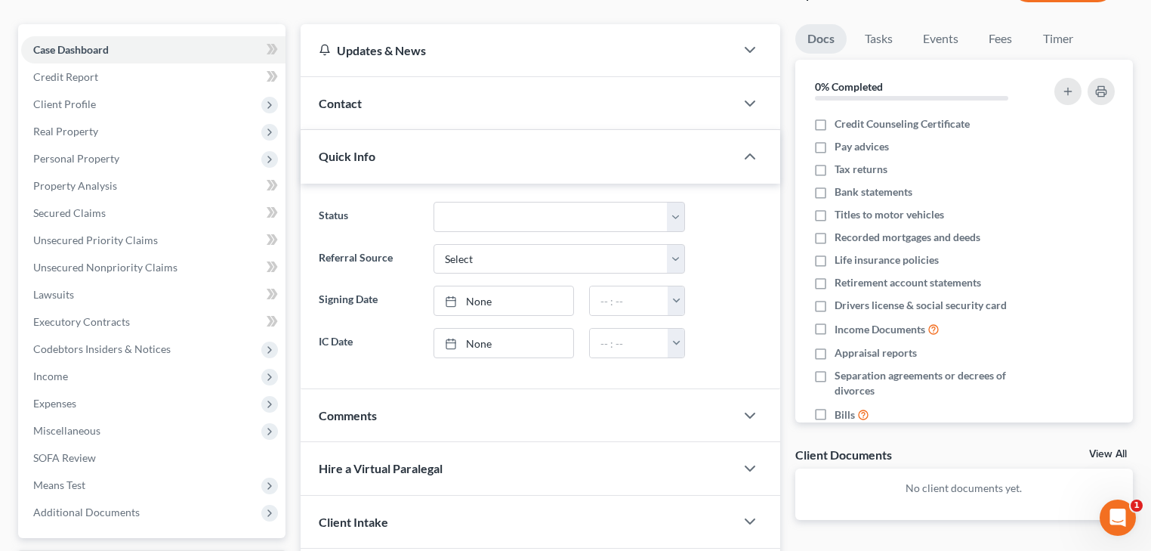
click at [382, 88] on div "Contact" at bounding box center [518, 103] width 434 height 52
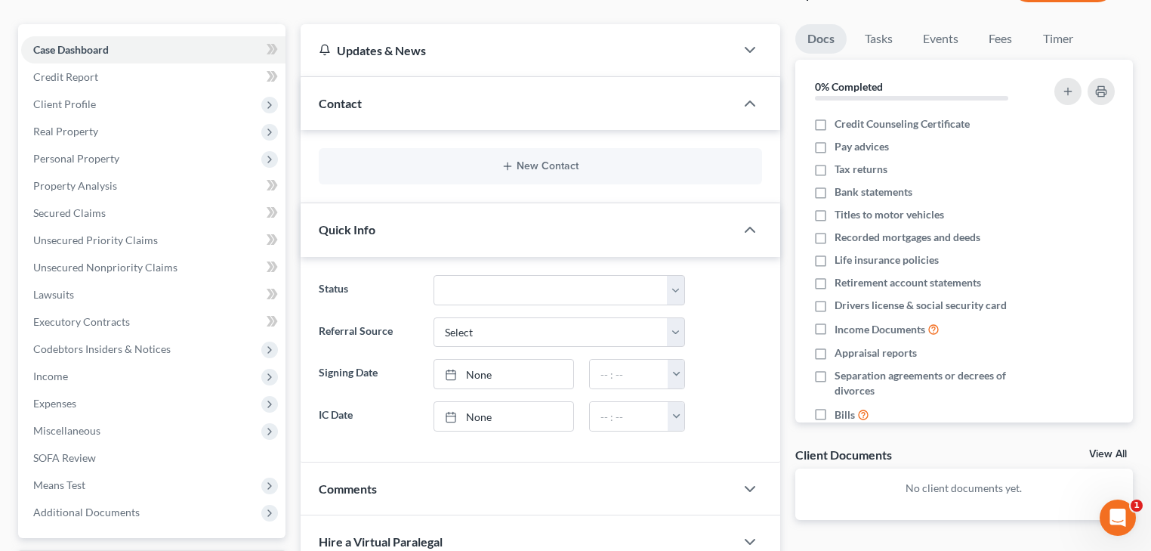
click at [379, 57] on div "Updates & News" at bounding box center [518, 50] width 434 height 52
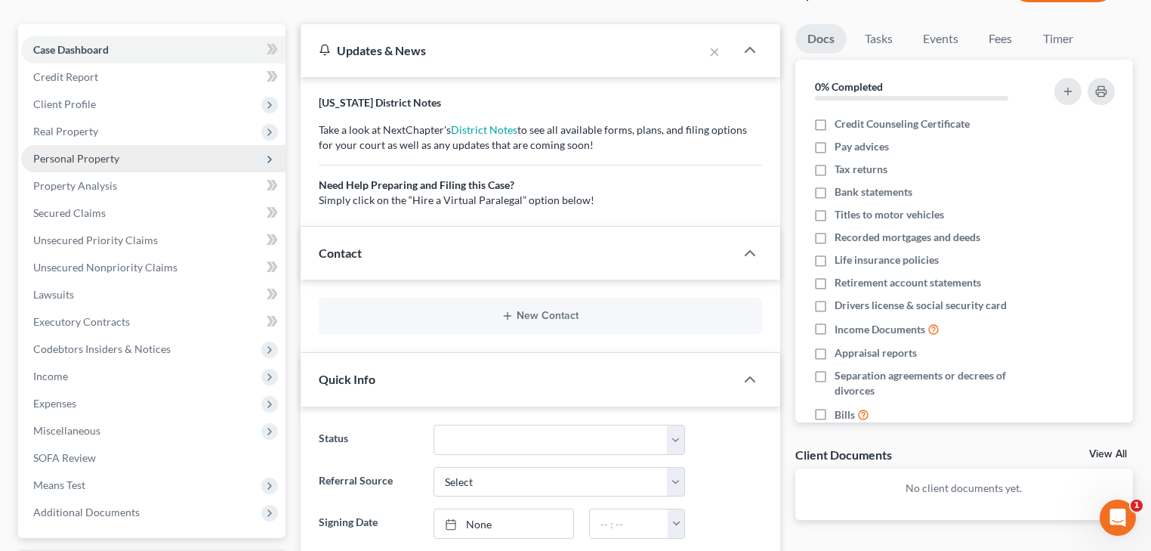
click at [174, 151] on span "Personal Property" at bounding box center [153, 158] width 264 height 27
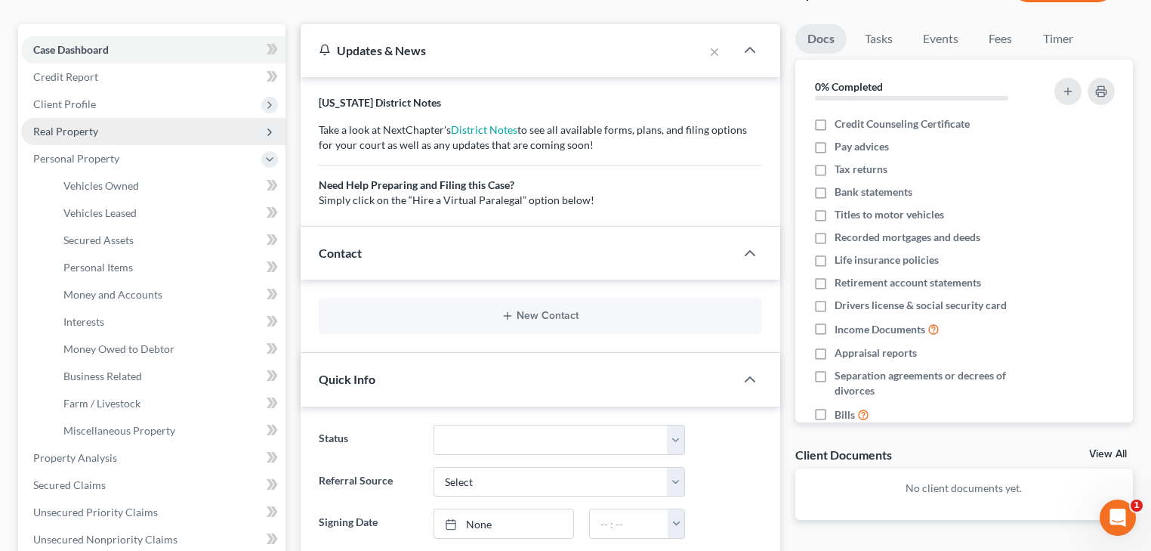
click at [99, 133] on span "Real Property" at bounding box center [153, 131] width 264 height 27
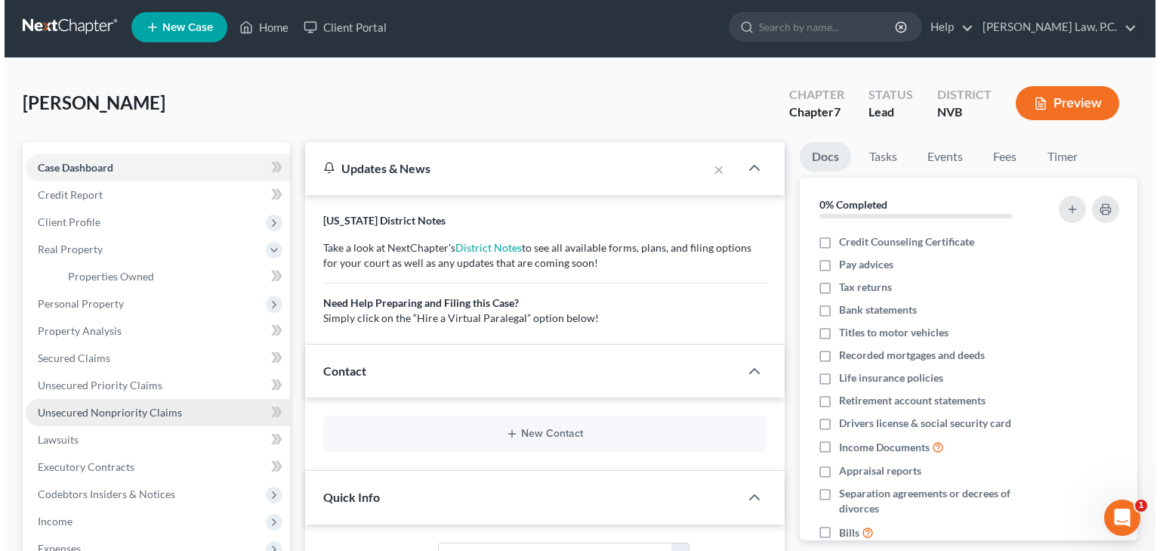
scroll to position [0, 0]
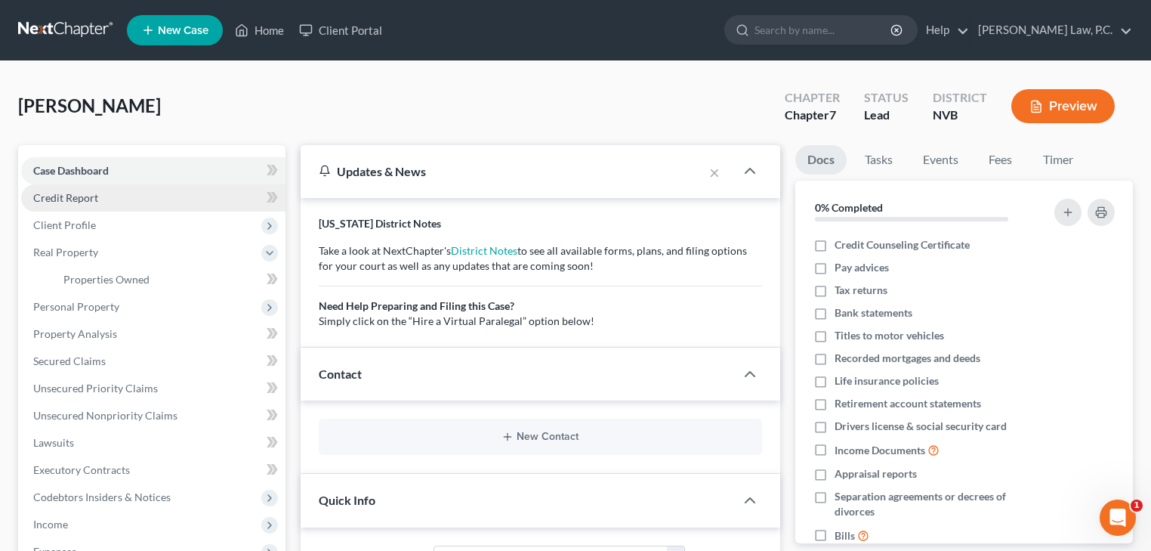
click at [54, 196] on span "Credit Report" at bounding box center [65, 197] width 65 height 13
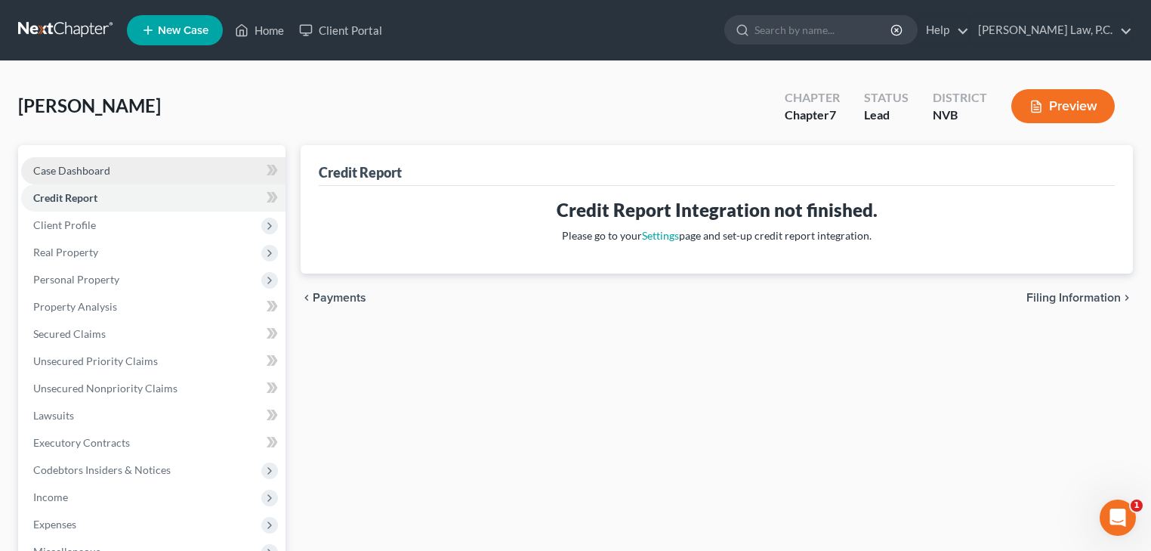
click at [50, 171] on span "Case Dashboard" at bounding box center [71, 170] width 77 height 13
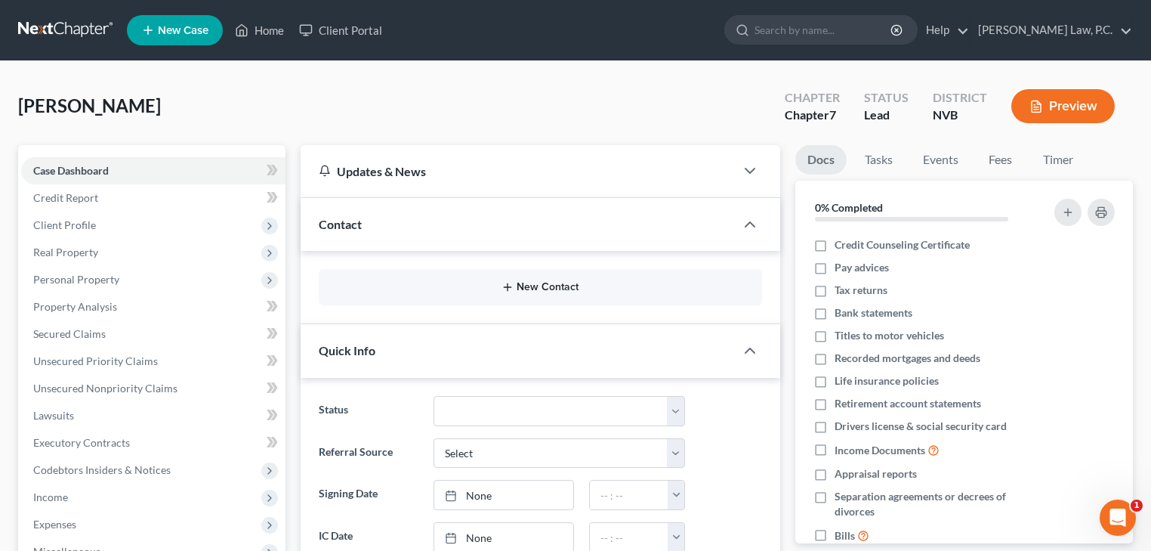
click at [406, 288] on button "New Contact" at bounding box center [540, 287] width 419 height 12
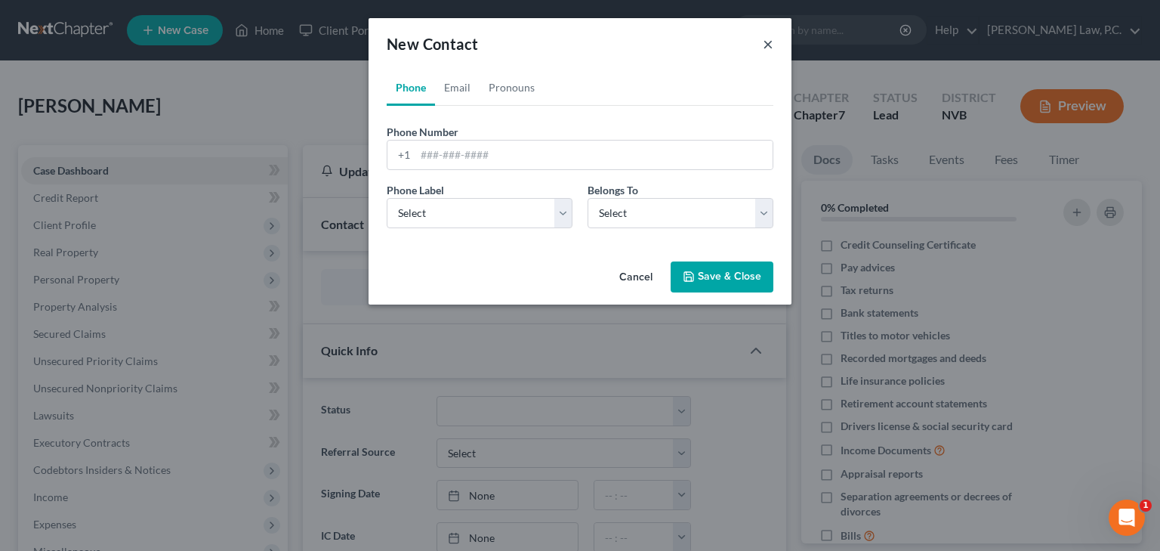
click at [770, 46] on button "×" at bounding box center [768, 44] width 11 height 18
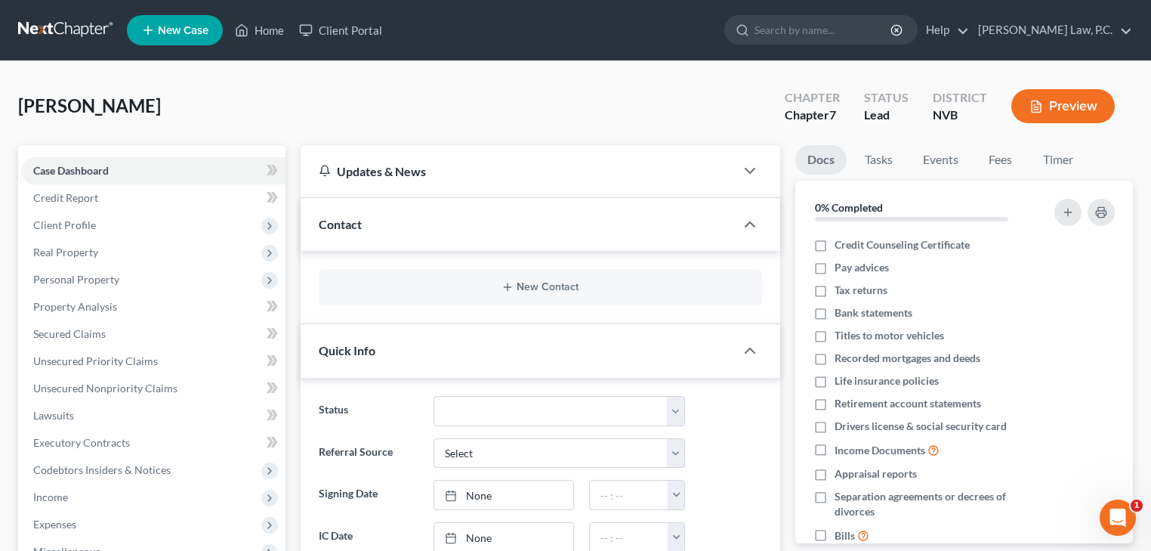
click at [125, 106] on span "[PERSON_NAME]" at bounding box center [89, 105] width 143 height 22
click at [265, 29] on link "Home" at bounding box center [259, 30] width 64 height 27
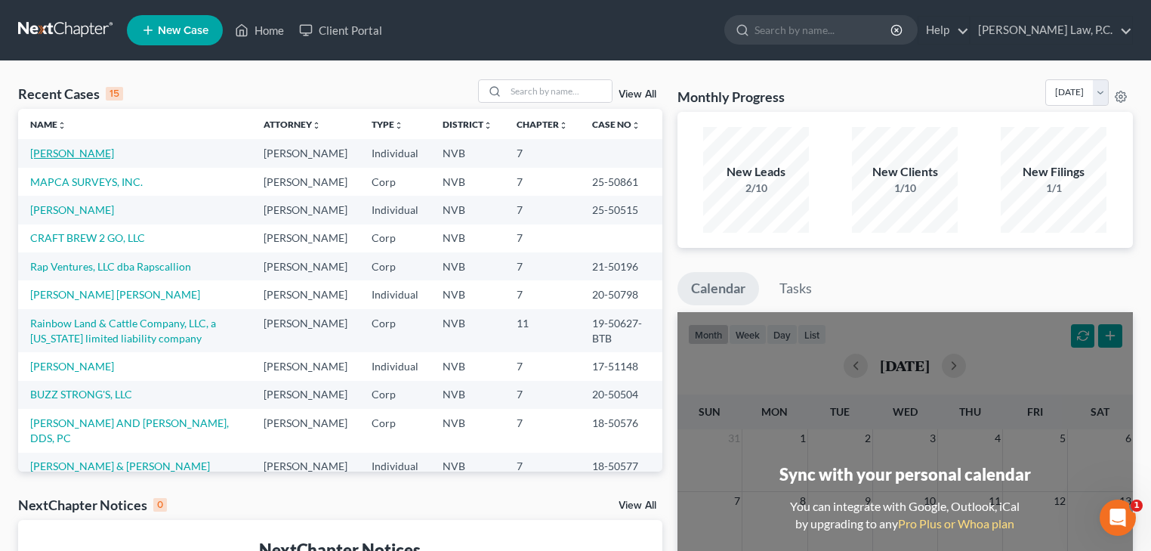
drag, startPoint x: 84, startPoint y: 151, endPoint x: 60, endPoint y: 151, distance: 23.4
click at [60, 151] on link "[PERSON_NAME]" at bounding box center [72, 153] width 84 height 13
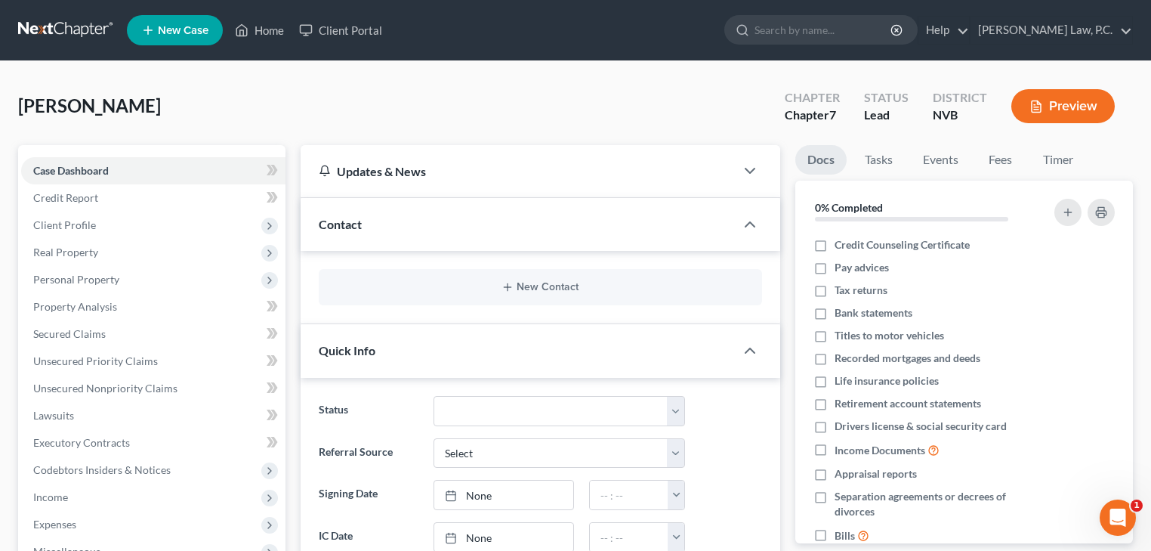
click at [112, 113] on span "[PERSON_NAME]" at bounding box center [89, 105] width 143 height 22
click at [879, 157] on link "Tasks" at bounding box center [879, 159] width 52 height 29
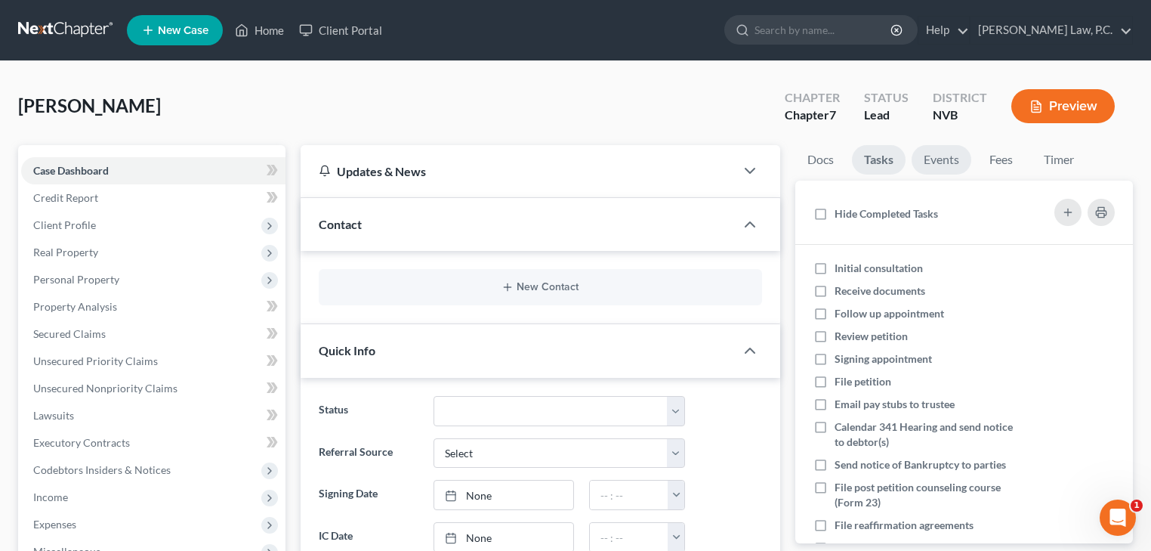
click at [935, 160] on link "Events" at bounding box center [942, 159] width 60 height 29
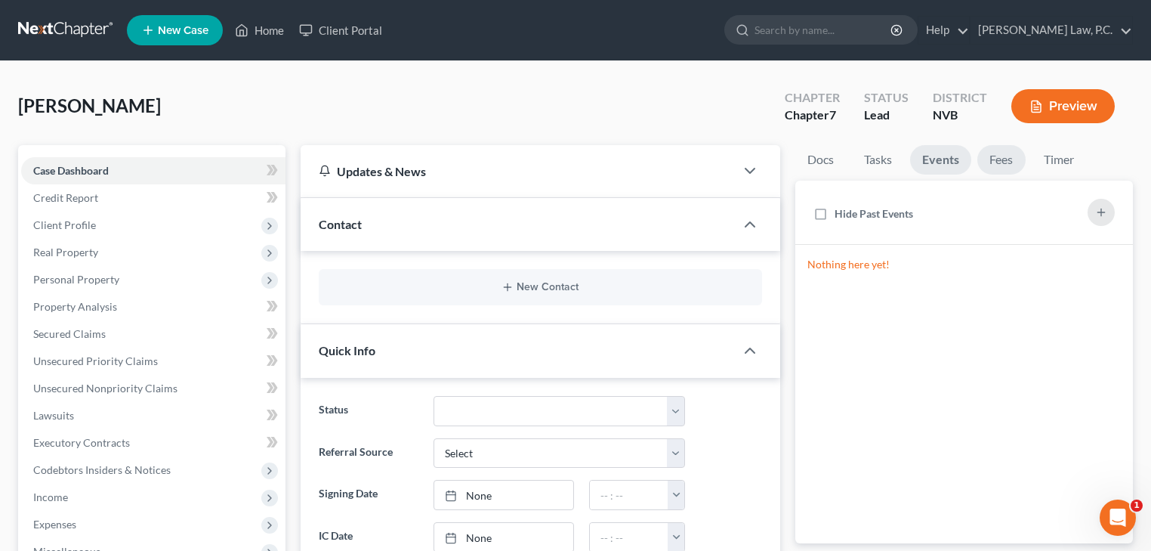
click at [992, 160] on link "Fees" at bounding box center [1001, 159] width 48 height 29
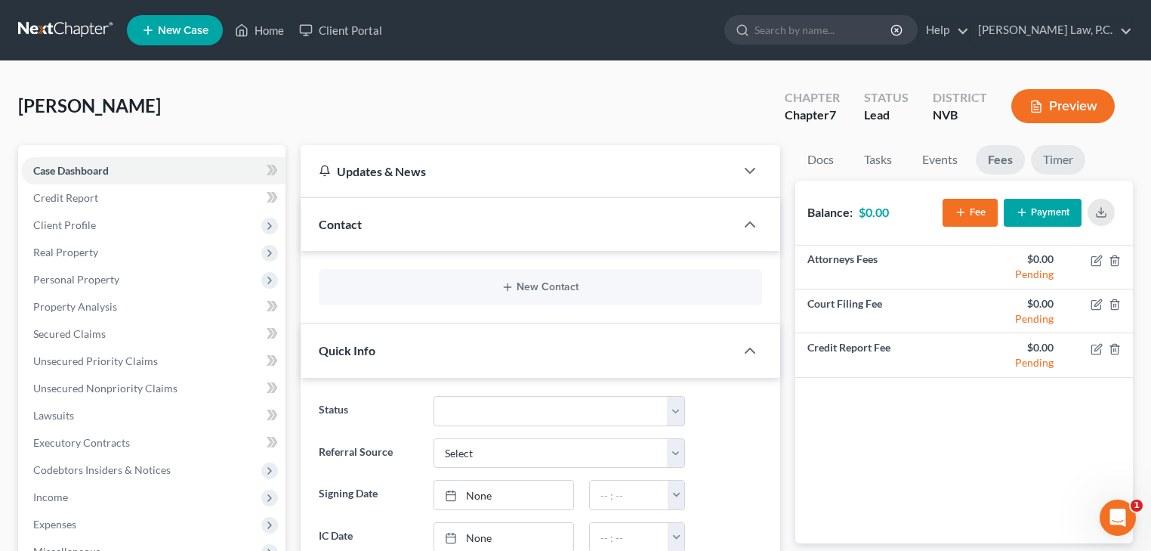
click at [1058, 160] on link "Timer" at bounding box center [1058, 159] width 54 height 29
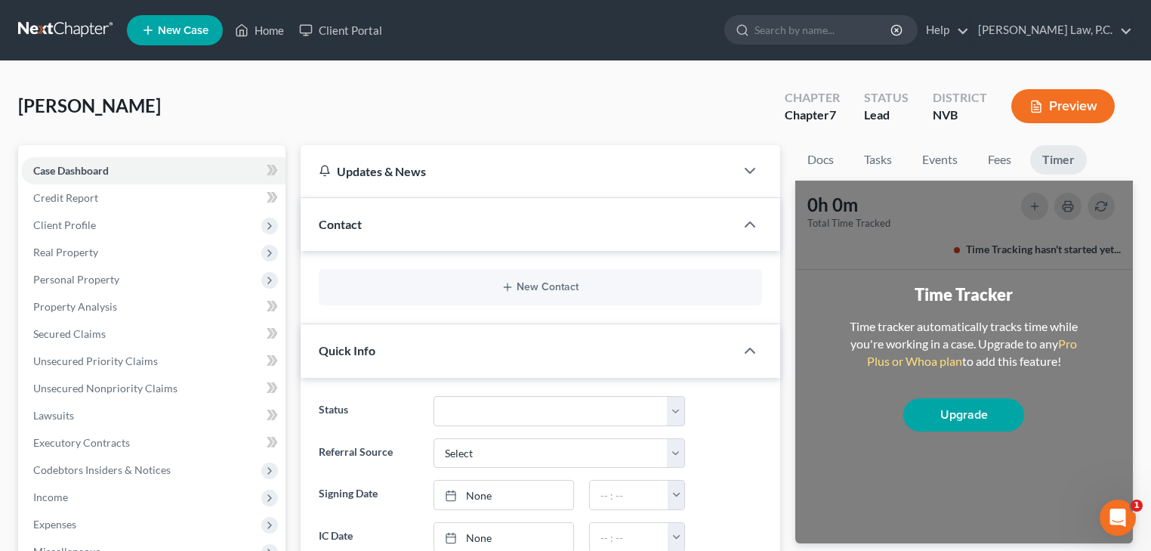
click at [1032, 109] on icon "button" at bounding box center [1036, 106] width 9 height 11
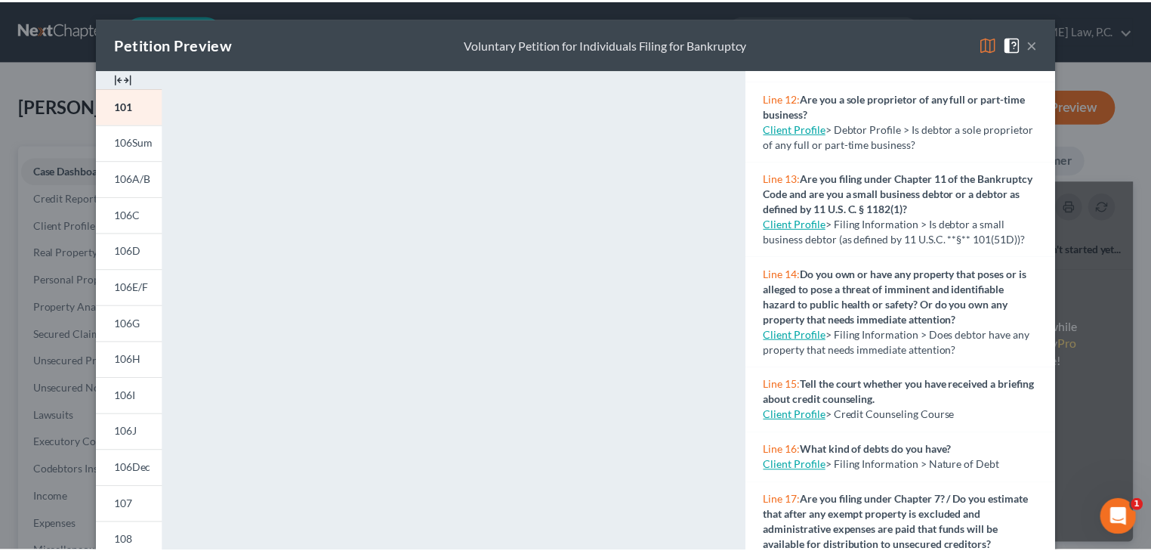
scroll to position [855, 0]
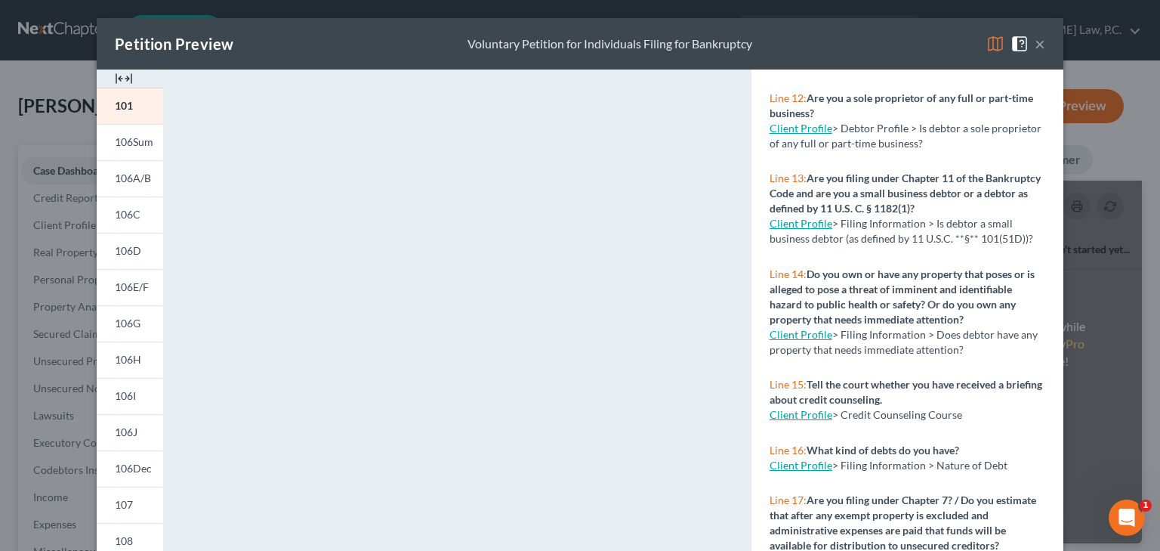
click at [1035, 45] on button "×" at bounding box center [1040, 44] width 11 height 18
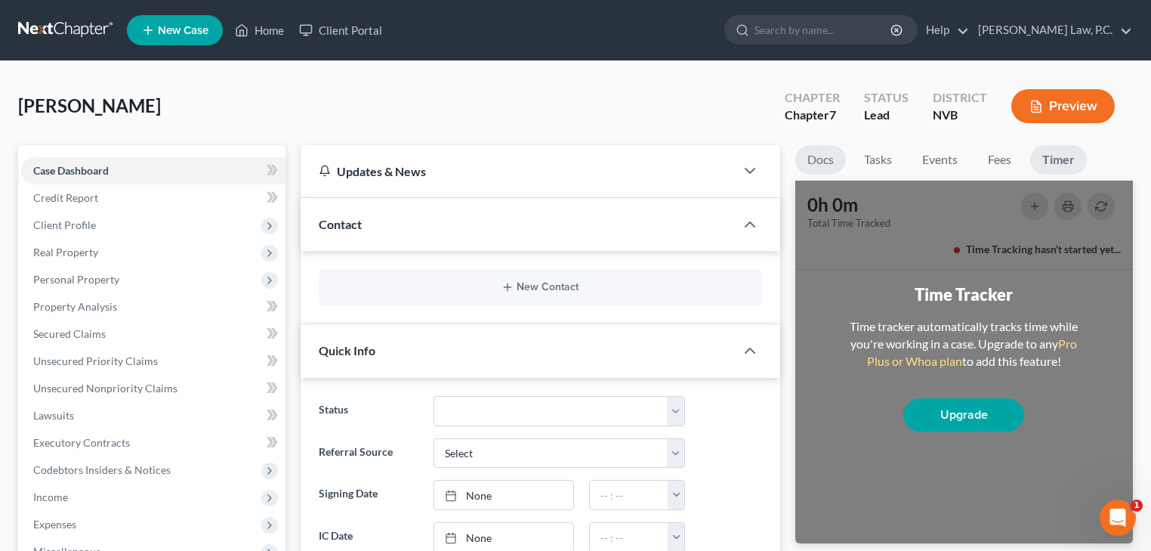
click at [816, 156] on link "Docs" at bounding box center [820, 159] width 51 height 29
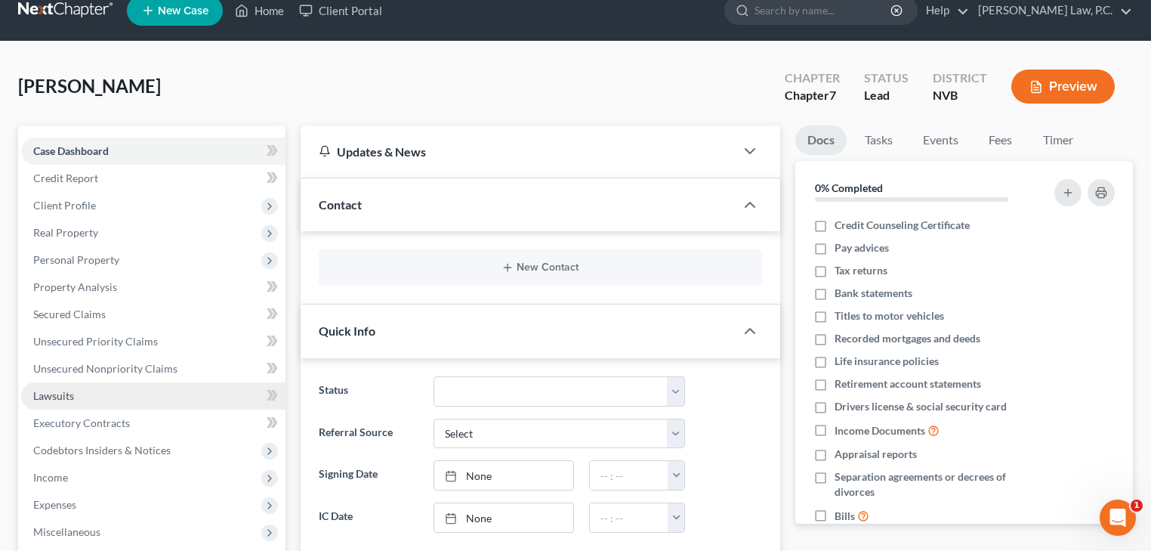
scroll to position [0, 0]
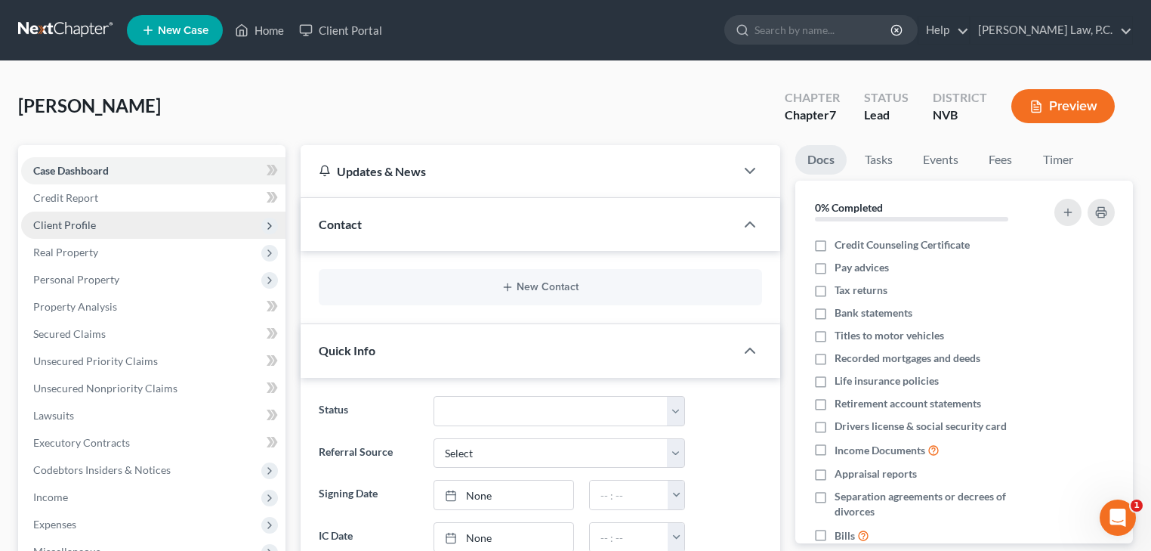
click at [82, 230] on span "Client Profile" at bounding box center [64, 224] width 63 height 13
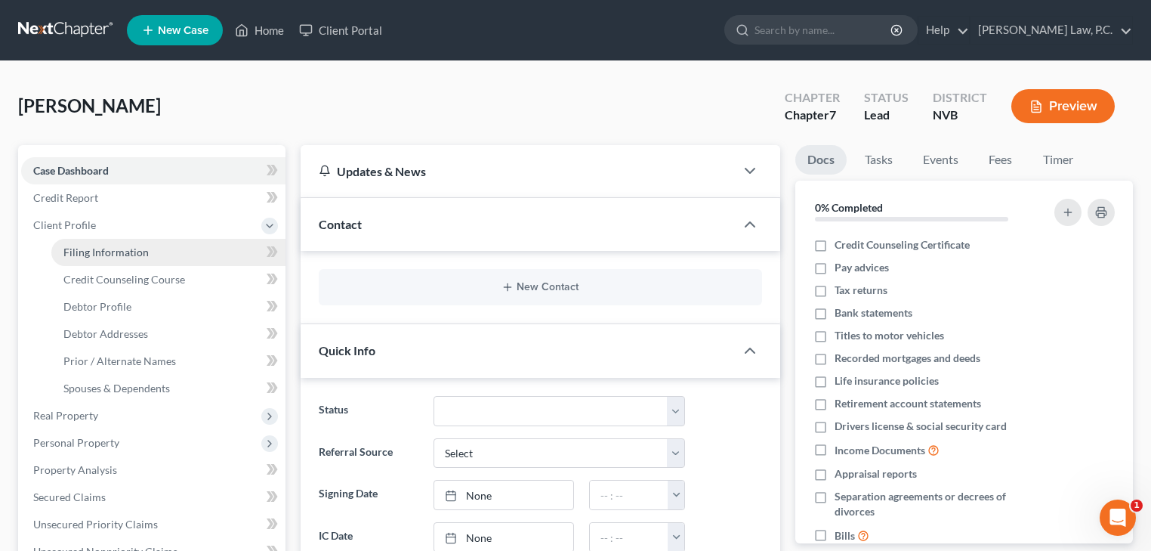
click at [89, 258] on link "Filing Information" at bounding box center [168, 252] width 234 height 27
select select "1"
select select "0"
select select "49"
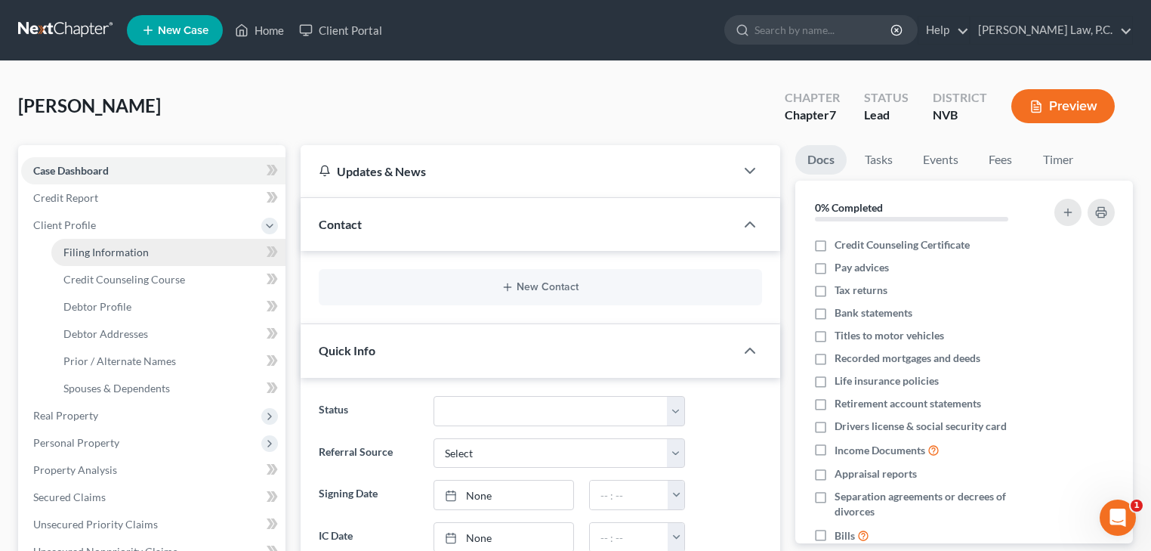
select select "0"
select select "31"
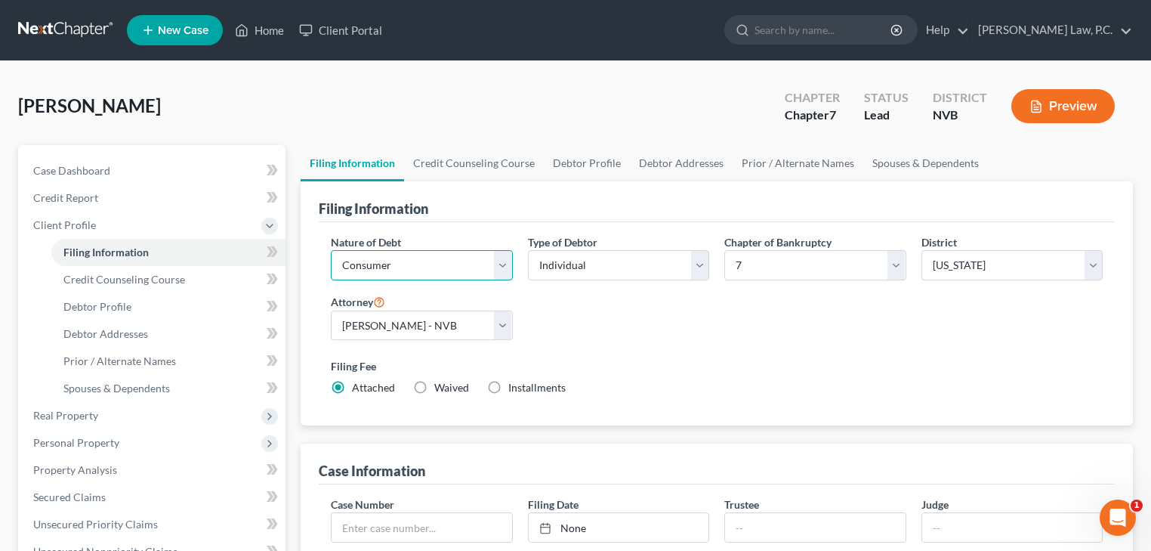
click at [439, 266] on select "Select Business Consumer Other" at bounding box center [422, 265] width 182 height 30
select select "0"
click at [331, 250] on select "Select Business Consumer Other" at bounding box center [422, 265] width 182 height 30
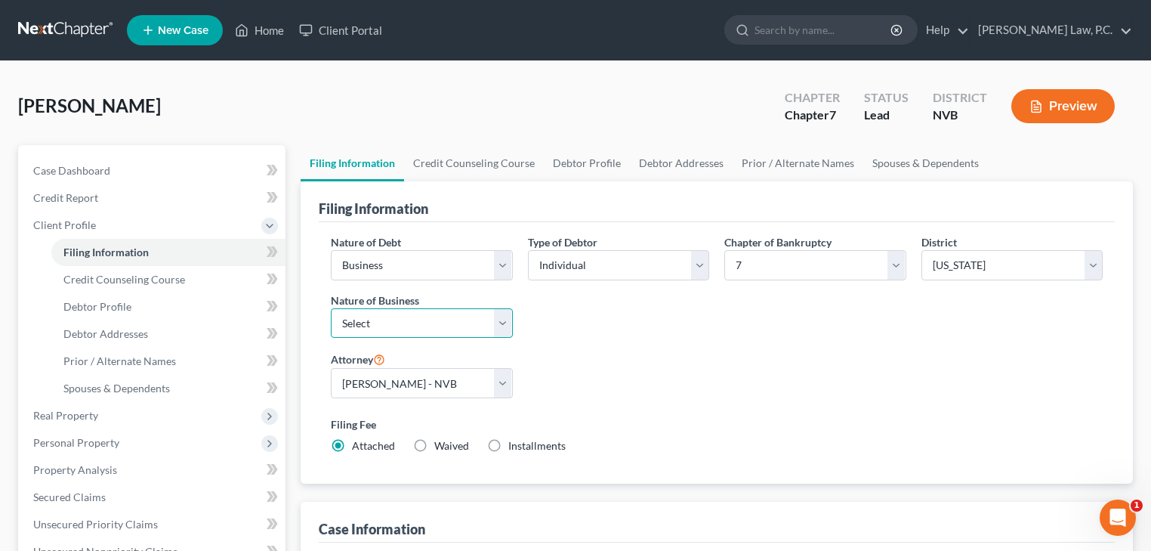
click at [471, 325] on select "Select Clearing Bank Commodity Broker Health Care Business Other Railroad Singl…" at bounding box center [422, 323] width 182 height 30
select select "3"
click at [331, 308] on select "Select Clearing Bank Commodity Broker Health Care Business Other Railroad Singl…" at bounding box center [422, 323] width 182 height 30
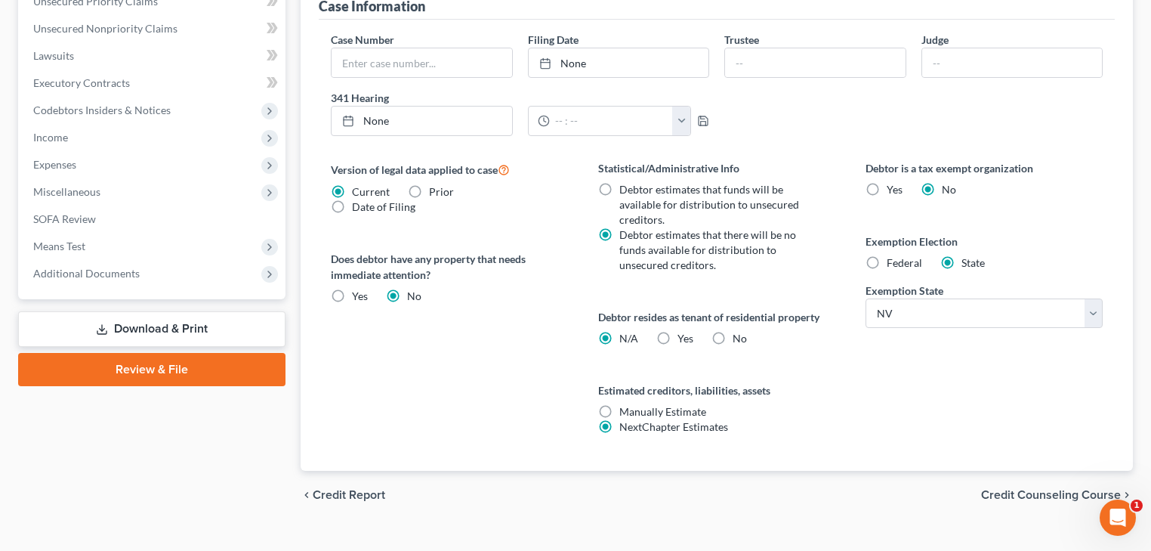
scroll to position [544, 0]
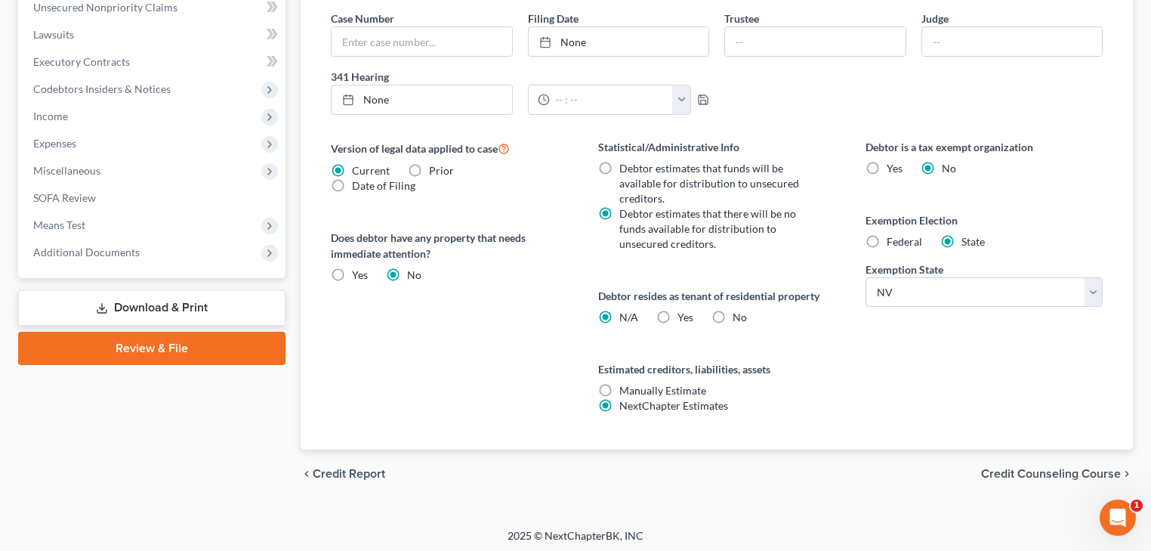
click at [677, 312] on label "Yes Yes" at bounding box center [685, 317] width 16 height 15
click at [683, 312] on input "Yes Yes" at bounding box center [688, 315] width 10 height 10
radio input "true"
radio input "false"
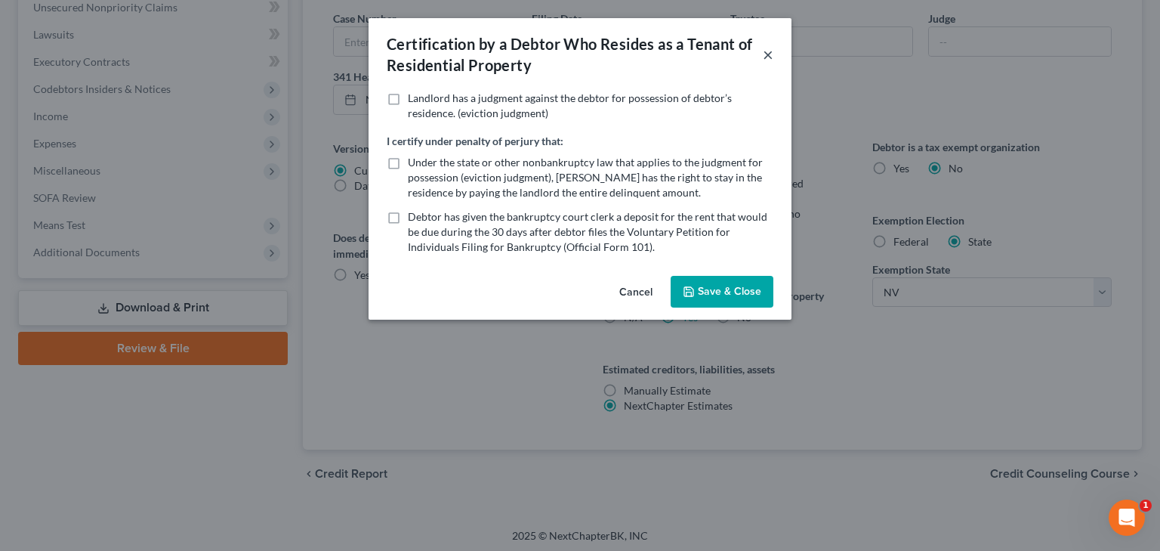
click at [767, 54] on button "×" at bounding box center [768, 54] width 11 height 18
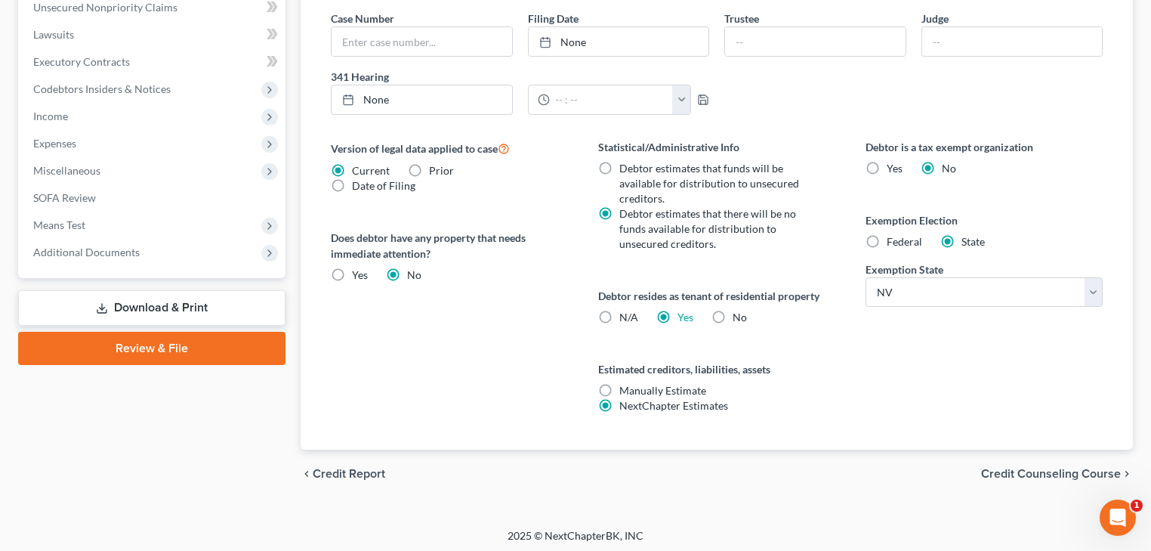
scroll to position [546, 0]
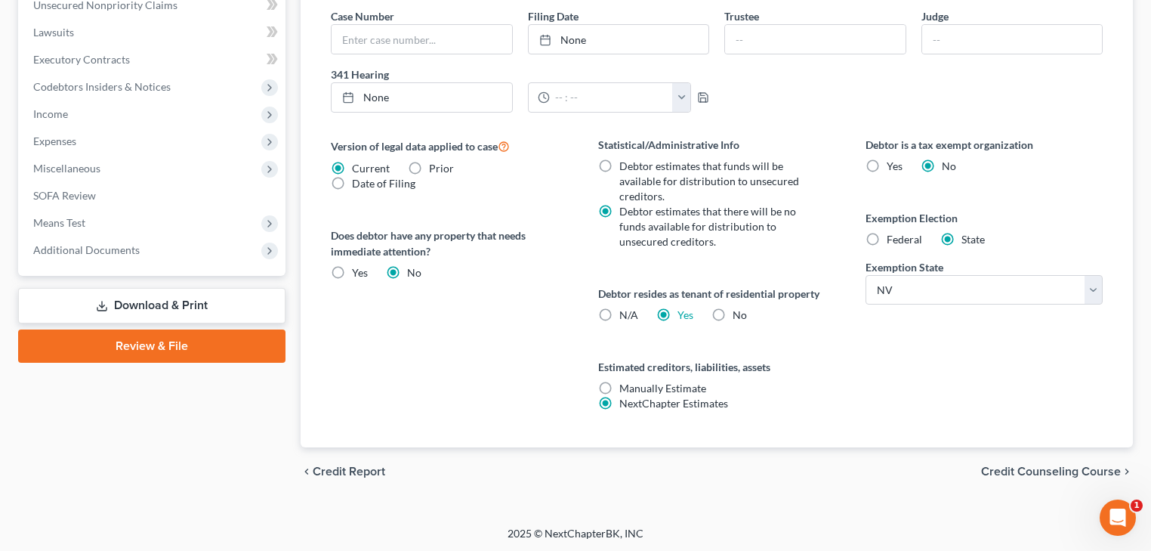
click at [1072, 465] on span "Credit Counseling Course" at bounding box center [1051, 471] width 140 height 12
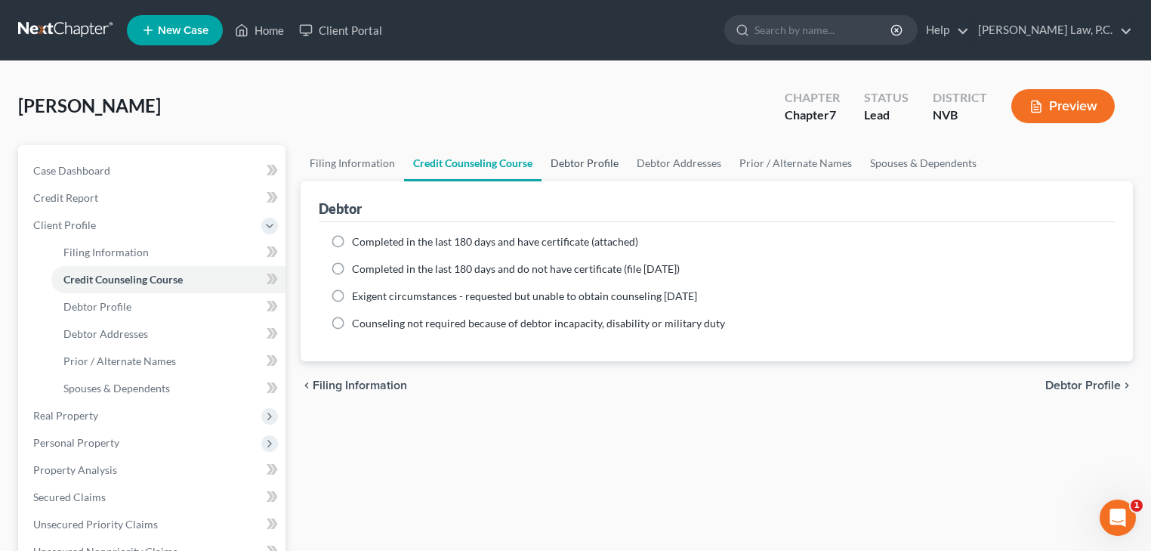
click at [589, 168] on link "Debtor Profile" at bounding box center [584, 163] width 86 height 36
select select "0"
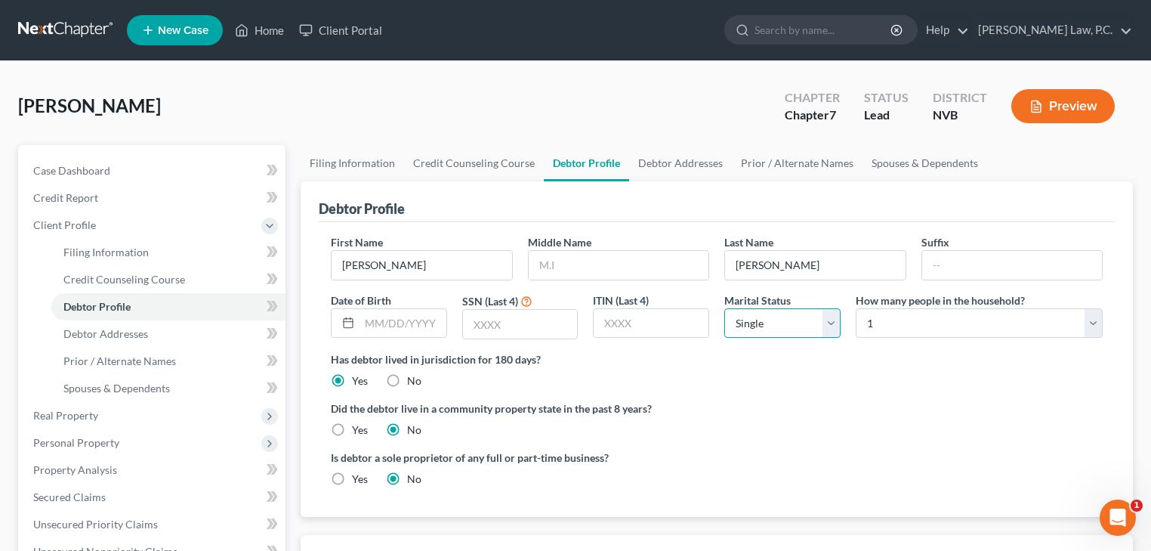
click at [834, 320] on select "Select Single Married Separated Divorced Widowed" at bounding box center [782, 323] width 116 height 30
select select "1"
click at [724, 308] on select "Select Single Married Separated Divorced Widowed" at bounding box center [782, 323] width 116 height 30
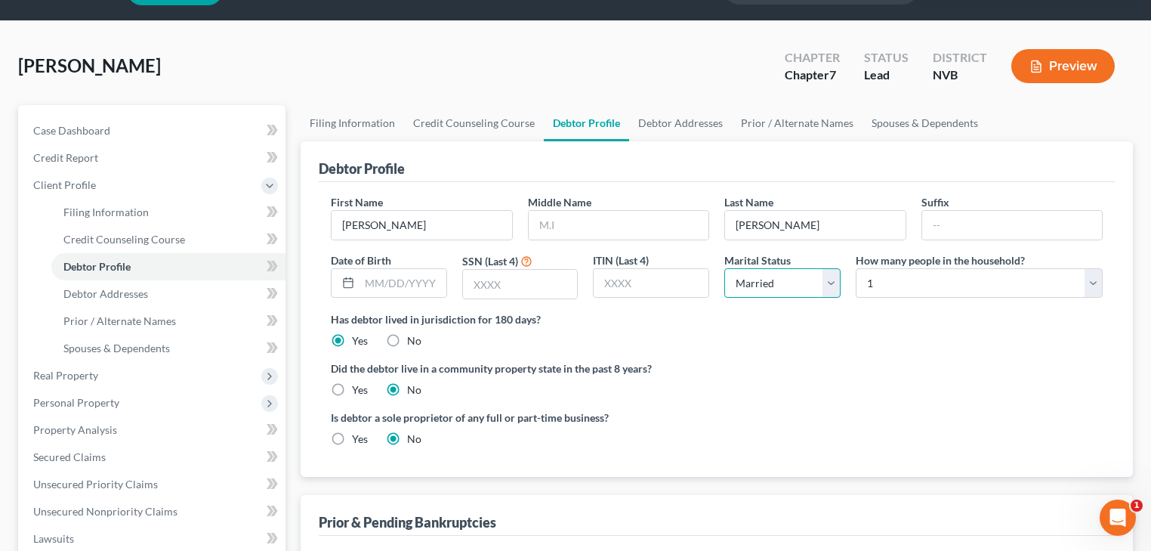
scroll to position [121, 0]
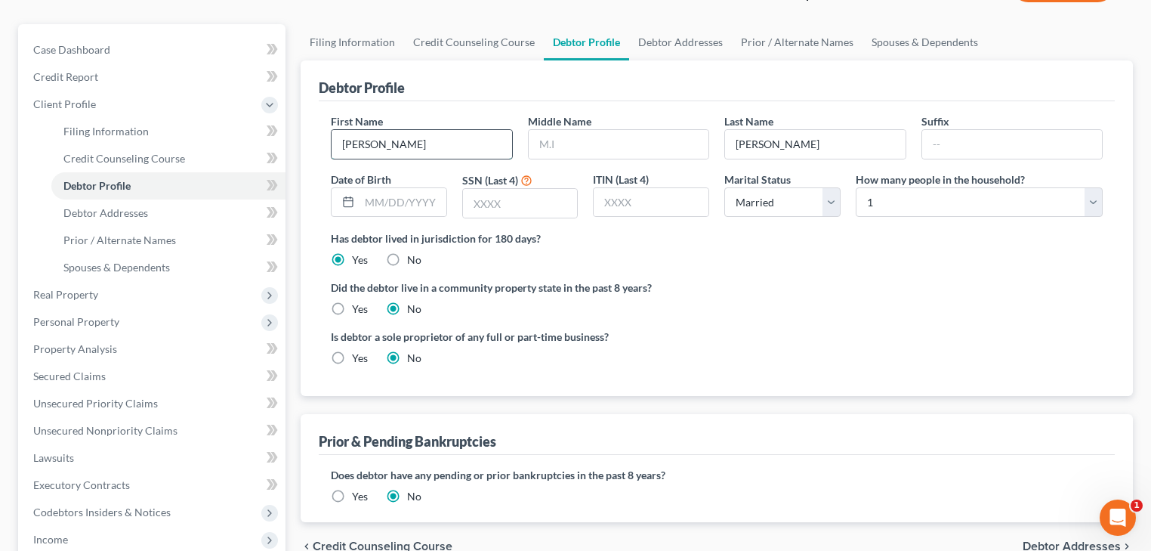
click at [443, 145] on input "[PERSON_NAME]" at bounding box center [422, 144] width 180 height 29
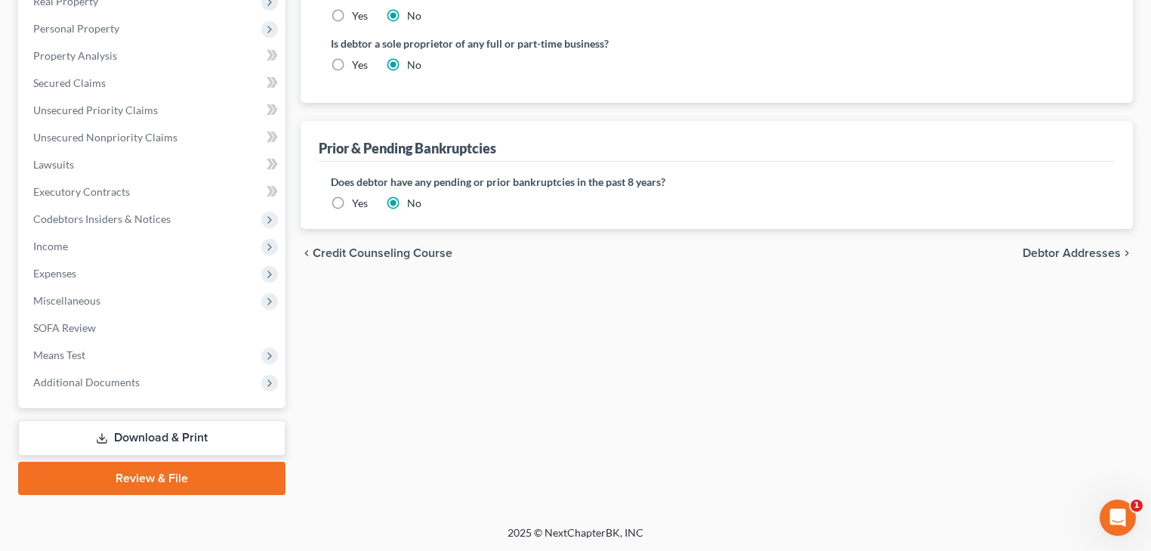
scroll to position [414, 0]
type input "[PERSON_NAME] and [PERSON_NAME]"
click at [1087, 252] on span "Debtor Addresses" at bounding box center [1072, 253] width 98 height 12
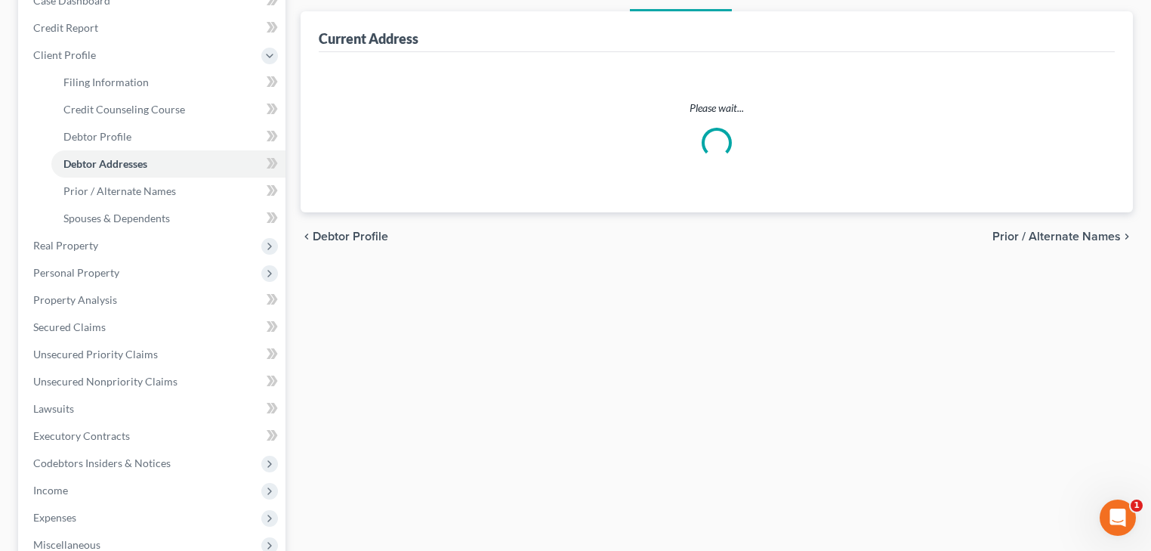
select select "0"
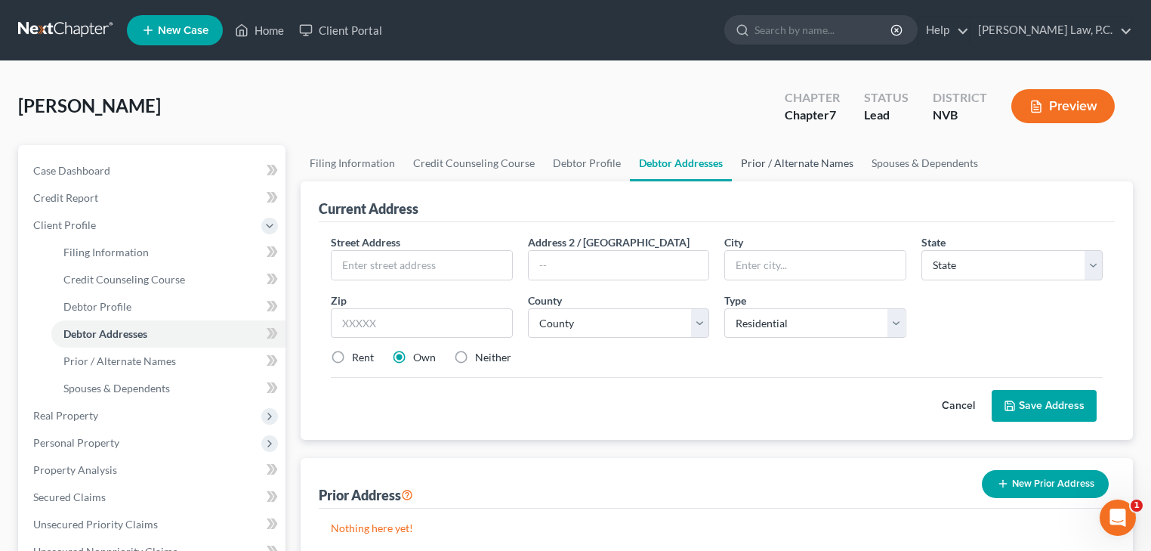
click at [801, 160] on link "Prior / Alternate Names" at bounding box center [797, 163] width 131 height 36
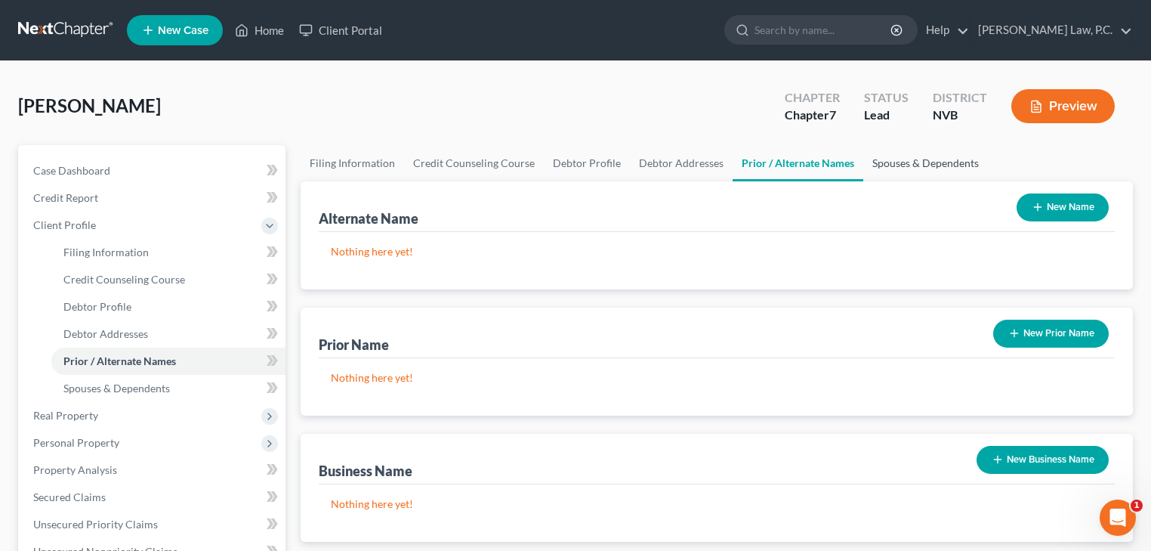
click at [901, 160] on link "Spouses & Dependents" at bounding box center [925, 163] width 125 height 36
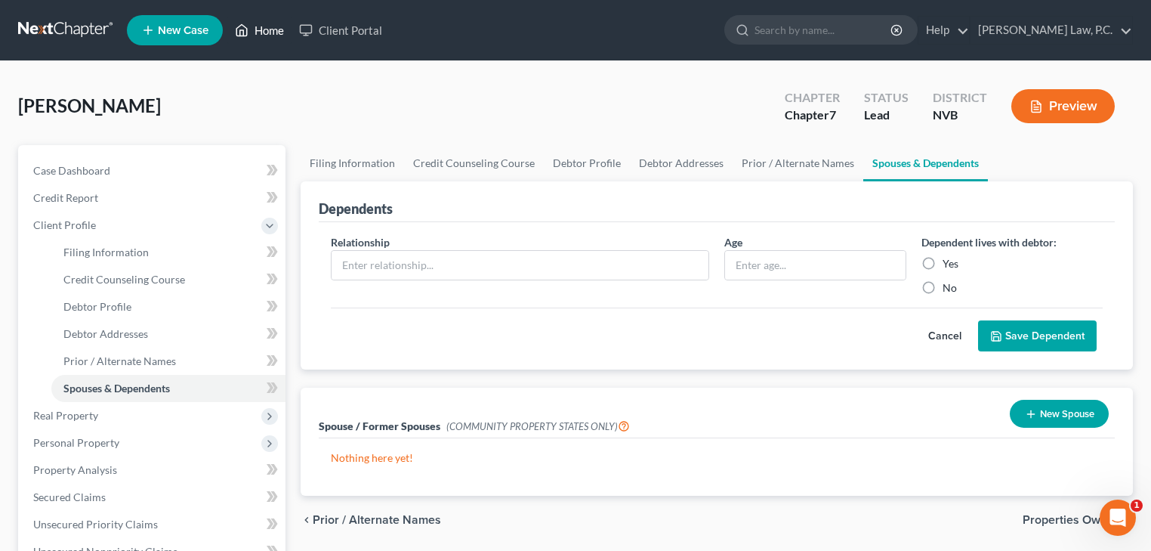
click at [258, 30] on link "Home" at bounding box center [259, 30] width 64 height 27
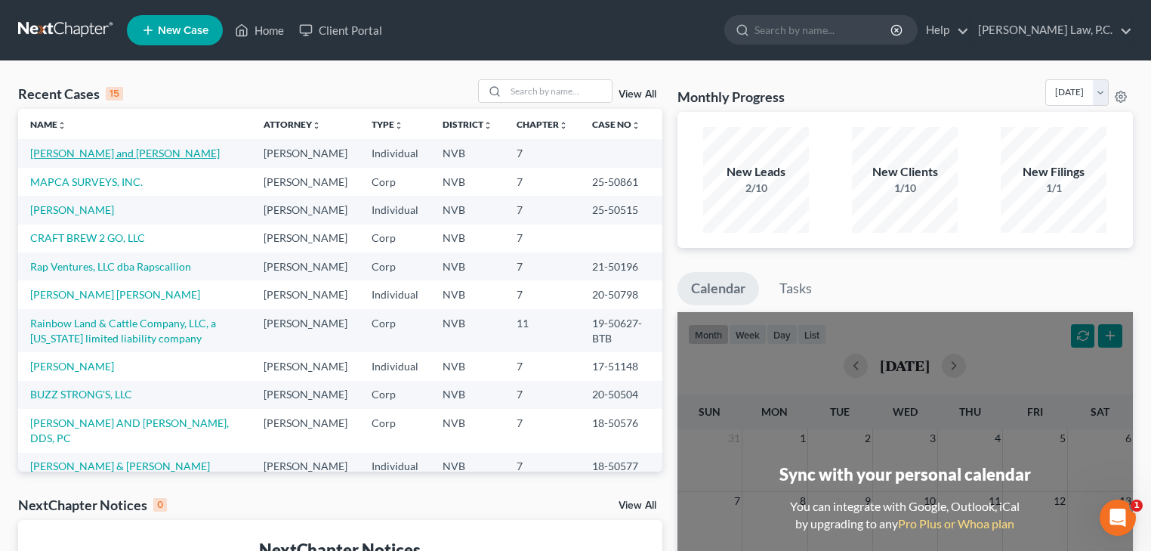
click at [129, 153] on link "[PERSON_NAME] and [PERSON_NAME]" at bounding box center [125, 153] width 190 height 13
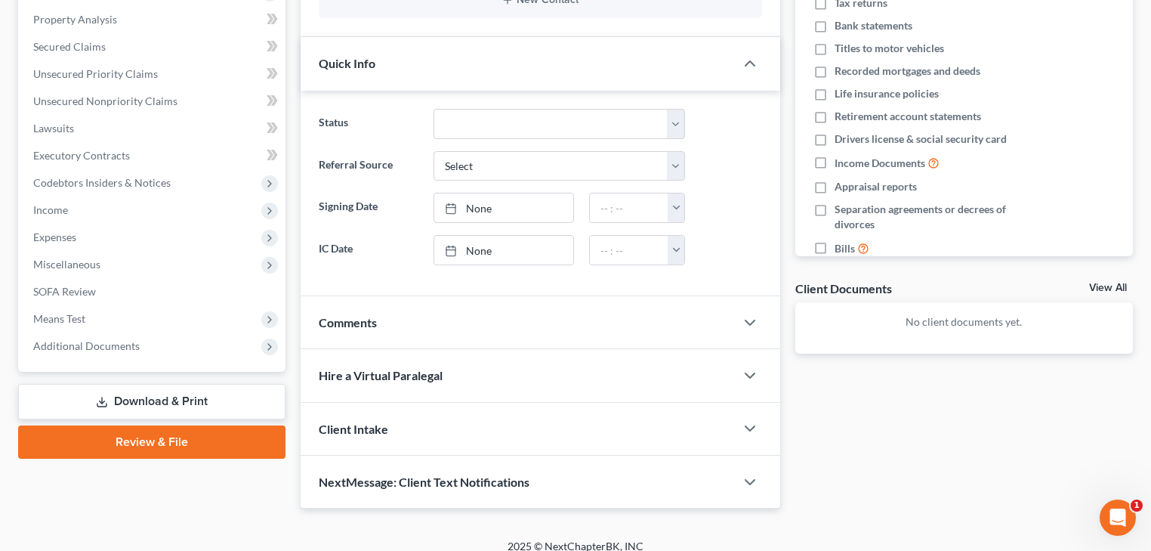
scroll to position [299, 0]
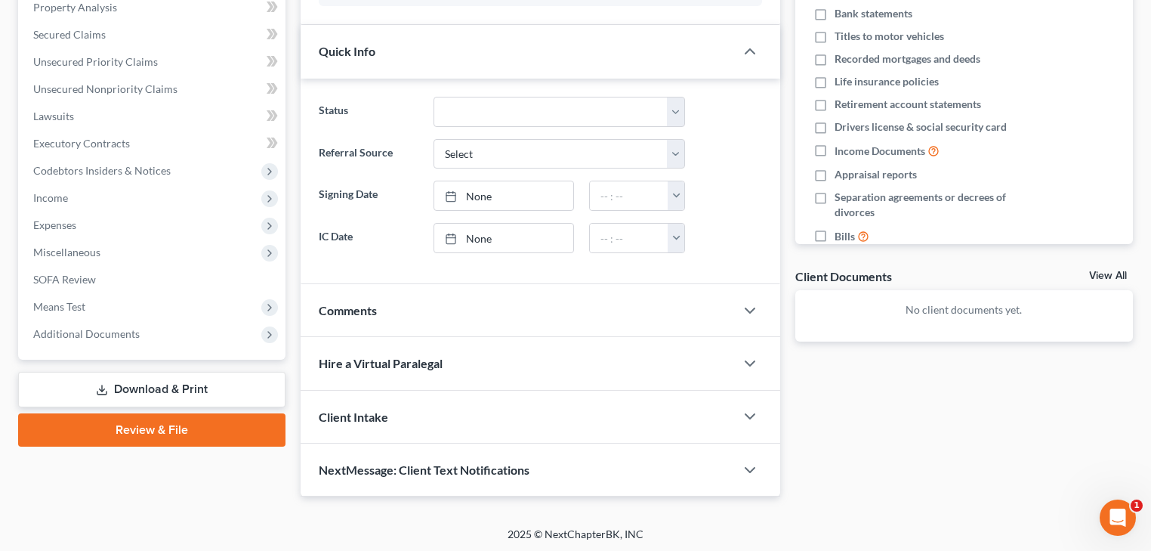
click at [219, 385] on link "Download & Print" at bounding box center [151, 389] width 267 height 35
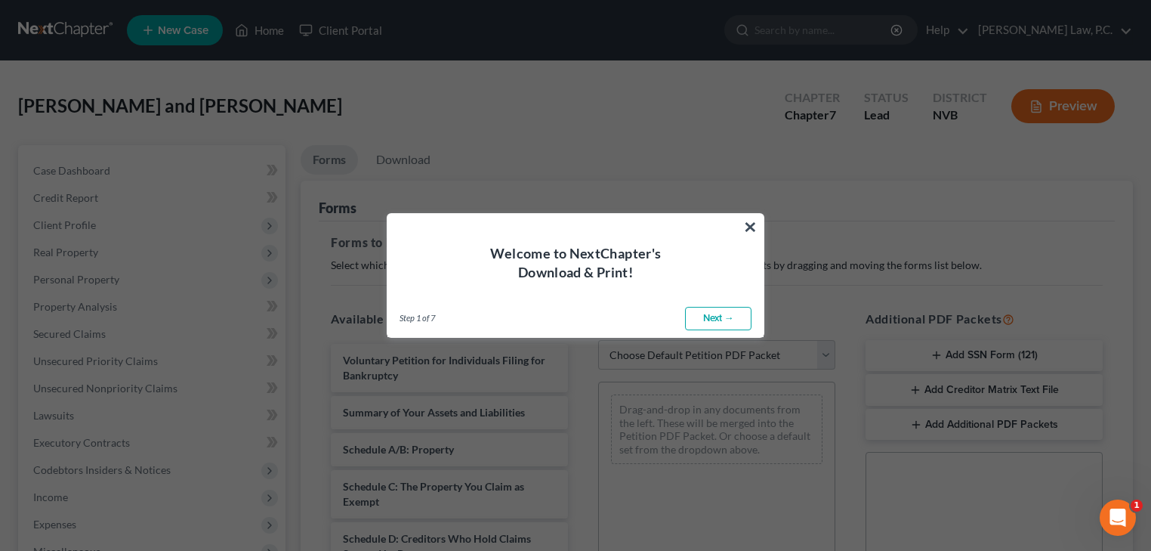
click at [731, 316] on link "Next →" at bounding box center [718, 319] width 66 height 24
select select "0"
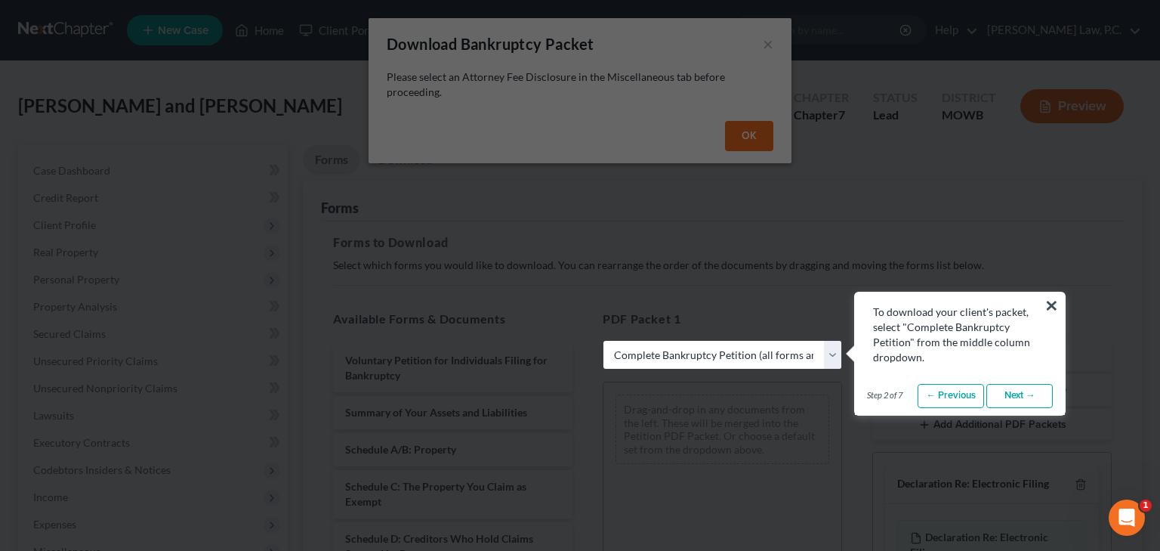
click at [1053, 302] on button "×" at bounding box center [1051, 305] width 14 height 24
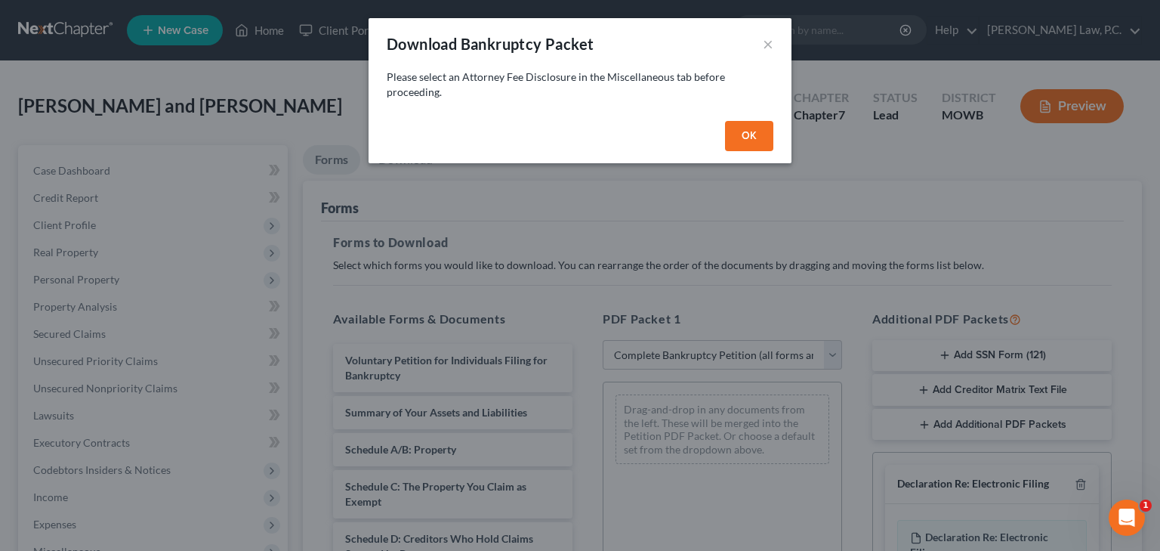
click at [746, 135] on button "OK" at bounding box center [749, 136] width 48 height 30
select select
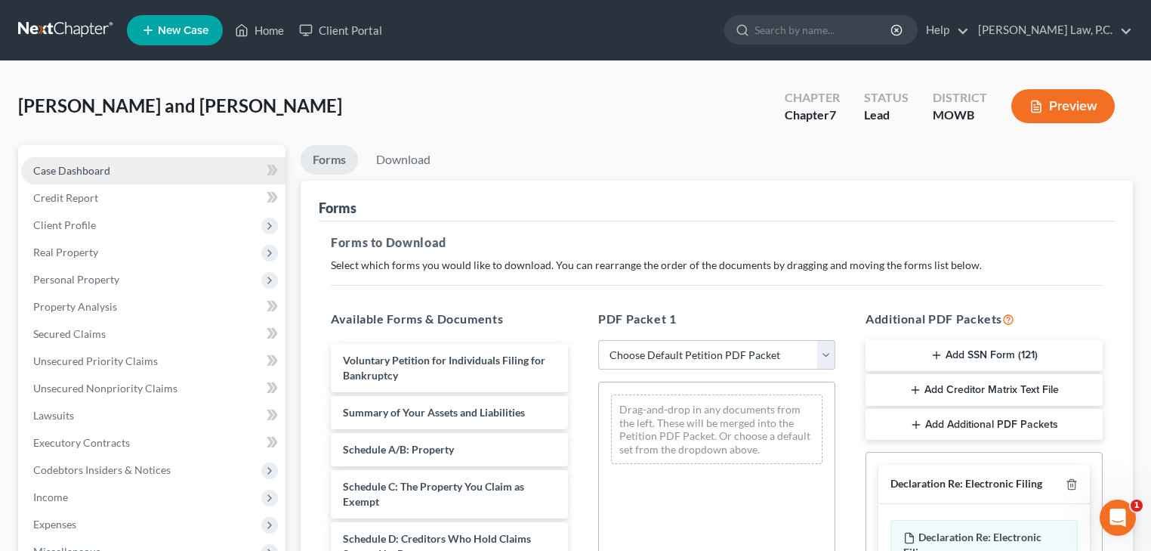
click at [100, 172] on span "Case Dashboard" at bounding box center [71, 170] width 77 height 13
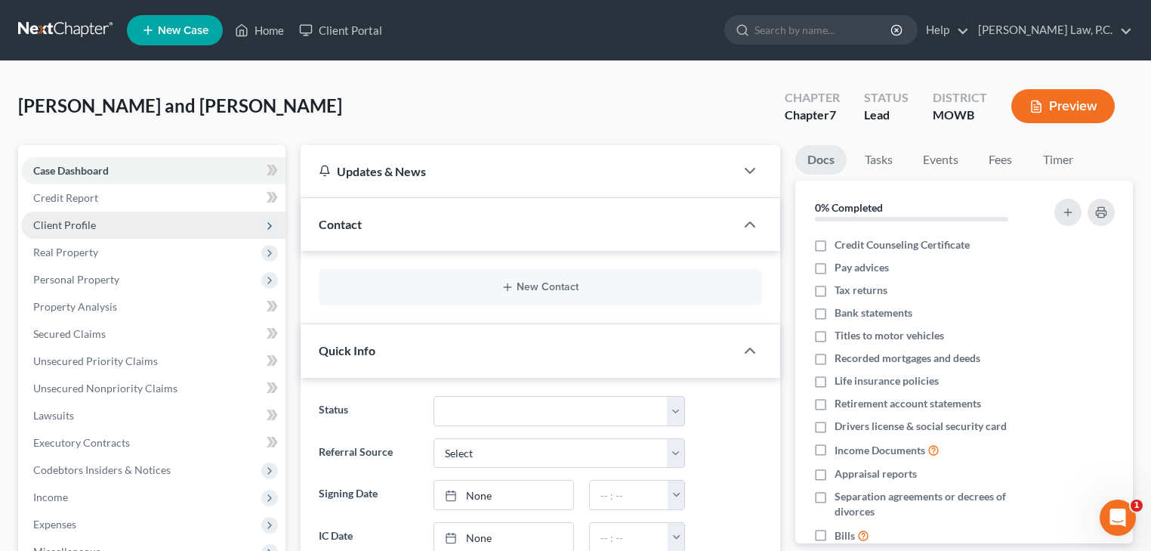
drag, startPoint x: 112, startPoint y: 224, endPoint x: 193, endPoint y: 224, distance: 80.8
click at [112, 224] on span "Client Profile" at bounding box center [153, 224] width 264 height 27
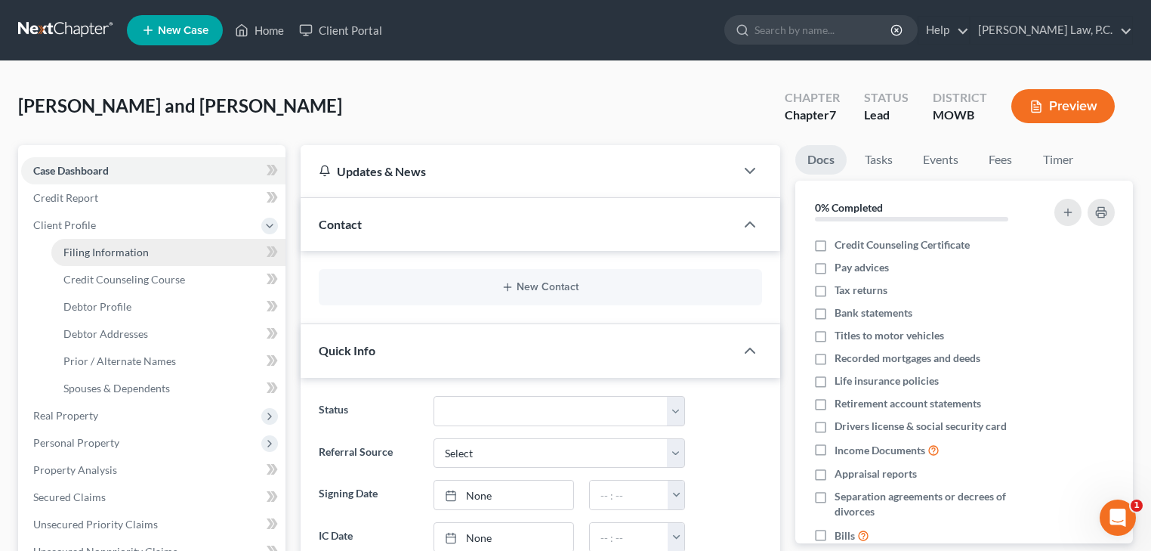
click at [111, 245] on span "Filing Information" at bounding box center [105, 251] width 85 height 13
select select "0"
select select "3"
select select "0"
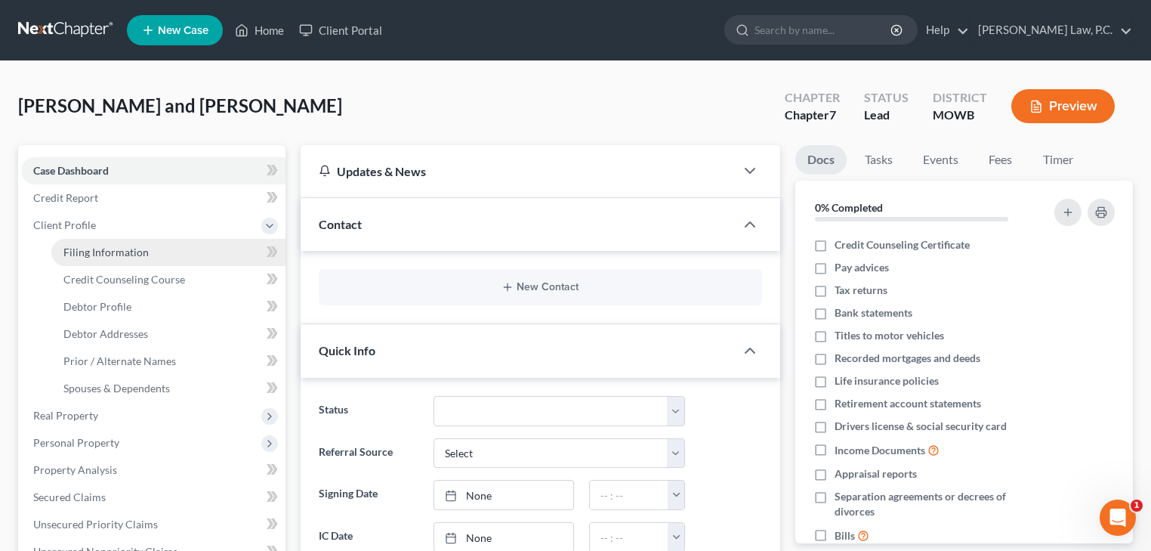
select select "49"
select select "0"
select select "31"
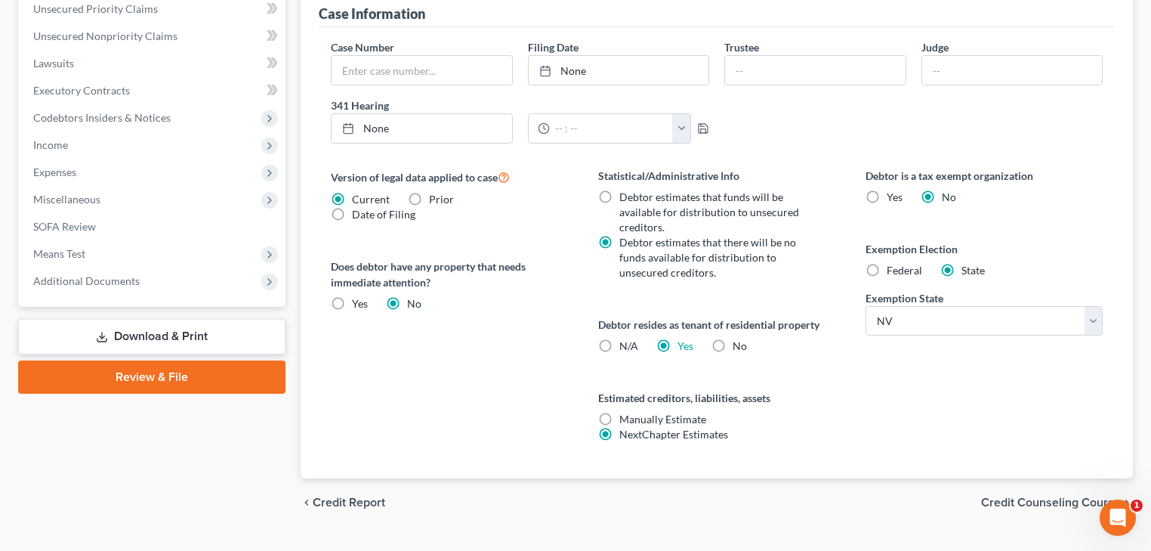
scroll to position [546, 0]
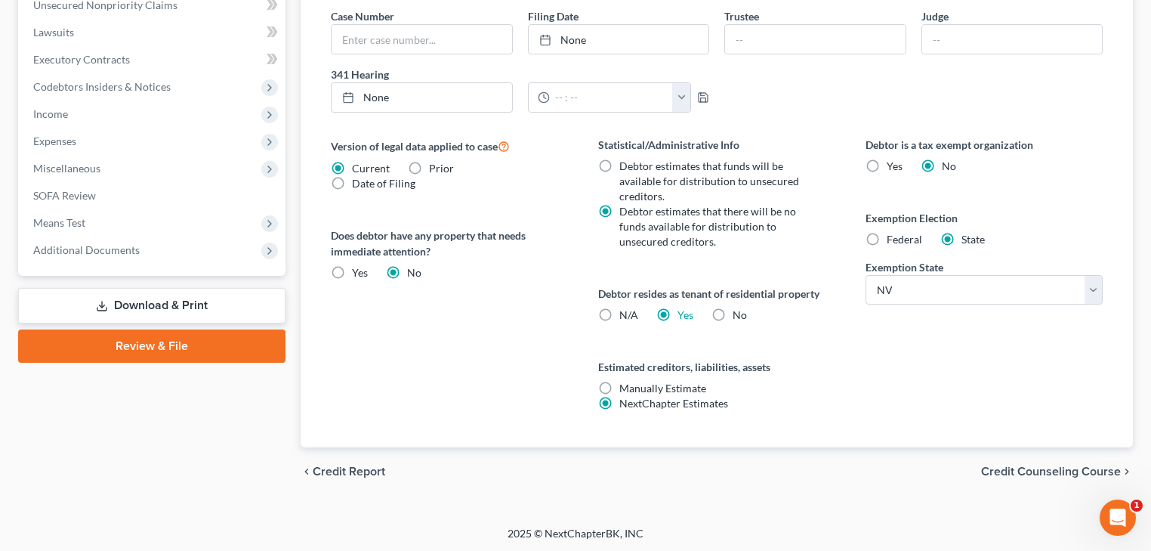
click at [1026, 466] on span "Credit Counseling Course" at bounding box center [1051, 471] width 140 height 12
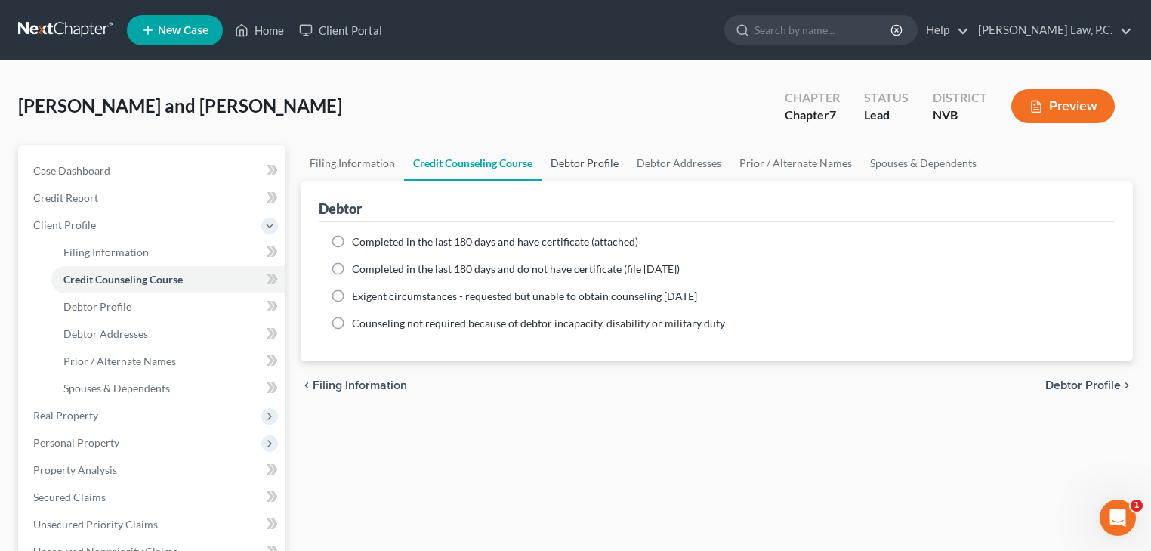
click at [583, 156] on link "Debtor Profile" at bounding box center [584, 163] width 86 height 36
select select "1"
select select "0"
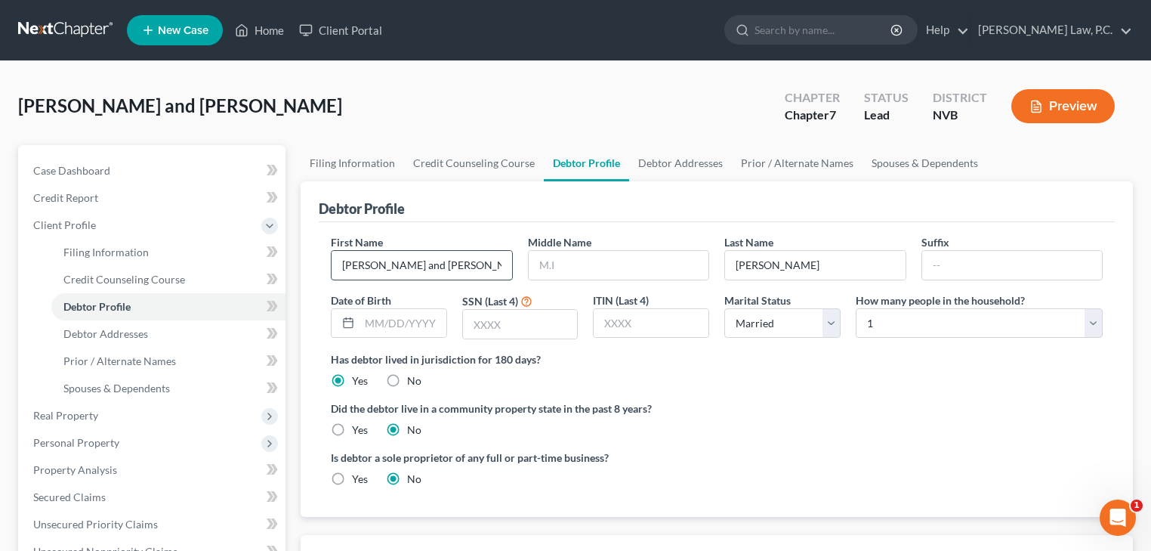
click at [405, 265] on input "[PERSON_NAME] and [PERSON_NAME]" at bounding box center [422, 265] width 180 height 29
type input "[PERSON_NAME] & [PERSON_NAME]"
click at [769, 396] on ng-include "First Name [PERSON_NAME] & [PERSON_NAME] Middle Name Last Name [PERSON_NAME] Da…" at bounding box center [717, 366] width 772 height 264
click at [94, 411] on span "Real Property" at bounding box center [65, 415] width 65 height 13
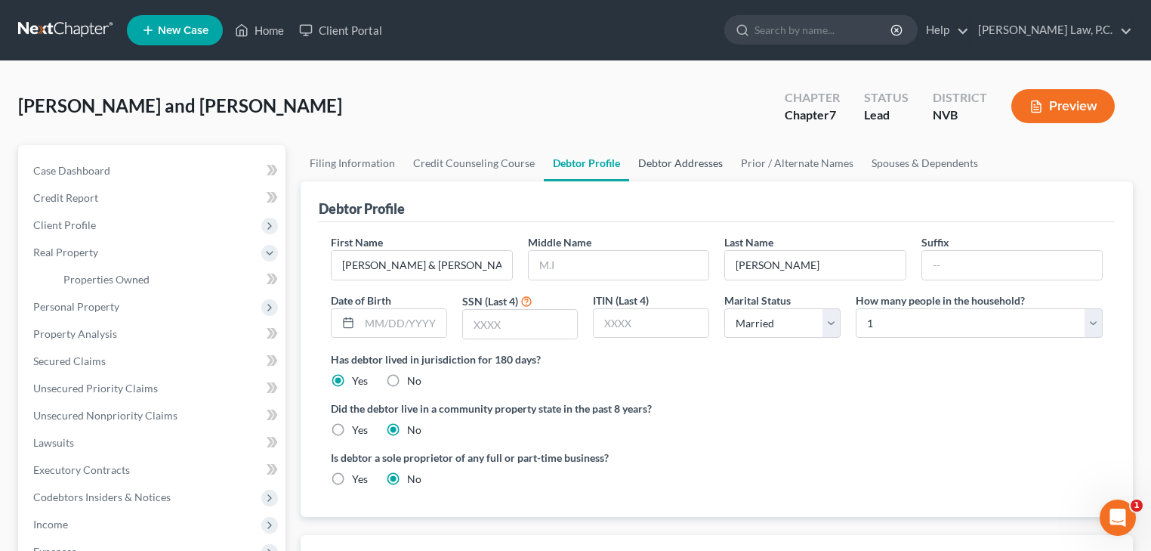
click at [671, 168] on link "Debtor Addresses" at bounding box center [680, 163] width 103 height 36
select select "0"
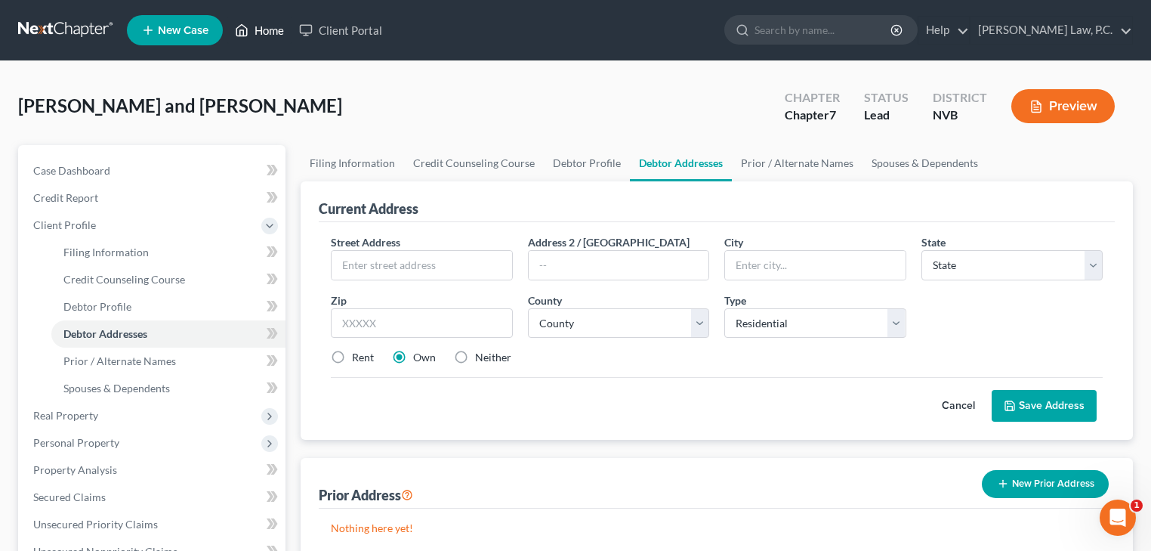
click at [276, 35] on link "Home" at bounding box center [259, 30] width 64 height 27
